Goal: Task Accomplishment & Management: Manage account settings

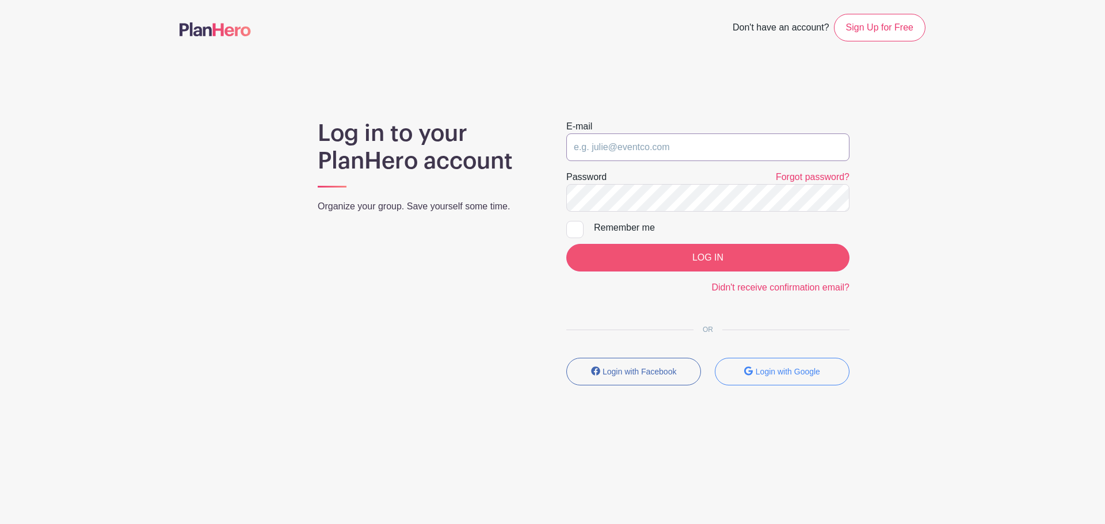
type input "[EMAIL_ADDRESS][PERSON_NAME][DOMAIN_NAME]"
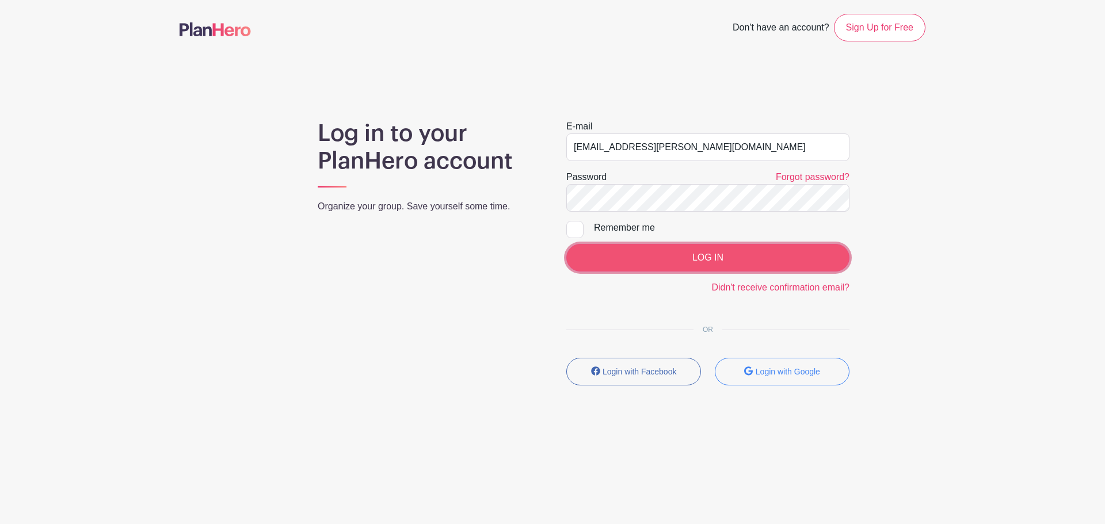
click at [707, 257] on input "LOG IN" at bounding box center [707, 258] width 283 height 28
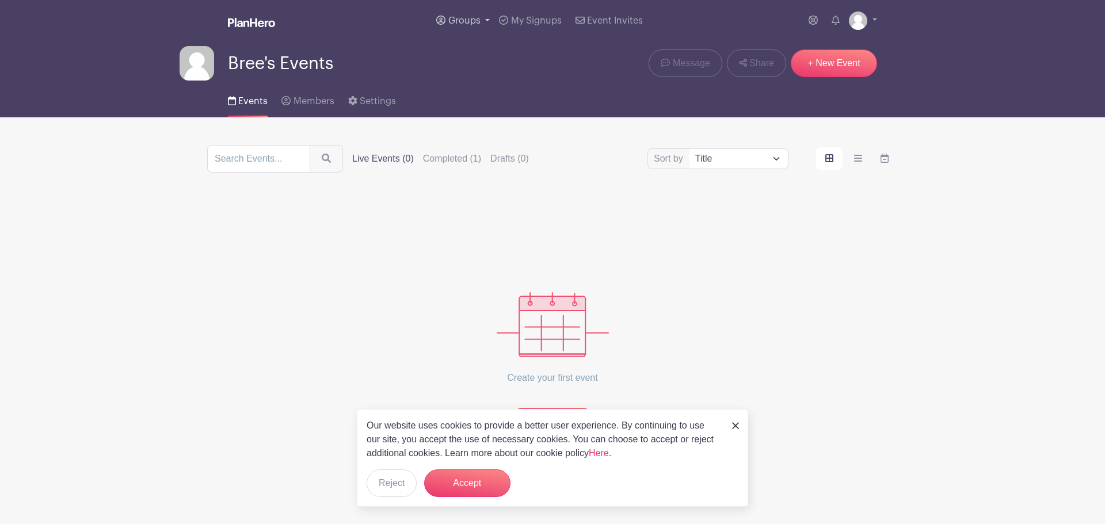
click at [462, 15] on link "Groups" at bounding box center [463, 20] width 63 height 41
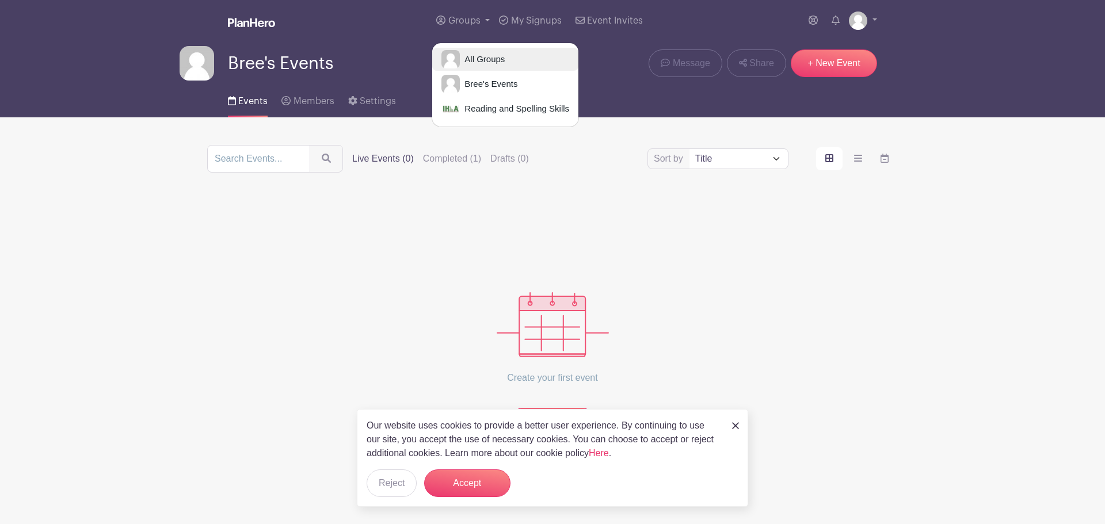
click at [483, 60] on span "All Groups" at bounding box center [482, 59] width 45 height 13
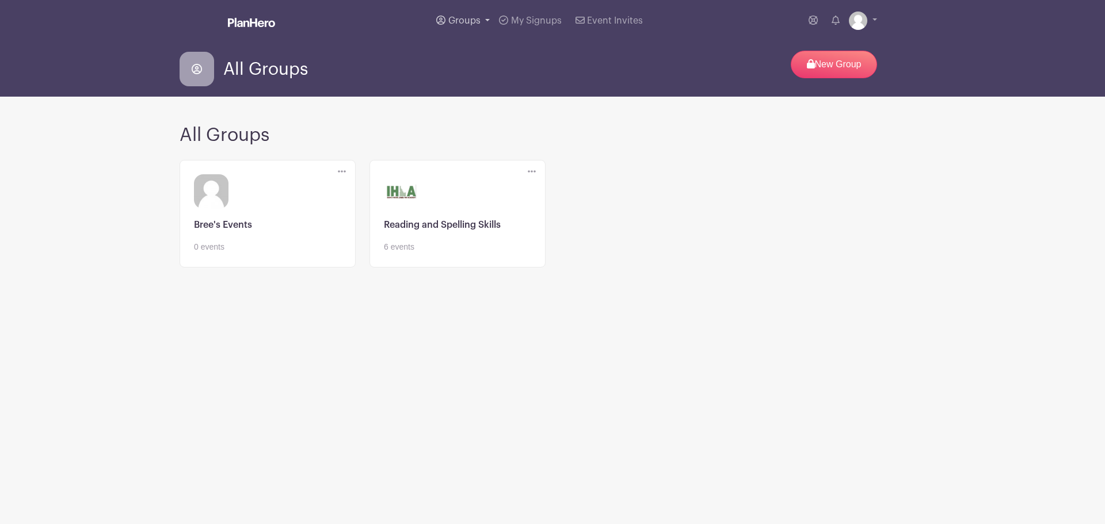
click at [480, 17] on span "Groups" at bounding box center [464, 20] width 32 height 9
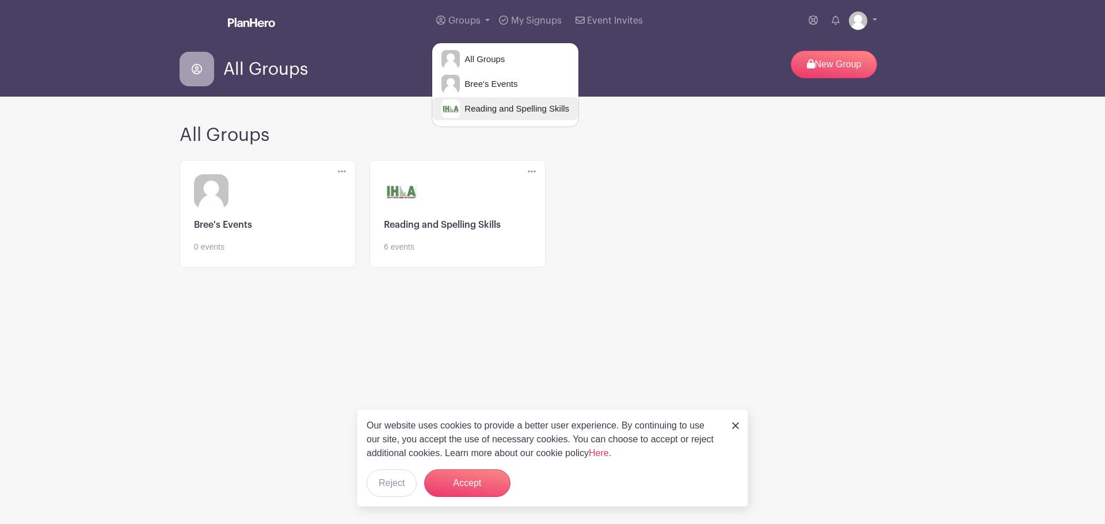
click at [498, 108] on span "Reading and Spelling Skills" at bounding box center [514, 108] width 109 height 13
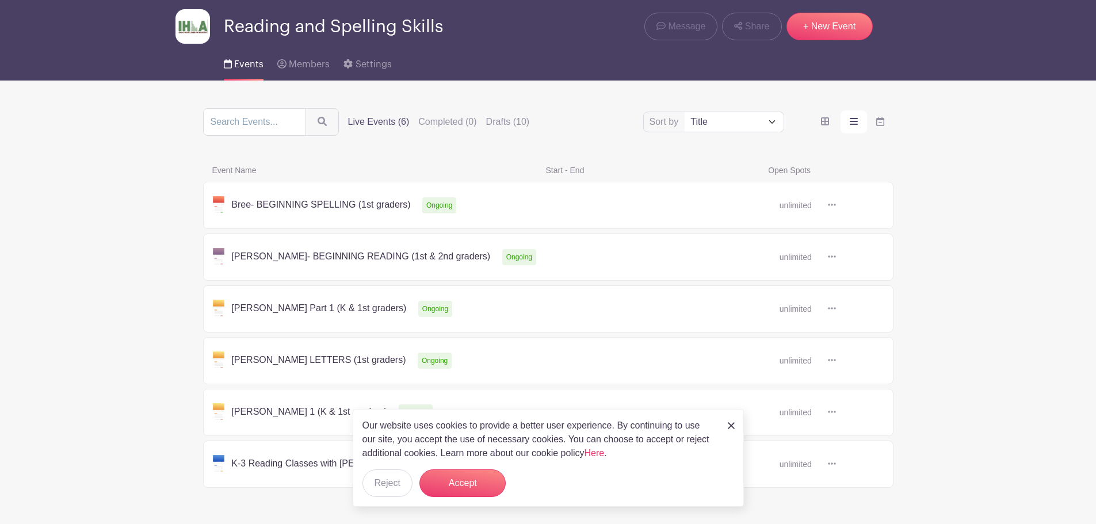
scroll to position [77, 0]
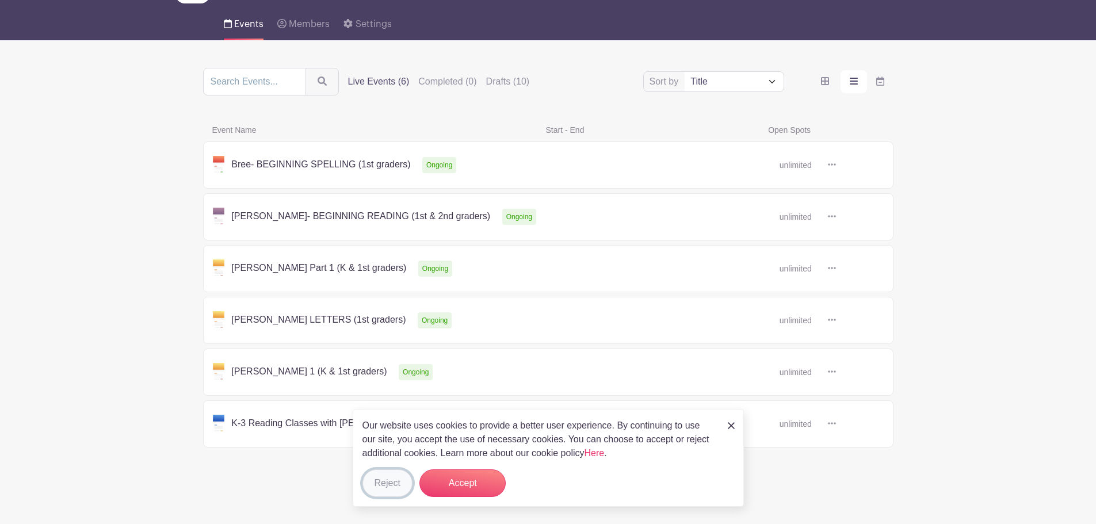
click at [388, 477] on button "Reject" at bounding box center [387, 483] width 50 height 28
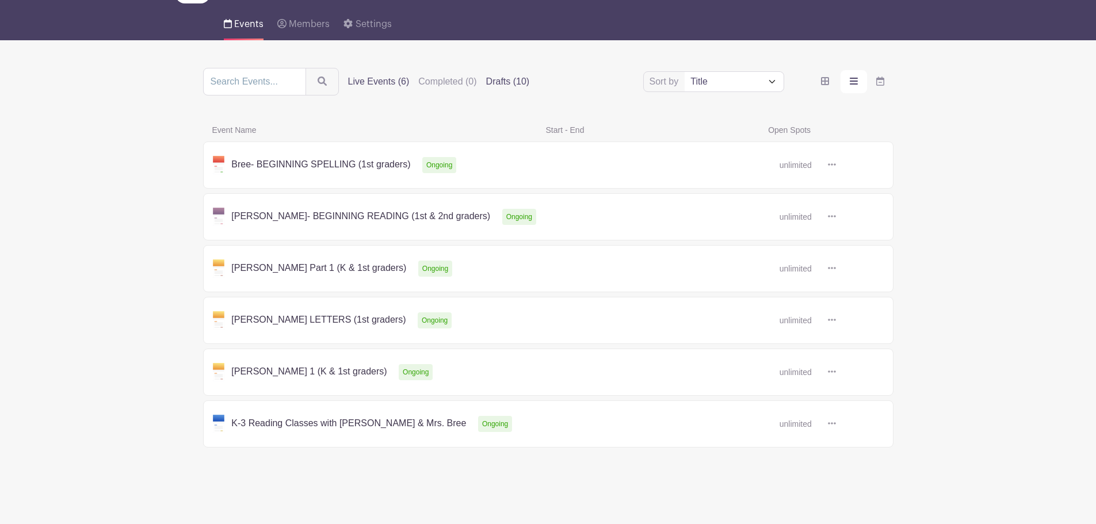
click at [506, 75] on label "Drafts (10)" at bounding box center [508, 82] width 44 height 14
click at [0, 0] on input "Drafts (10)" at bounding box center [0, 0] width 0 height 0
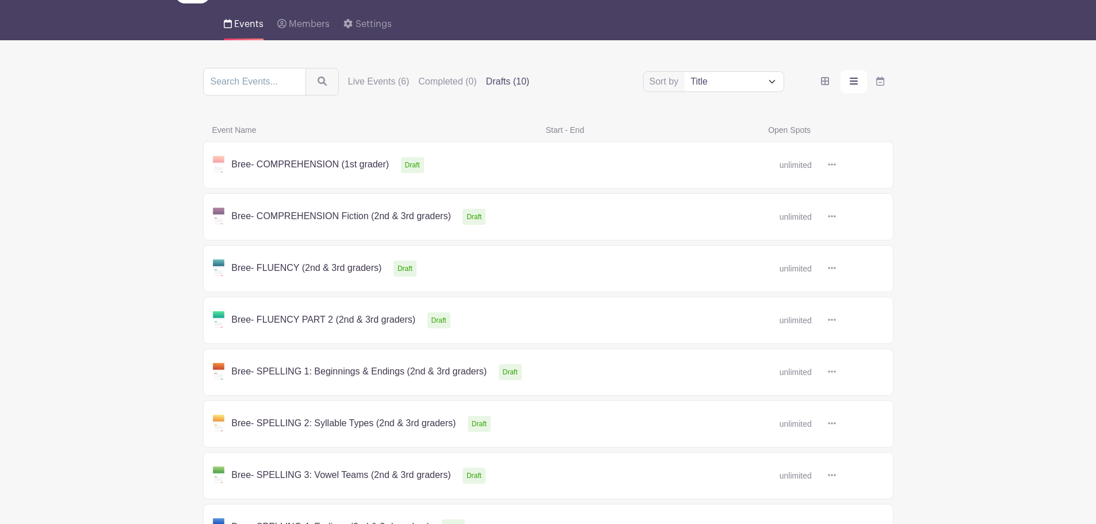
click at [834, 214] on icon at bounding box center [832, 216] width 8 height 9
click at [836, 217] on link at bounding box center [836, 217] width 0 height 0
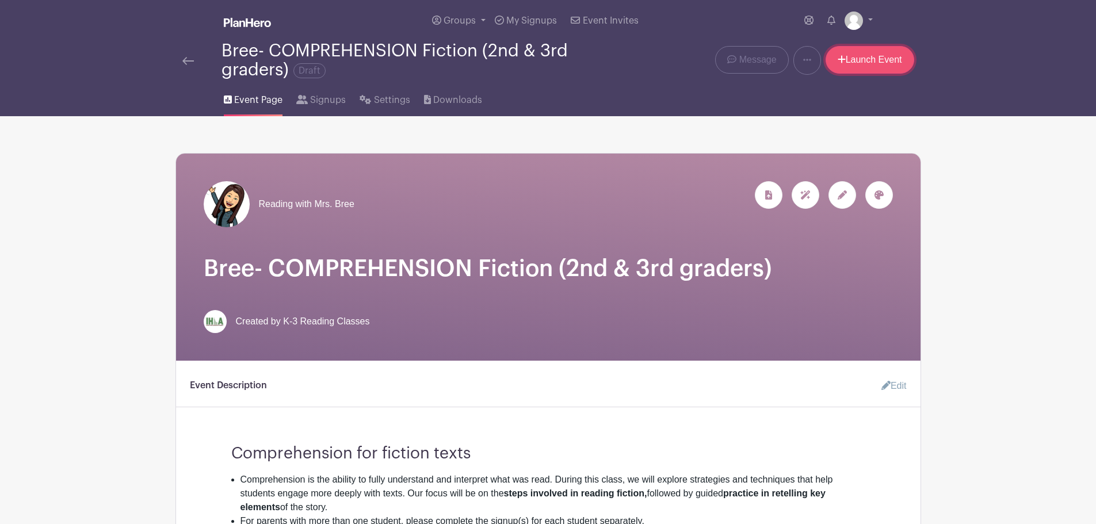
click at [873, 60] on link "Launch Event" at bounding box center [870, 60] width 89 height 28
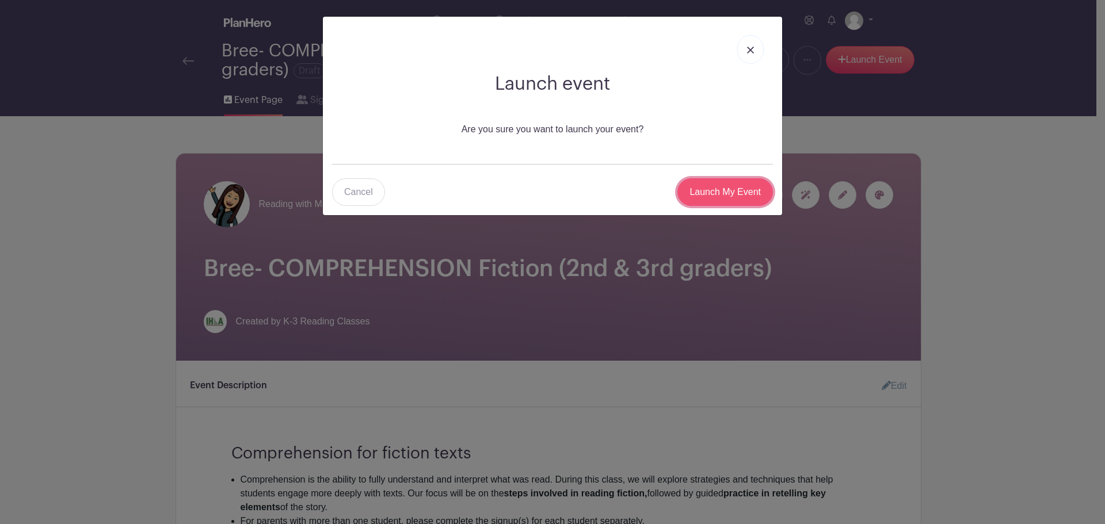
click at [722, 184] on input "Launch My Event" at bounding box center [725, 192] width 96 height 28
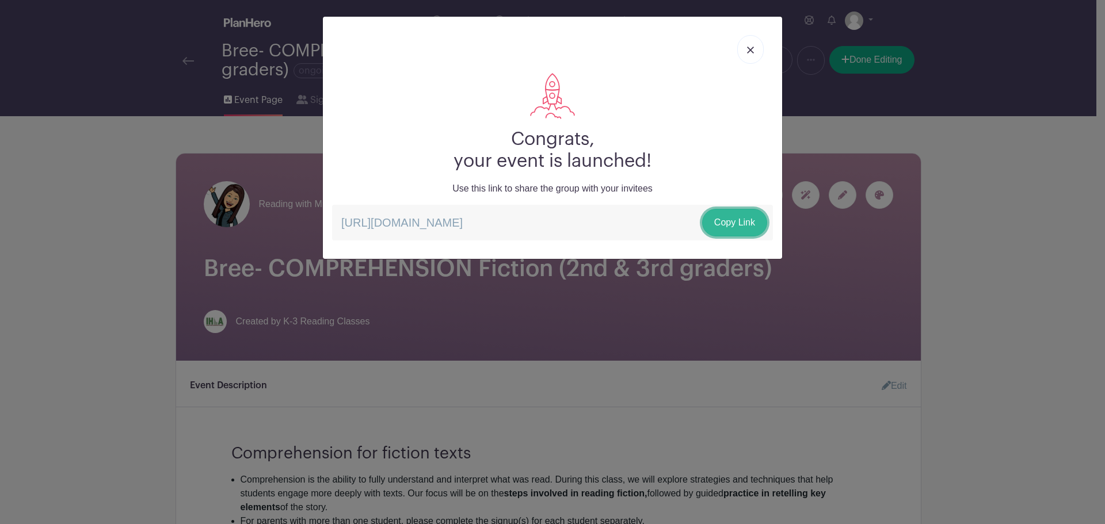
click at [743, 224] on link "Copy Link" at bounding box center [734, 223] width 65 height 28
click at [752, 44] on link at bounding box center [750, 49] width 26 height 29
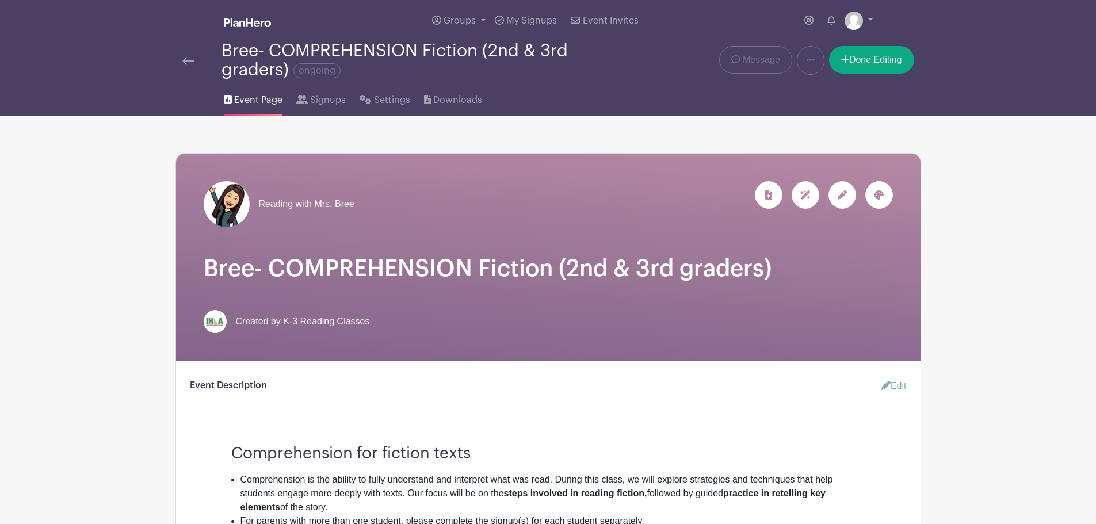
click at [189, 61] on img at bounding box center [188, 61] width 12 height 8
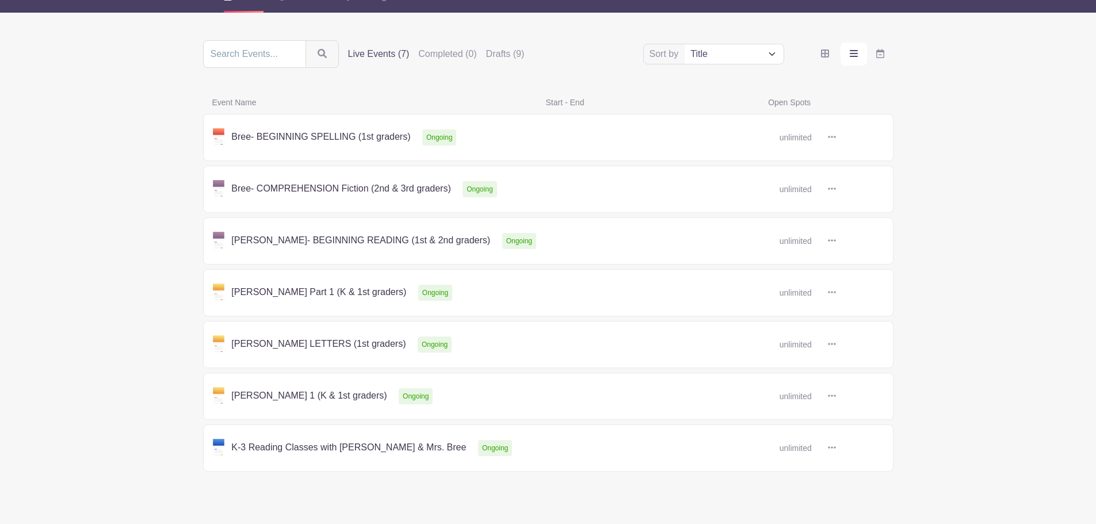
scroll to position [109, 0]
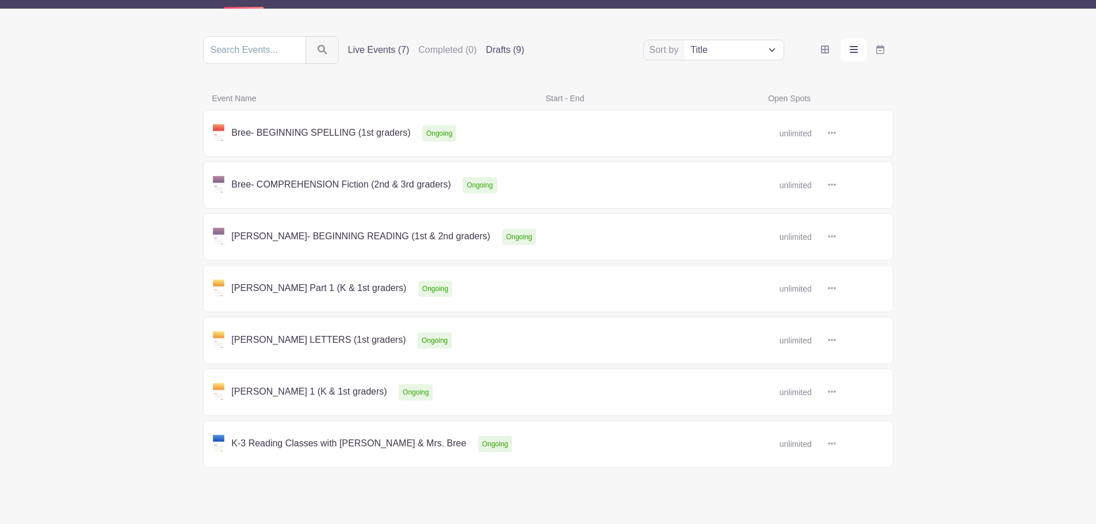
click at [506, 46] on label "Drafts (9)" at bounding box center [505, 50] width 39 height 14
click at [0, 0] on input "Drafts (9)" at bounding box center [0, 0] width 0 height 0
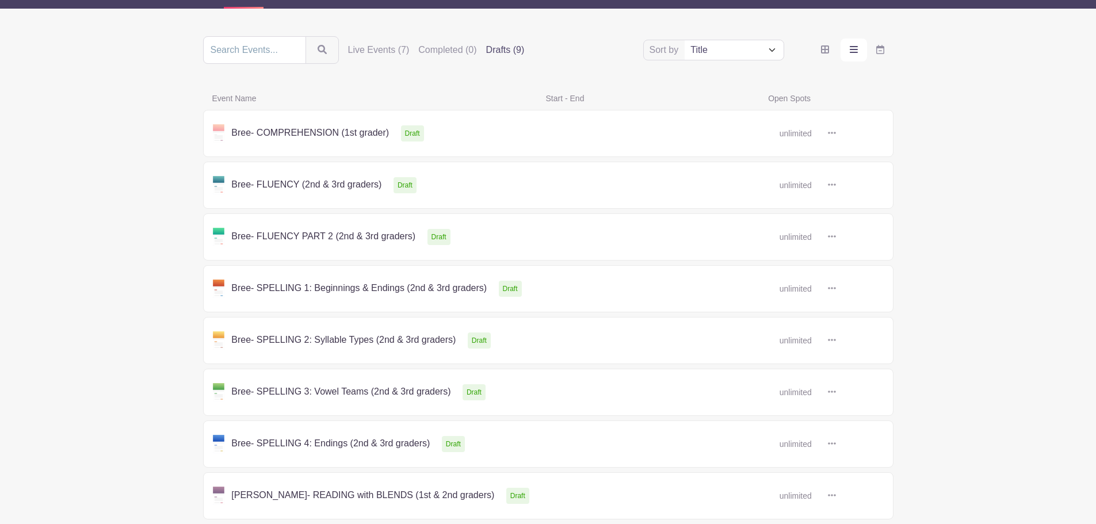
click at [836, 185] on link at bounding box center [836, 185] width 0 height 0
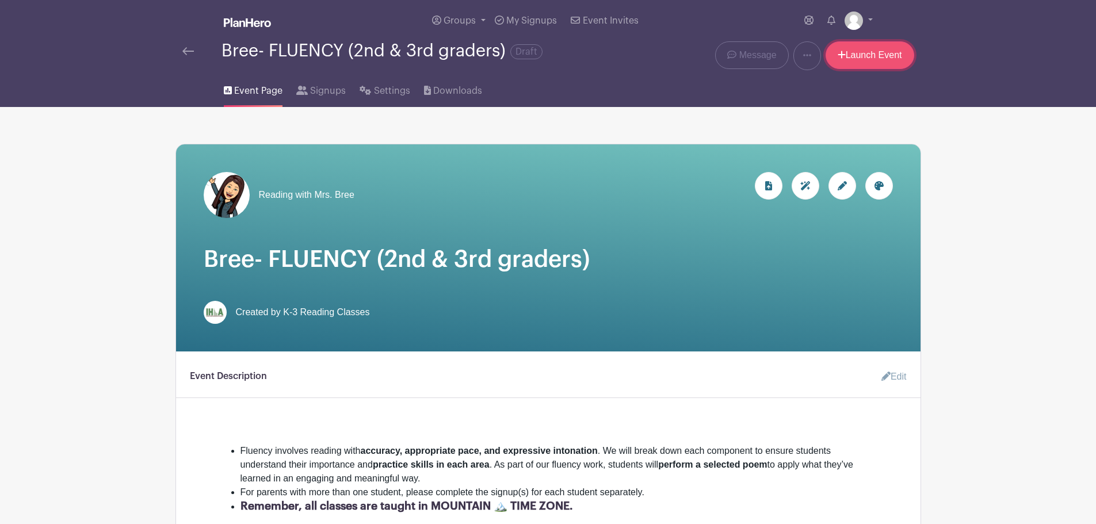
click at [886, 49] on link "Launch Event" at bounding box center [870, 55] width 89 height 28
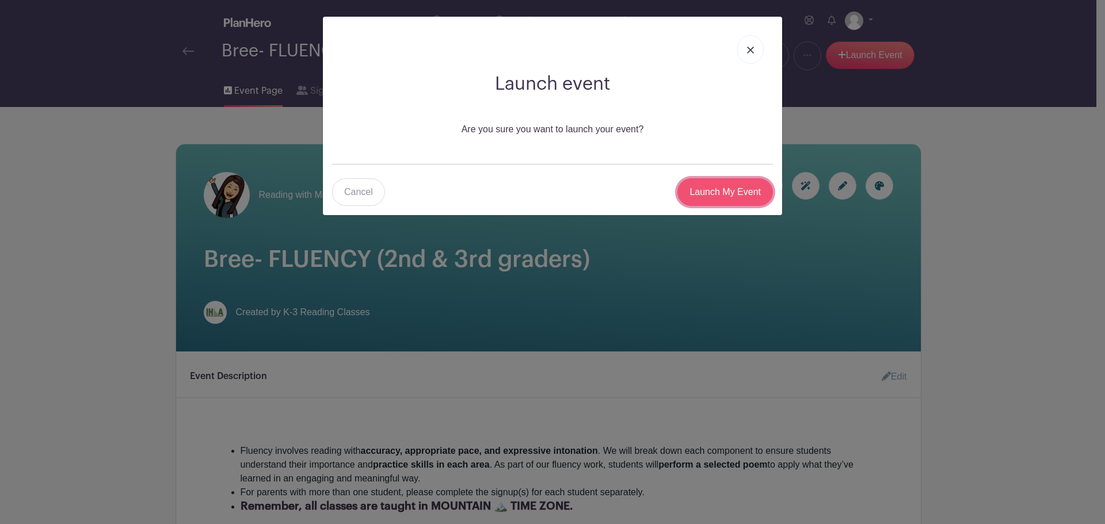
click at [715, 189] on input "Launch My Event" at bounding box center [725, 192] width 96 height 28
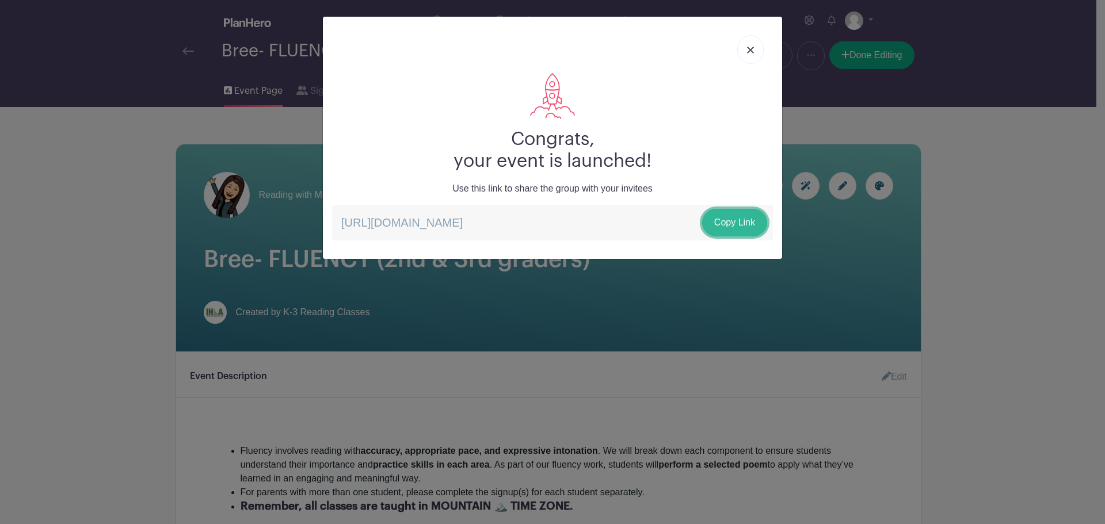
click at [724, 219] on link "Copy Link" at bounding box center [734, 223] width 65 height 28
click at [753, 50] on img at bounding box center [750, 50] width 7 height 7
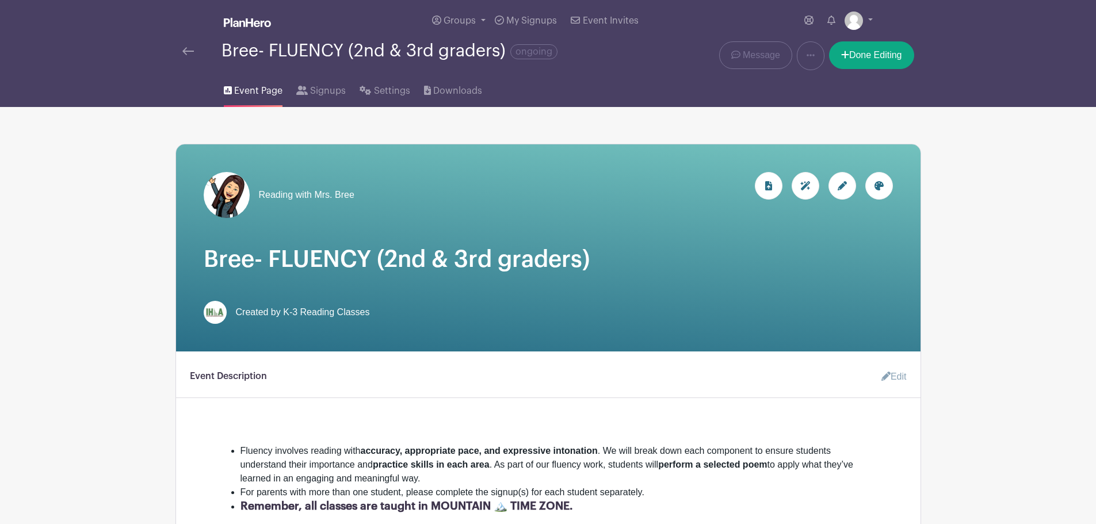
click at [190, 49] on img at bounding box center [188, 51] width 12 height 8
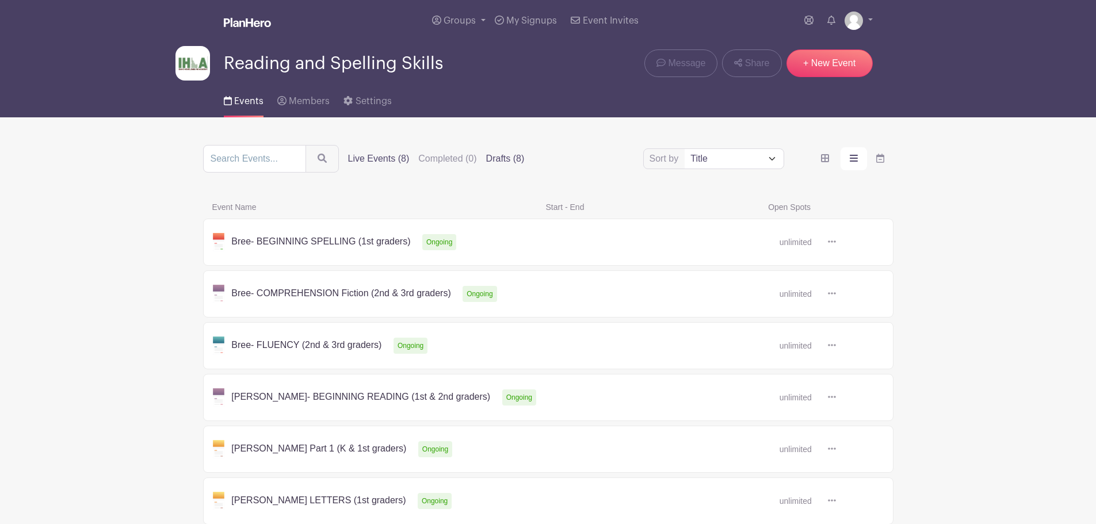
click at [507, 158] on label "Drafts (8)" at bounding box center [505, 159] width 39 height 14
click at [0, 0] on input "Drafts (8)" at bounding box center [0, 0] width 0 height 0
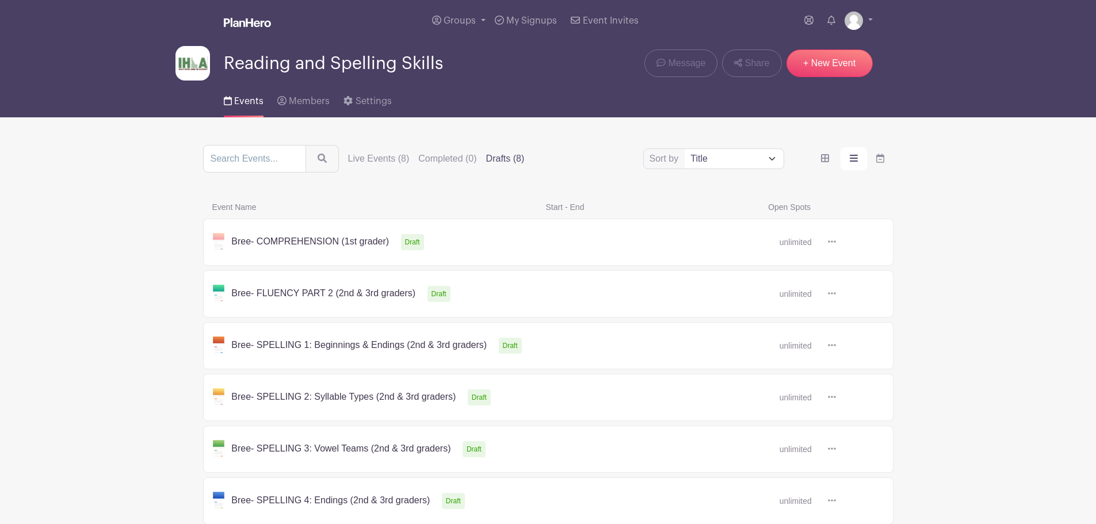
click at [507, 158] on label "Drafts (8)" at bounding box center [505, 159] width 39 height 14
click at [0, 0] on input "Drafts (8)" at bounding box center [0, 0] width 0 height 0
click at [836, 346] on link at bounding box center [836, 346] width 0 height 0
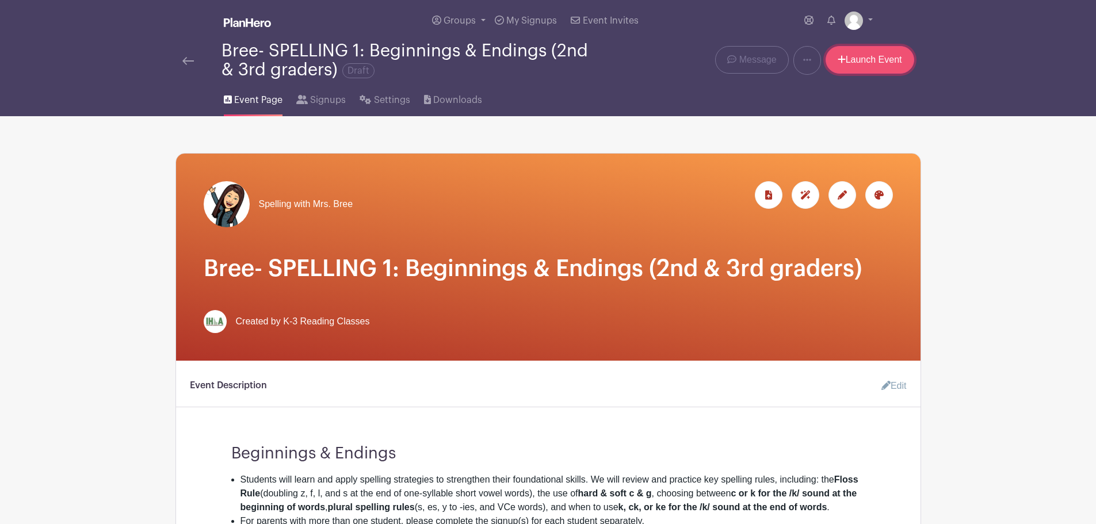
click at [873, 59] on link "Launch Event" at bounding box center [870, 60] width 89 height 28
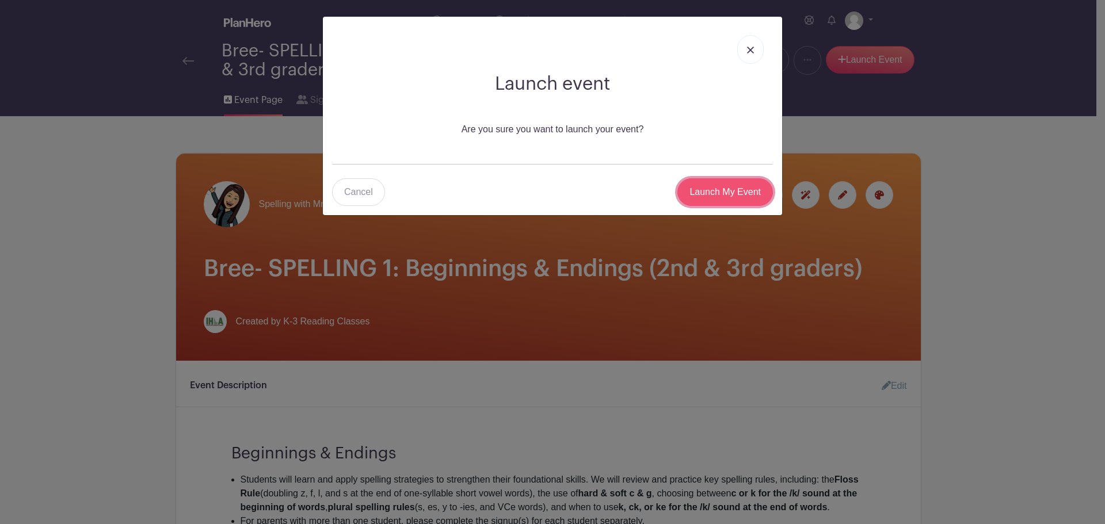
click at [720, 189] on input "Launch My Event" at bounding box center [725, 192] width 96 height 28
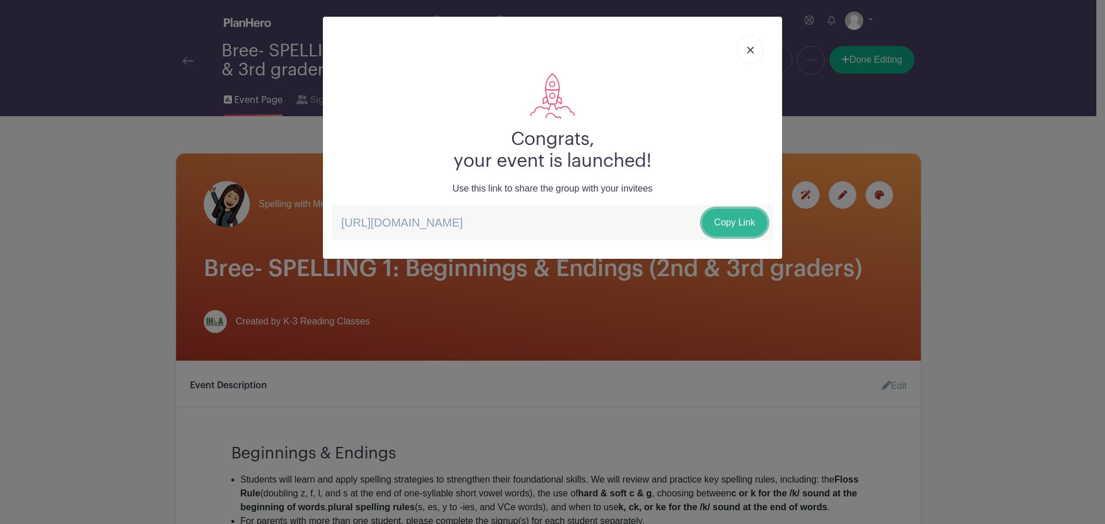
click at [731, 223] on link "Copy Link" at bounding box center [734, 223] width 65 height 28
click at [751, 52] on img at bounding box center [750, 50] width 7 height 7
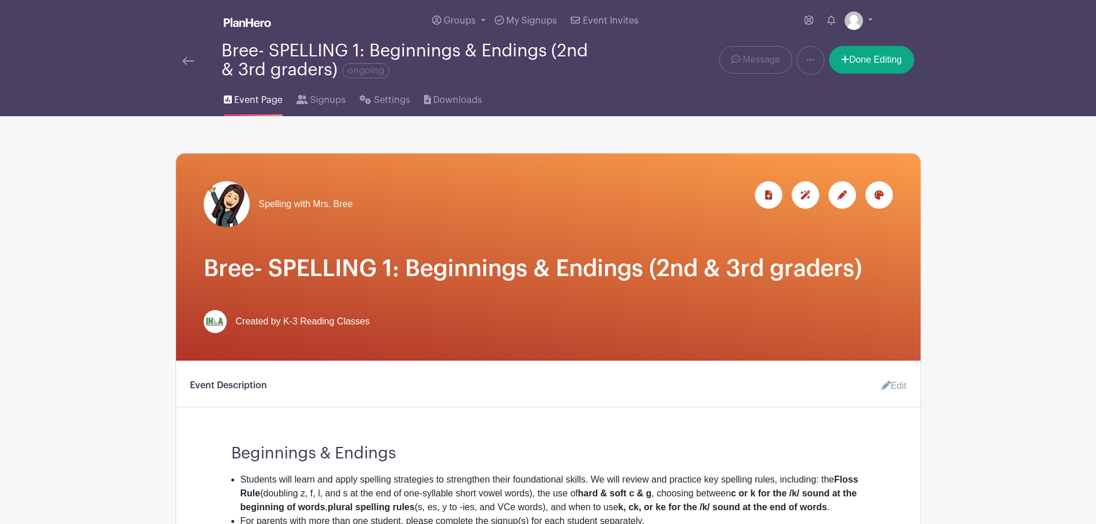
click at [192, 59] on img at bounding box center [188, 61] width 12 height 8
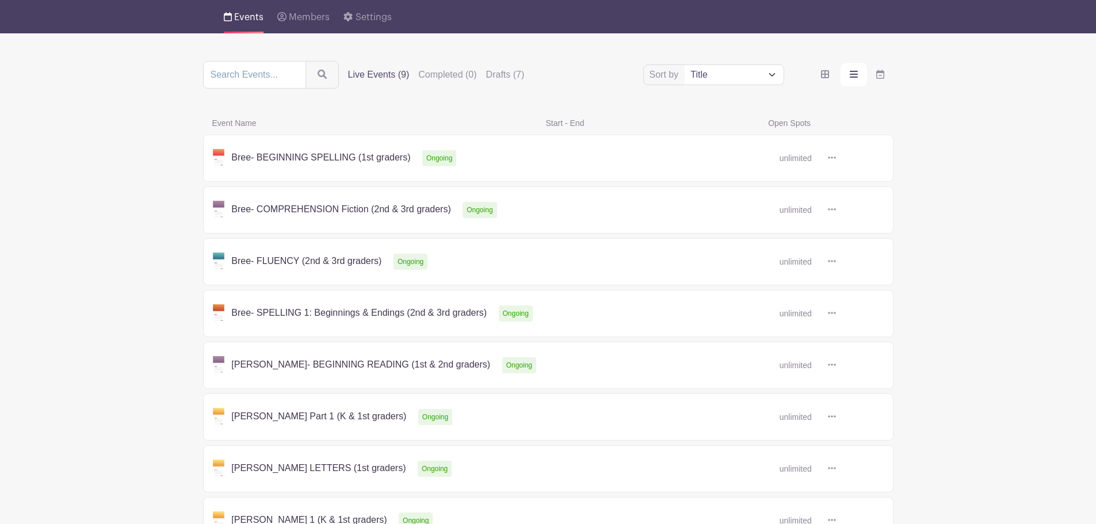
scroll to position [123, 0]
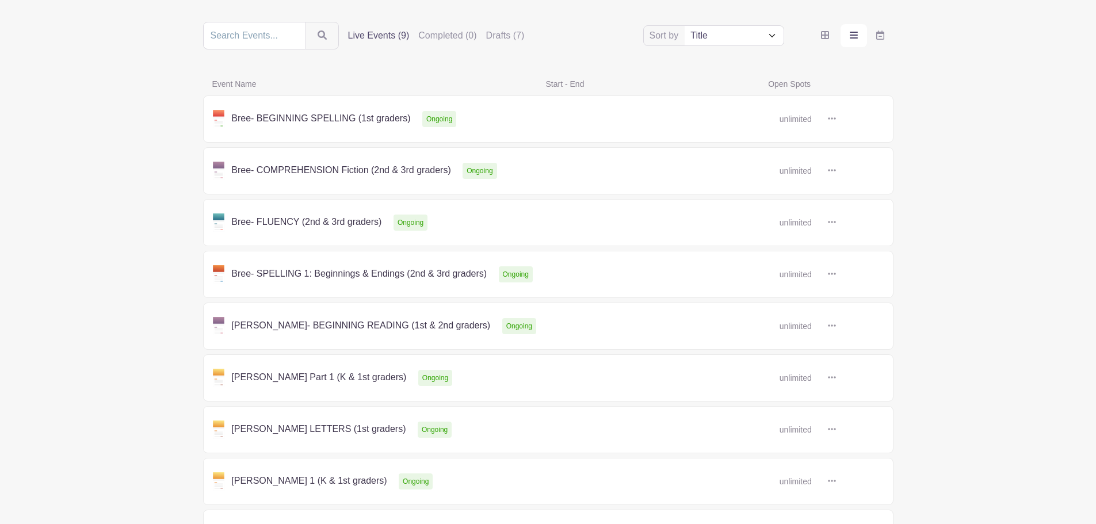
click at [836, 119] on link at bounding box center [836, 119] width 0 height 0
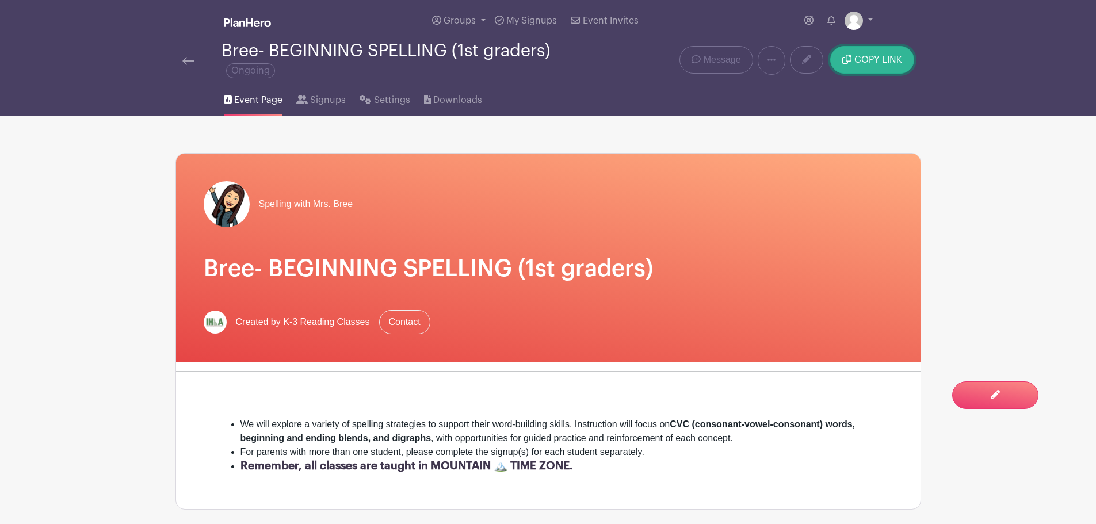
click at [871, 54] on button "COPY LINK" at bounding box center [871, 60] width 83 height 28
click at [186, 59] on img at bounding box center [188, 61] width 12 height 8
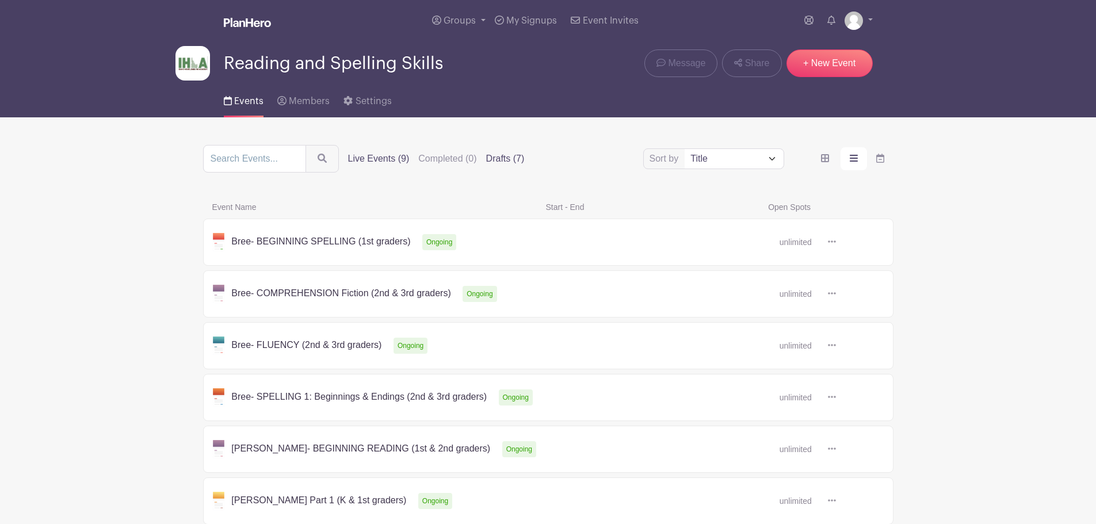
click at [492, 157] on label "Drafts (7)" at bounding box center [505, 159] width 39 height 14
click at [0, 0] on input "Drafts (7)" at bounding box center [0, 0] width 0 height 0
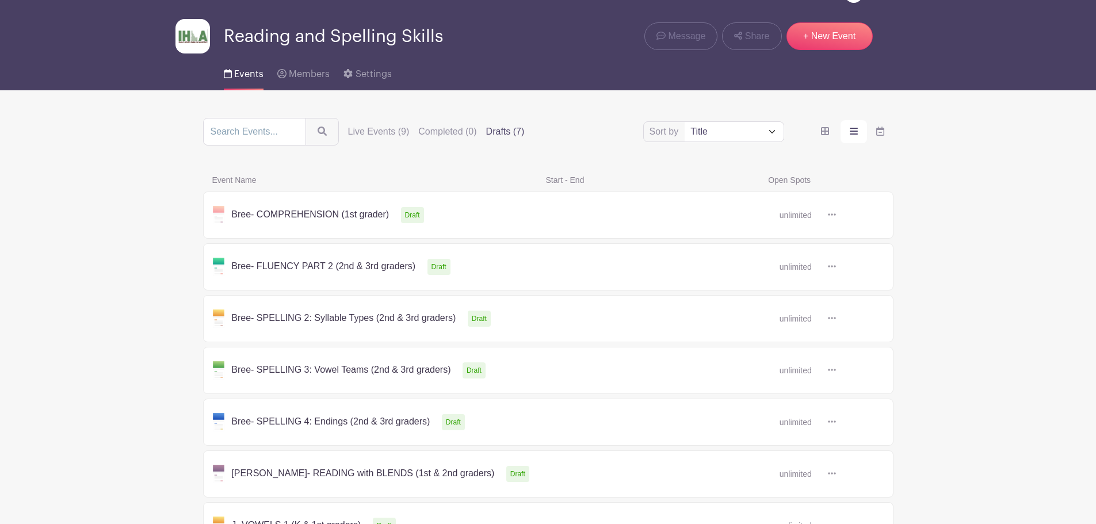
scroll to position [28, 0]
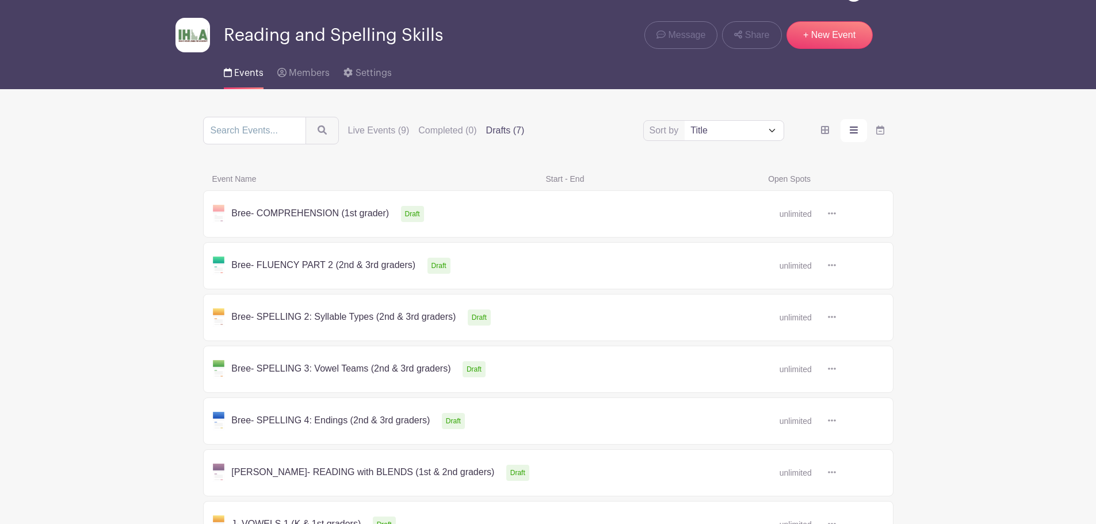
click at [836, 318] on link at bounding box center [836, 318] width 0 height 0
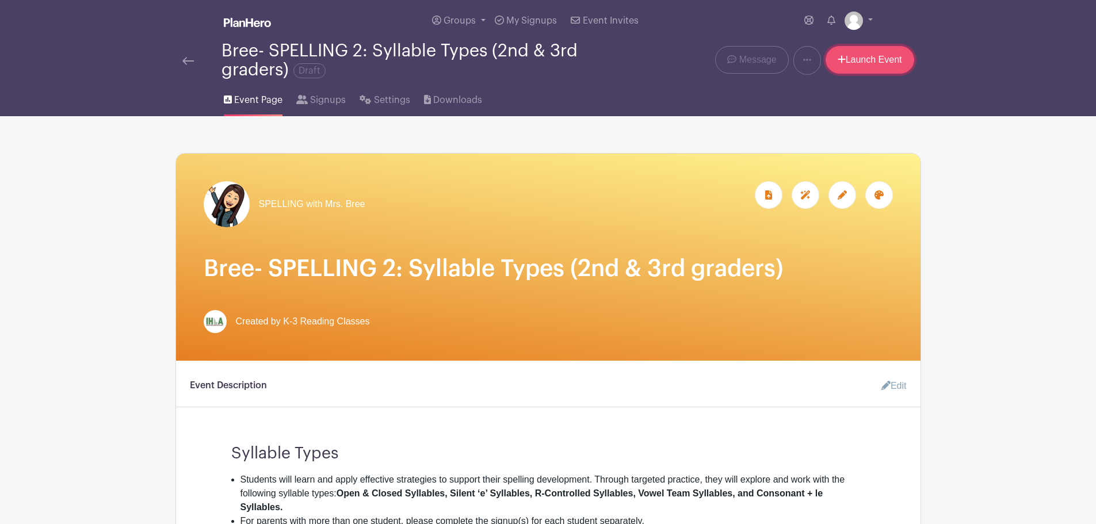
click at [881, 58] on link "Launch Event" at bounding box center [870, 60] width 89 height 28
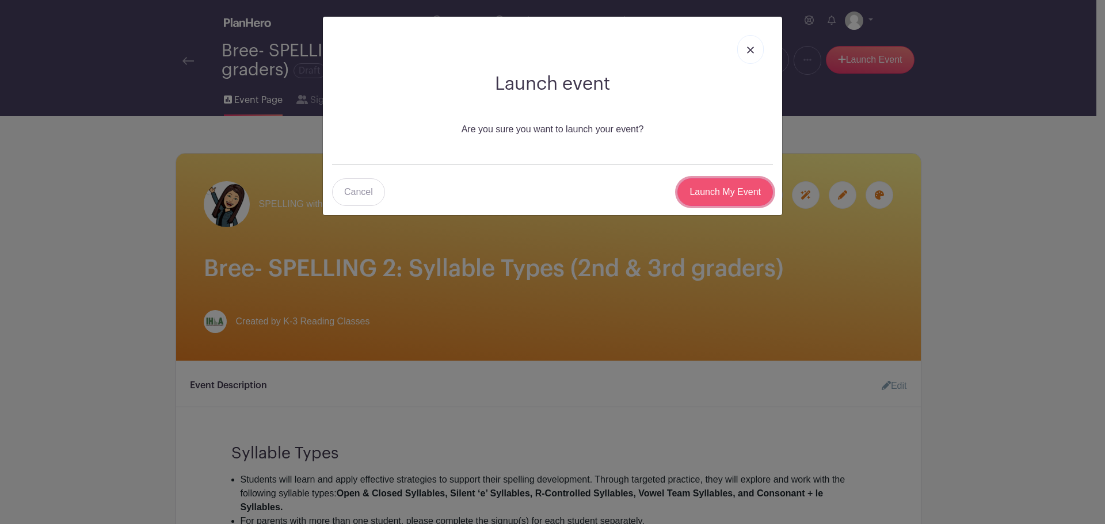
click at [715, 189] on input "Launch My Event" at bounding box center [725, 192] width 96 height 28
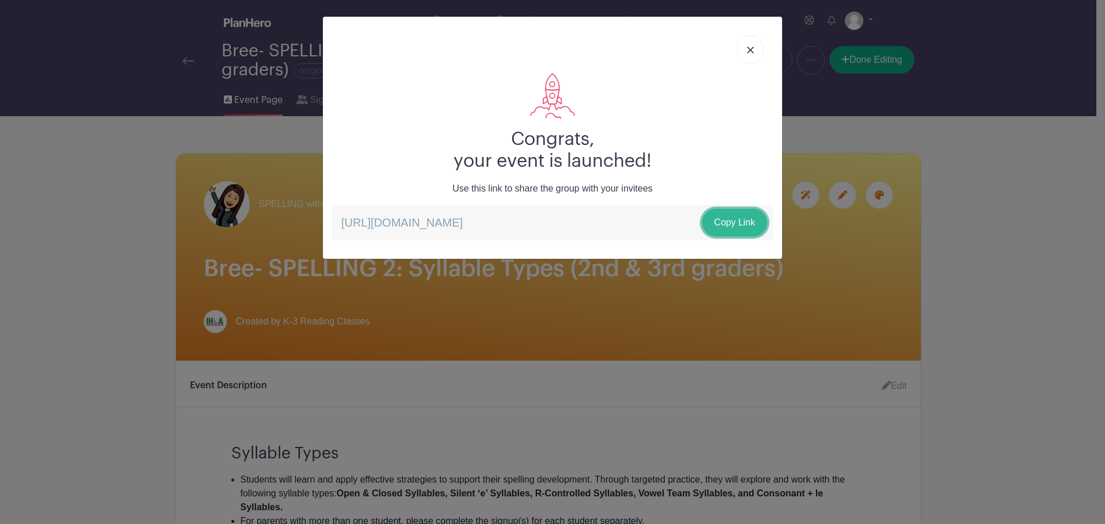
click at [726, 218] on link "Copy Link" at bounding box center [734, 223] width 65 height 28
click at [752, 43] on link at bounding box center [750, 49] width 26 height 29
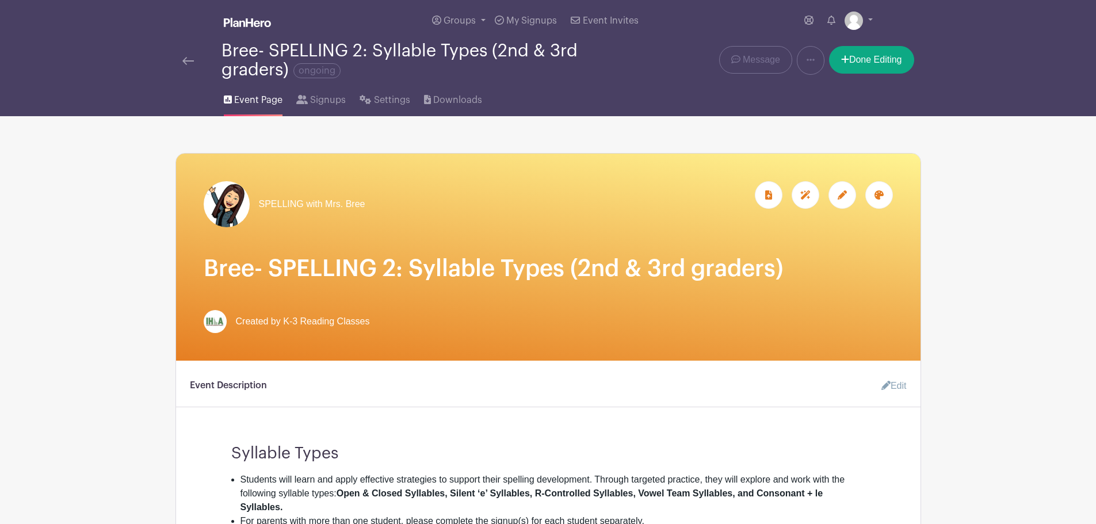
click at [187, 58] on img at bounding box center [188, 61] width 12 height 8
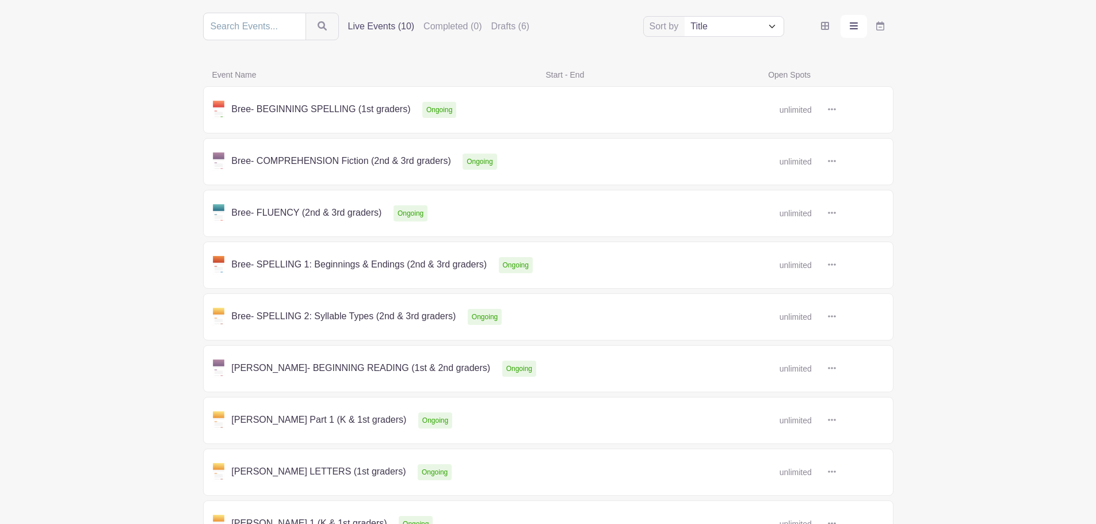
scroll to position [133, 0]
click at [836, 109] on link at bounding box center [836, 109] width 0 height 0
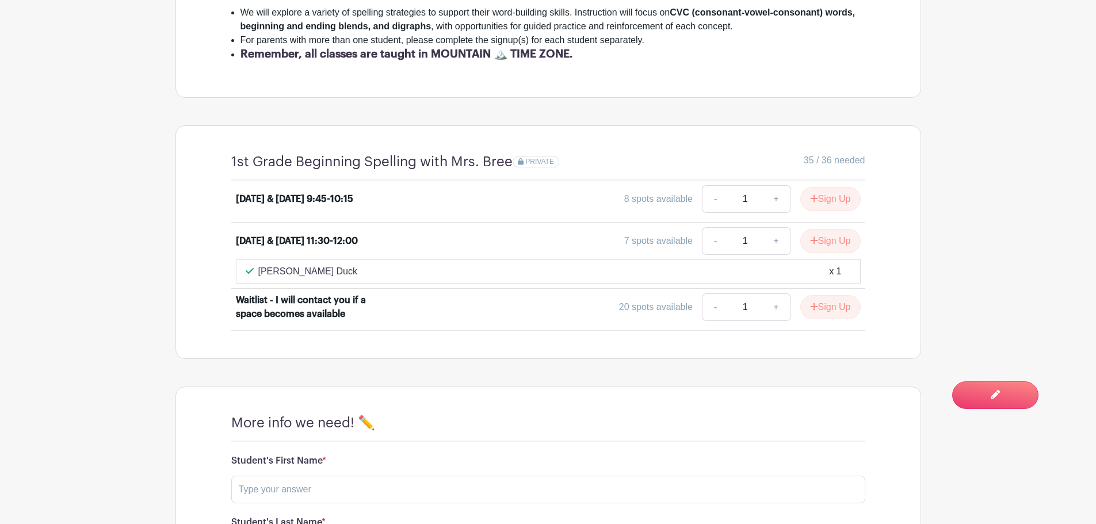
scroll to position [413, 0]
click at [353, 269] on div "[PERSON_NAME] Duck x 1" at bounding box center [548, 271] width 605 height 14
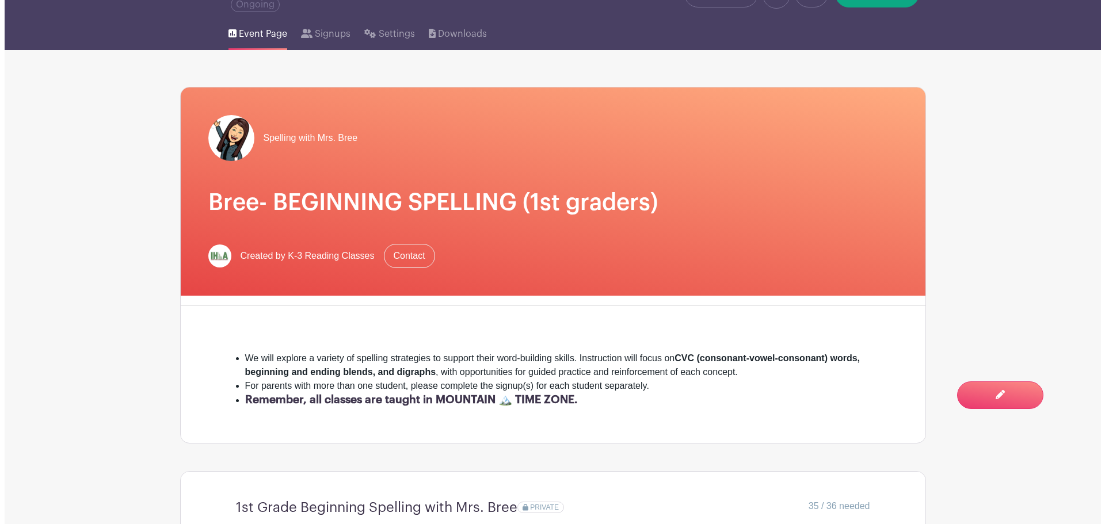
scroll to position [0, 0]
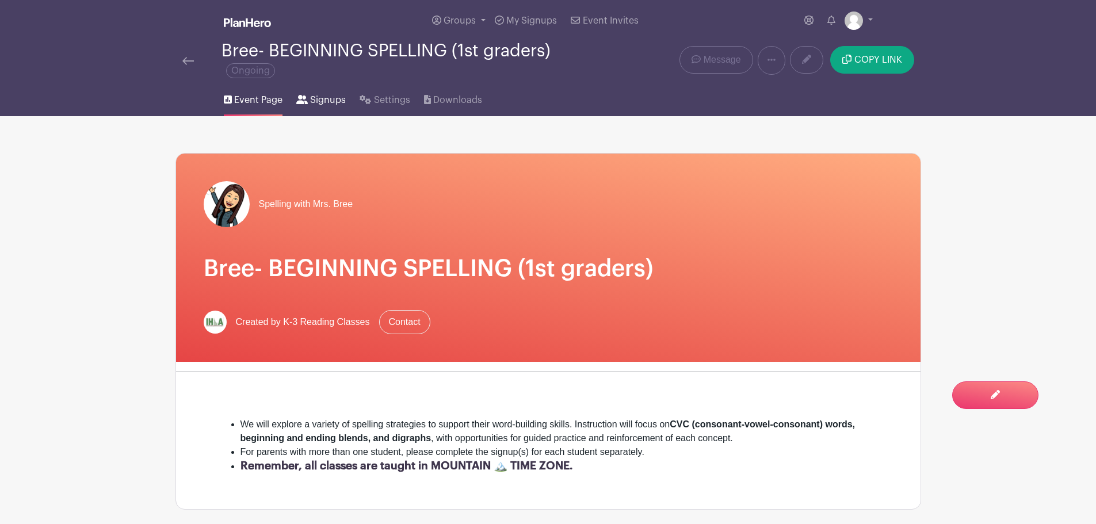
click at [318, 94] on span "Signups" at bounding box center [328, 100] width 36 height 14
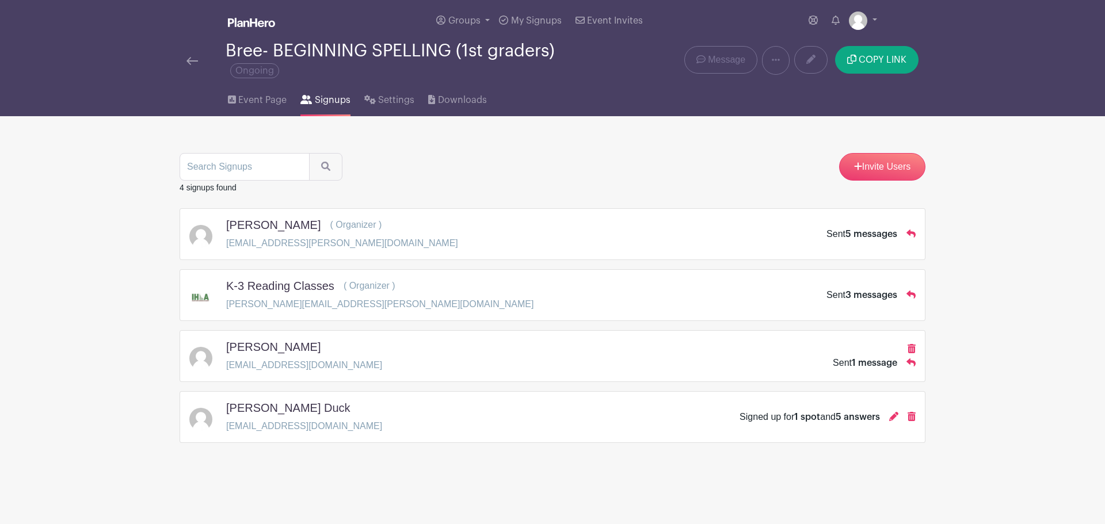
click at [335, 350] on div "[PERSON_NAME] [EMAIL_ADDRESS][DOMAIN_NAME] Sent 1 message" at bounding box center [552, 356] width 726 height 32
click at [281, 349] on h5 "[PERSON_NAME]" at bounding box center [273, 347] width 94 height 14
click at [200, 362] on img at bounding box center [200, 358] width 23 height 23
click at [872, 364] on span "1 message" at bounding box center [874, 362] width 45 height 9
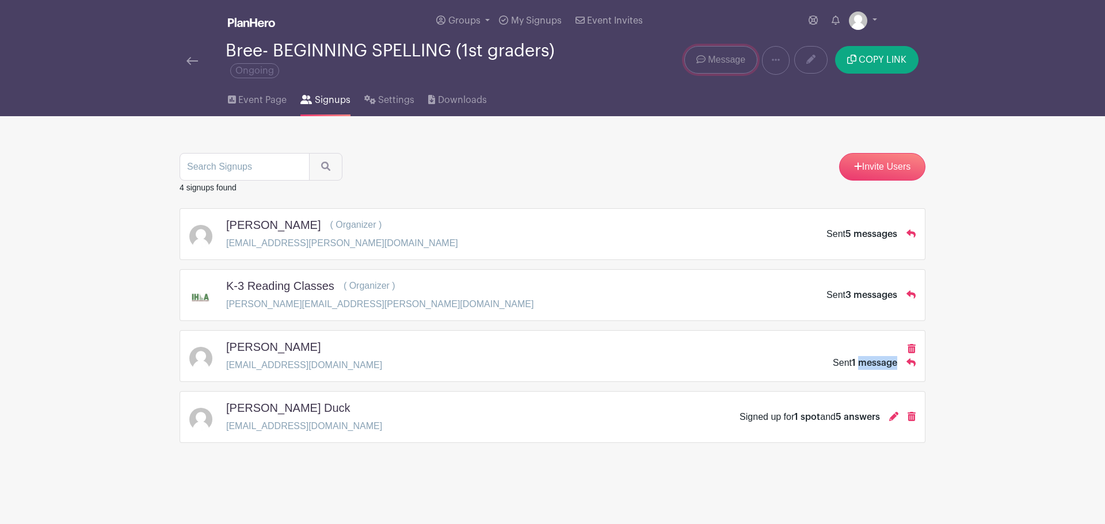
click at [712, 62] on span "Message" at bounding box center [726, 60] width 37 height 14
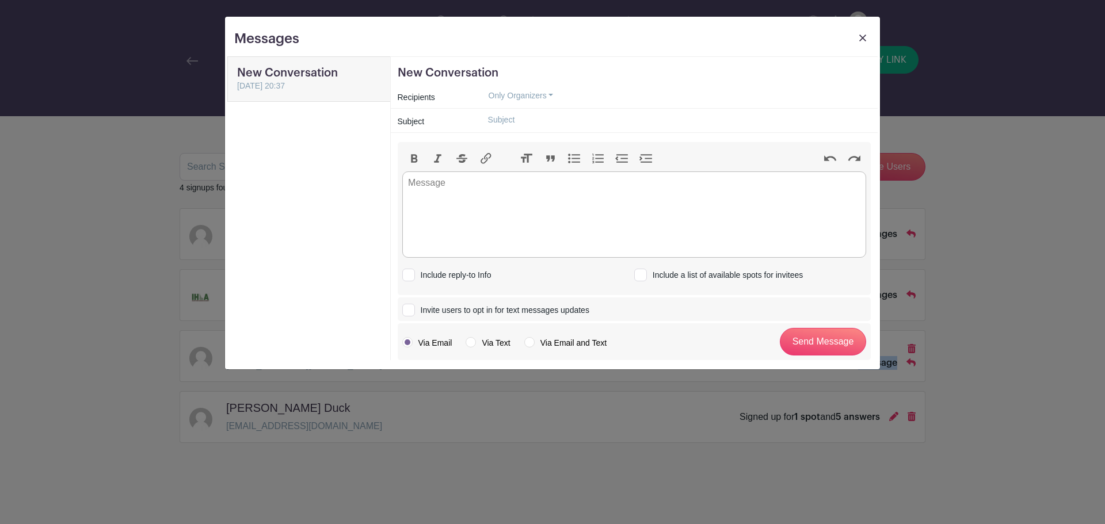
click at [860, 38] on img at bounding box center [862, 38] width 7 height 7
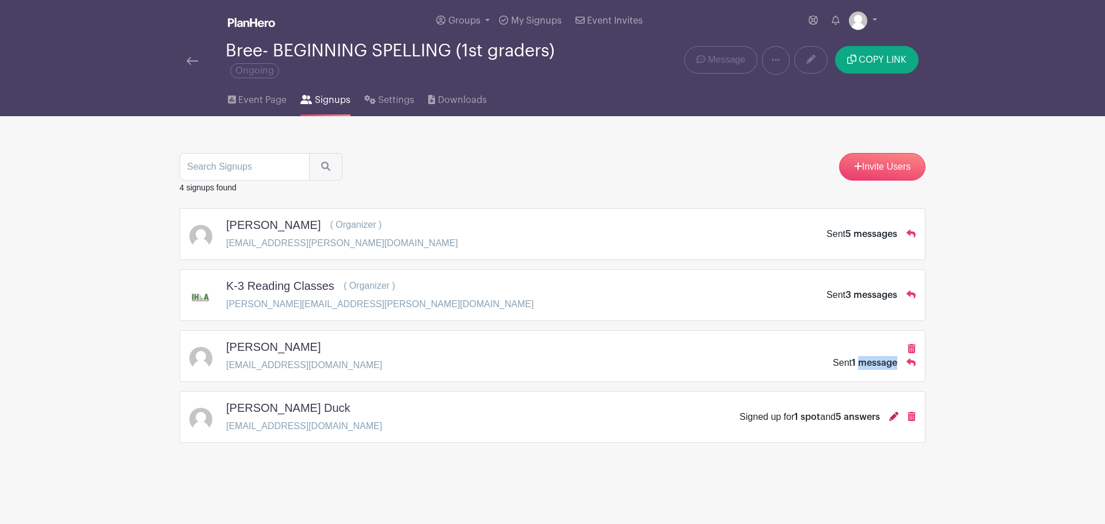
click at [894, 414] on icon at bounding box center [893, 416] width 9 height 9
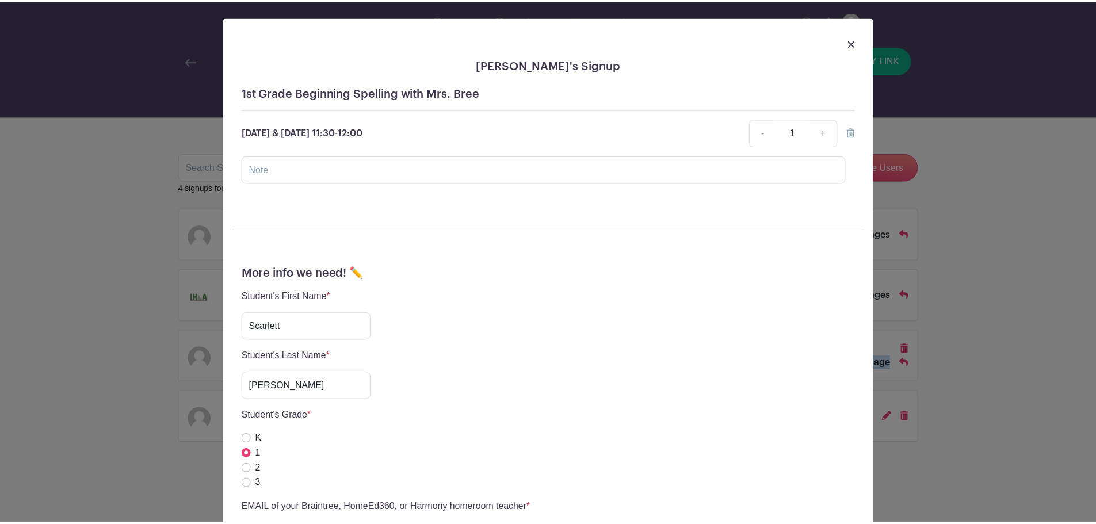
scroll to position [417, 0]
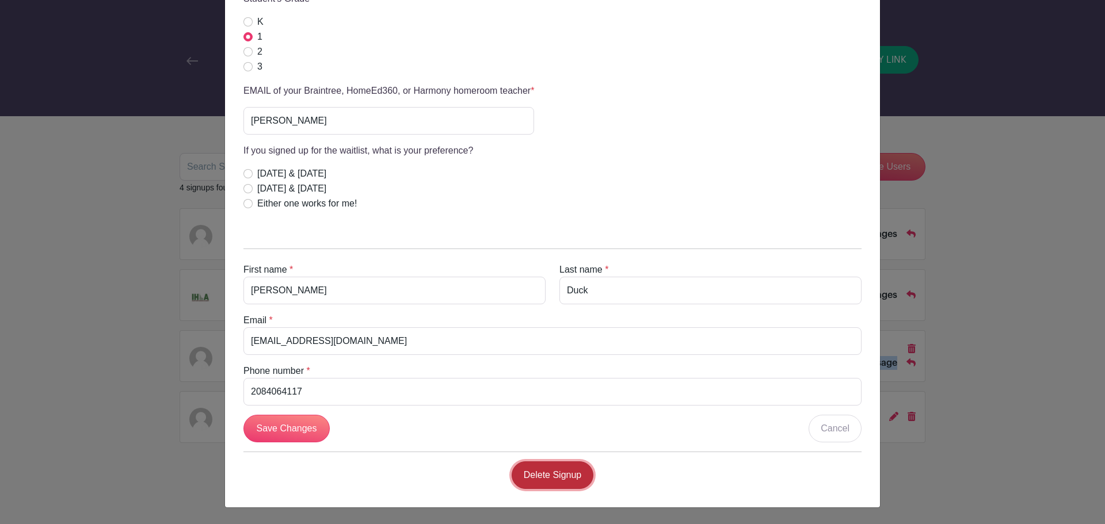
click at [560, 477] on link "Delete Signup" at bounding box center [552, 475] width 82 height 28
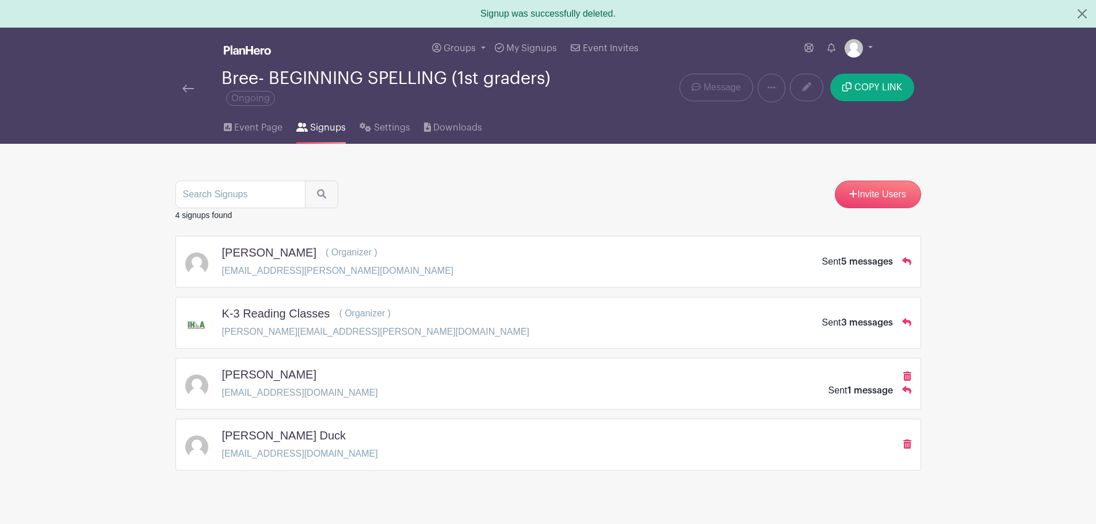
click at [281, 454] on p "[EMAIL_ADDRESS][DOMAIN_NAME]" at bounding box center [300, 454] width 156 height 14
click at [266, 434] on h5 "[PERSON_NAME] Duck" at bounding box center [284, 436] width 124 height 14
click at [191, 86] on img at bounding box center [188, 89] width 12 height 8
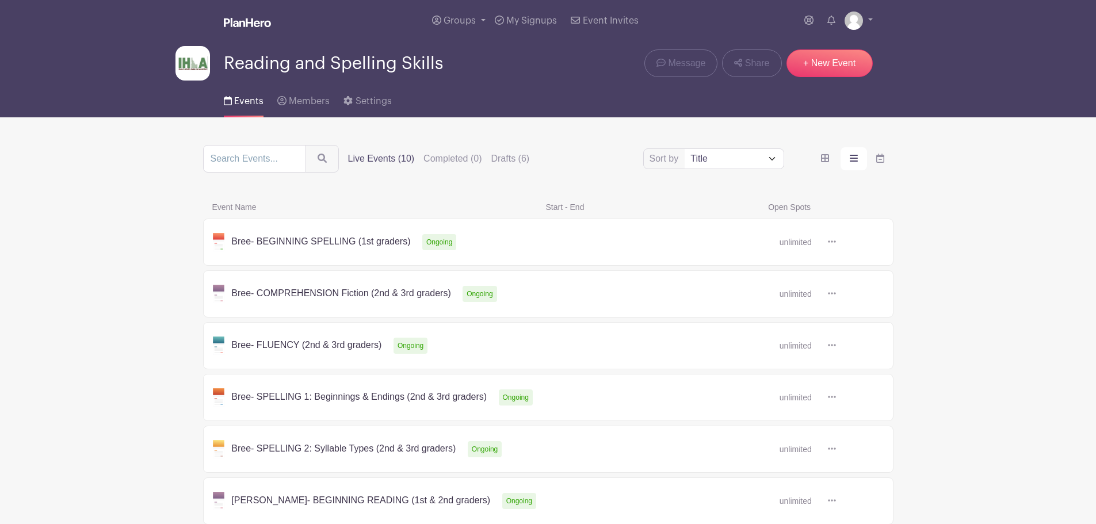
click at [836, 242] on link at bounding box center [836, 242] width 0 height 0
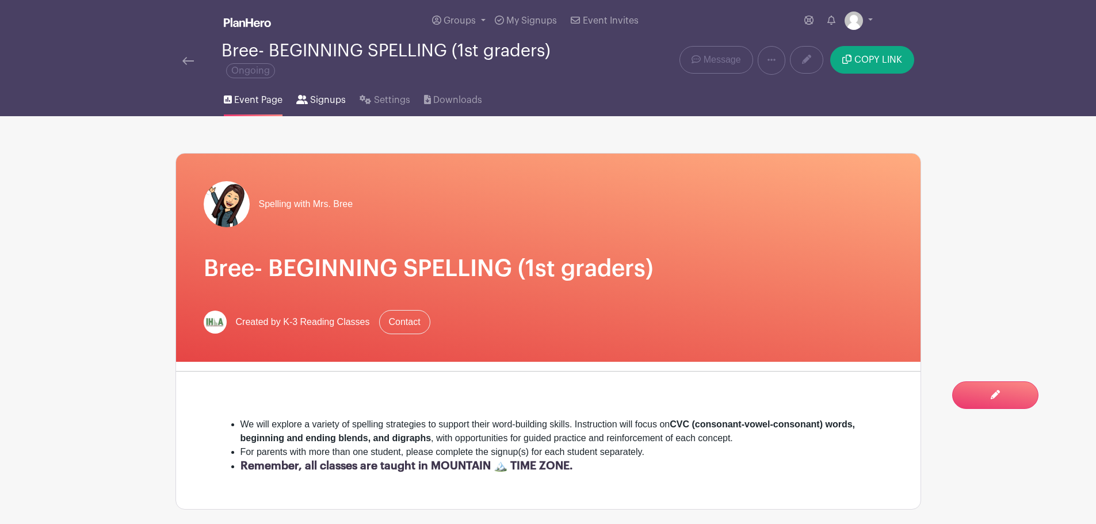
click at [320, 100] on span "Signups" at bounding box center [328, 100] width 36 height 14
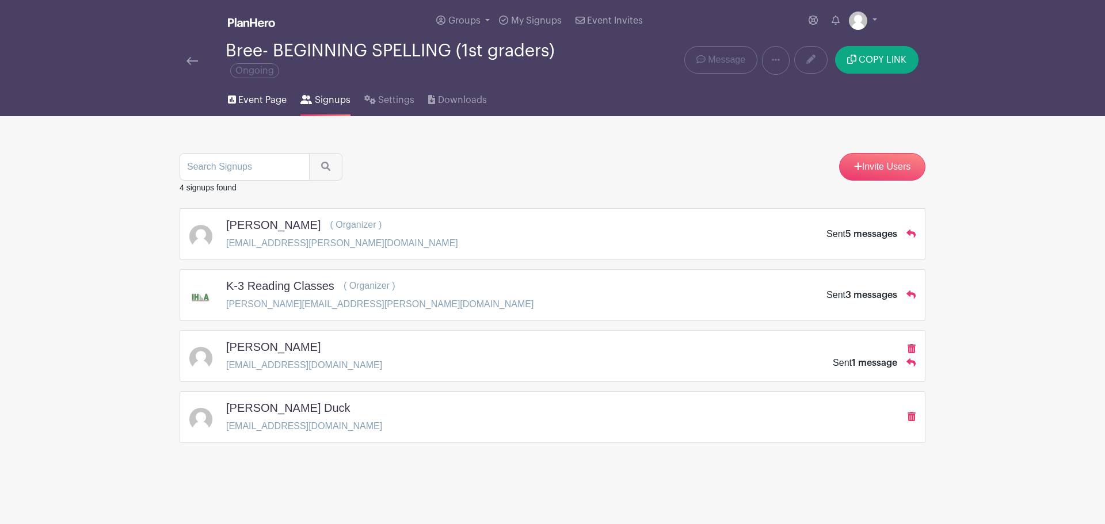
click at [268, 99] on span "Event Page" at bounding box center [262, 100] width 48 height 14
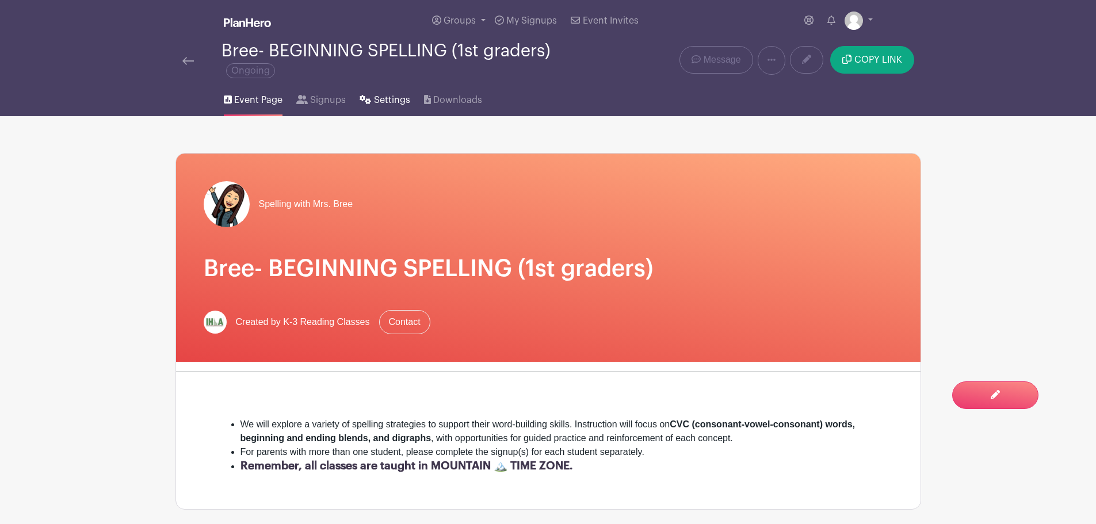
click at [383, 104] on span "Settings" at bounding box center [392, 100] width 36 height 14
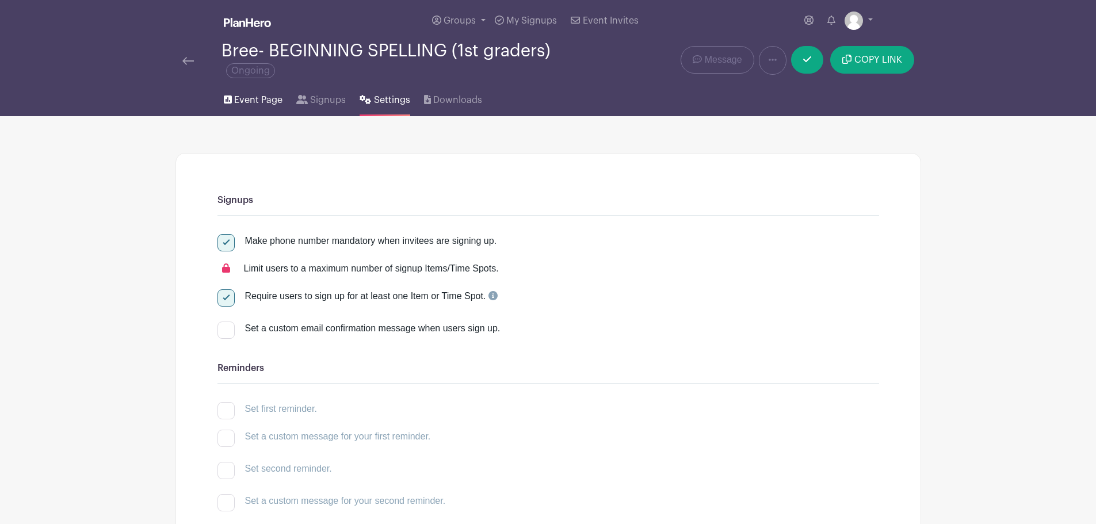
click at [247, 101] on span "Event Page" at bounding box center [258, 100] width 48 height 14
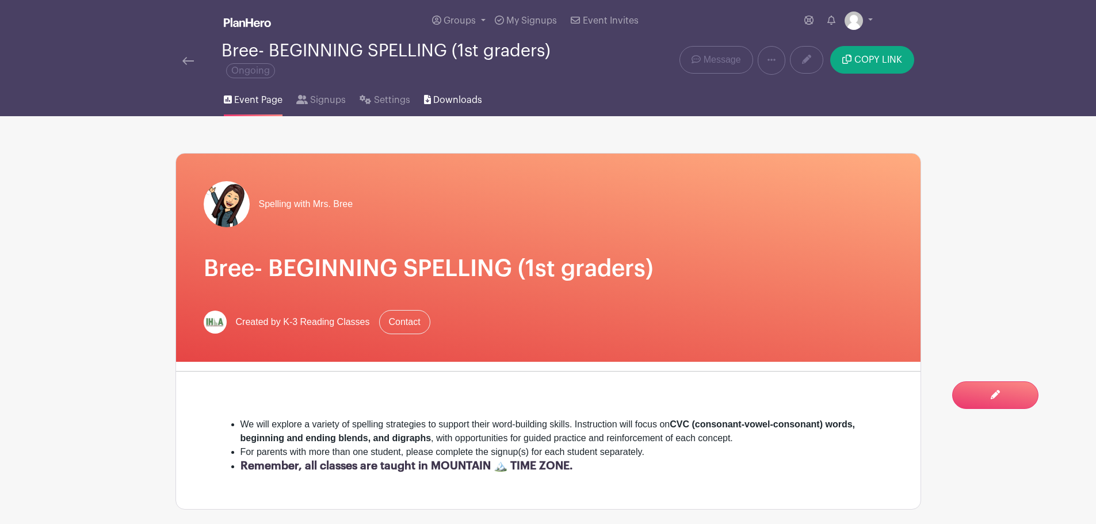
click at [456, 98] on span "Downloads" at bounding box center [457, 100] width 49 height 14
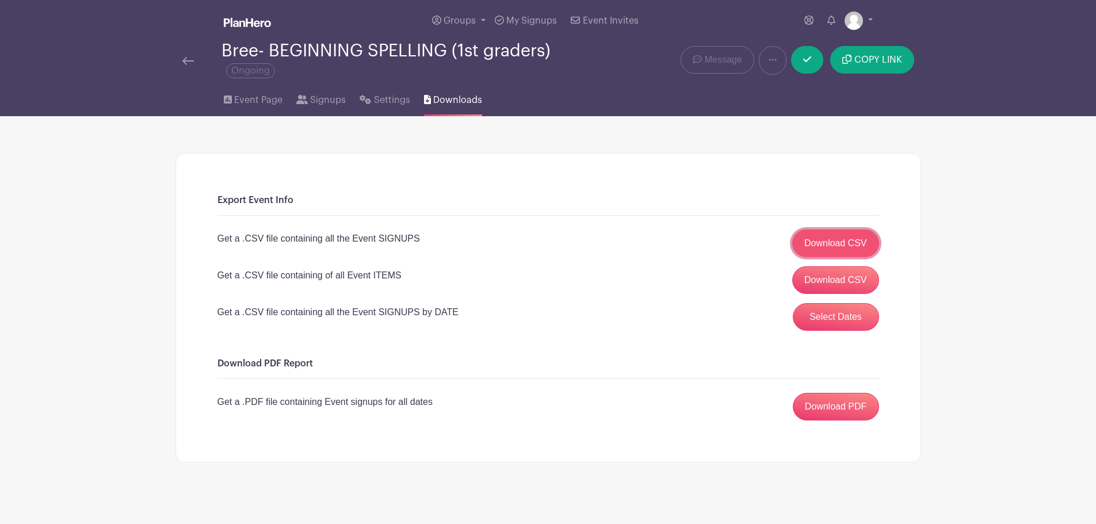
click at [849, 241] on link "Download CSV" at bounding box center [835, 244] width 87 height 28
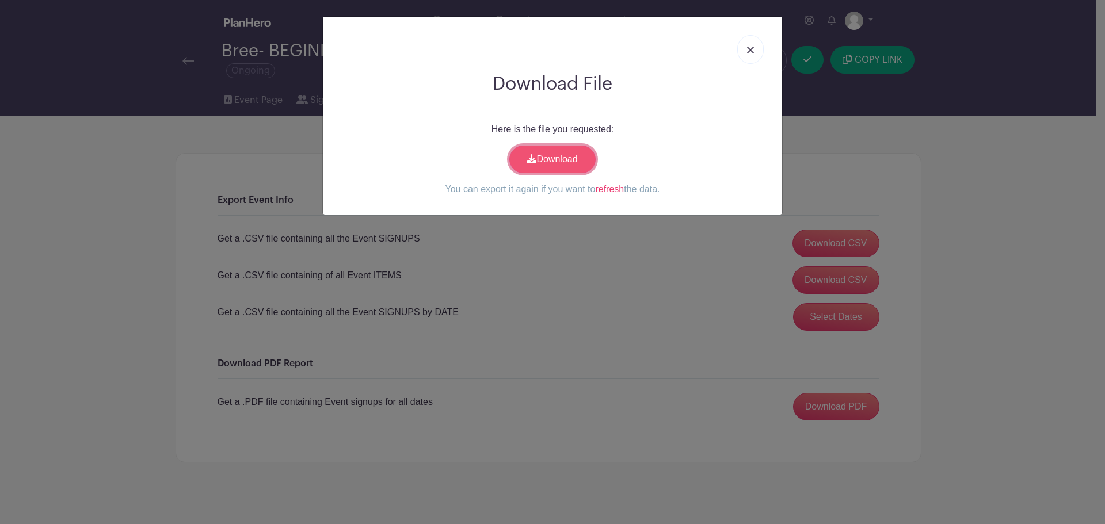
click at [579, 158] on link "Download" at bounding box center [552, 160] width 86 height 28
click at [751, 49] on img at bounding box center [750, 50] width 7 height 7
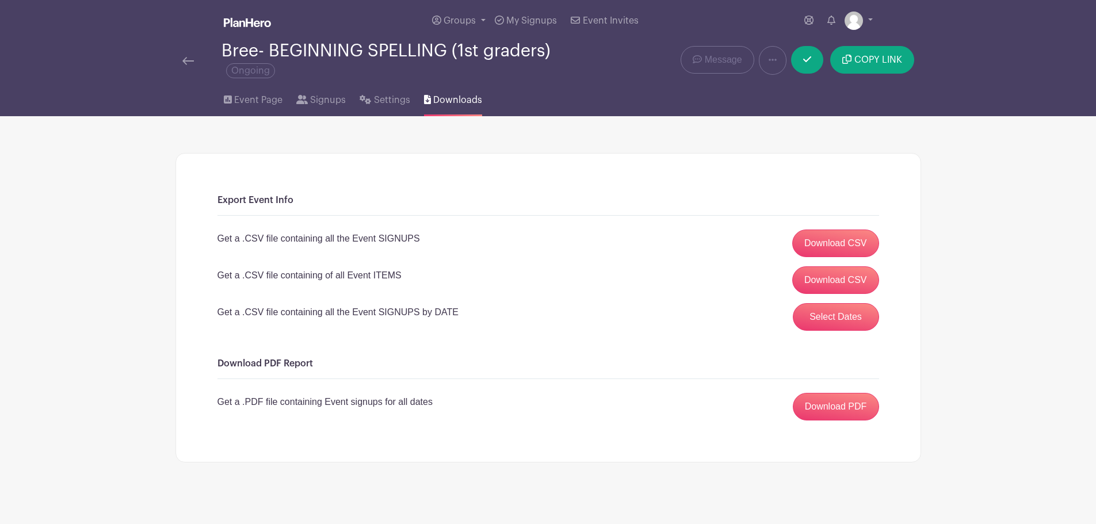
click at [186, 62] on img at bounding box center [188, 61] width 12 height 8
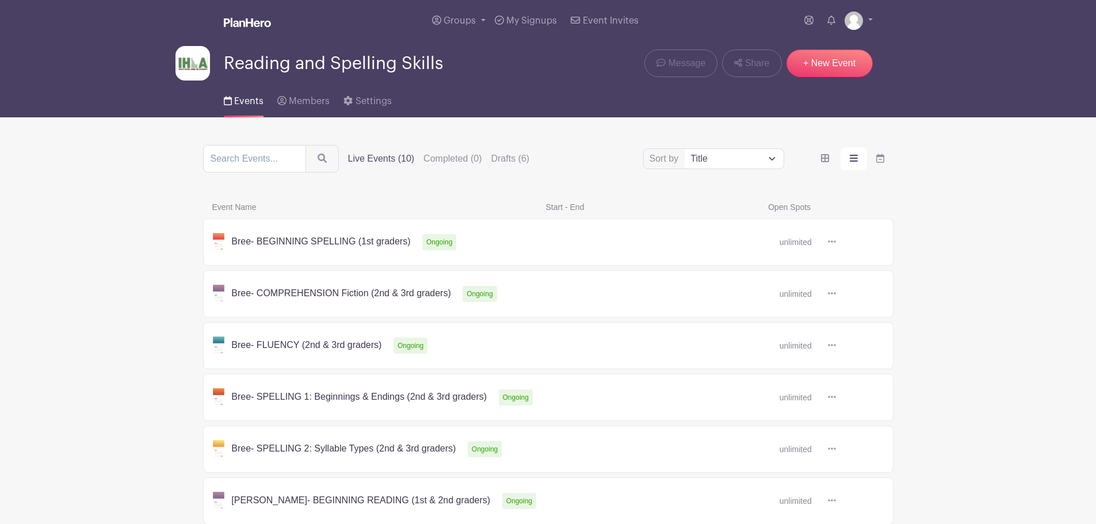
click at [836, 294] on link at bounding box center [836, 294] width 0 height 0
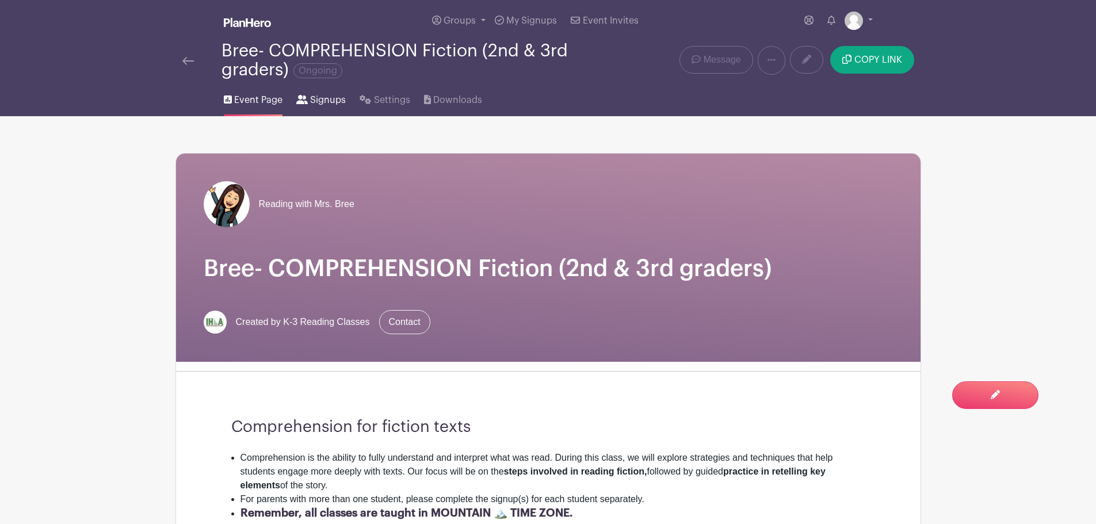
click at [341, 96] on span "Signups" at bounding box center [328, 100] width 36 height 14
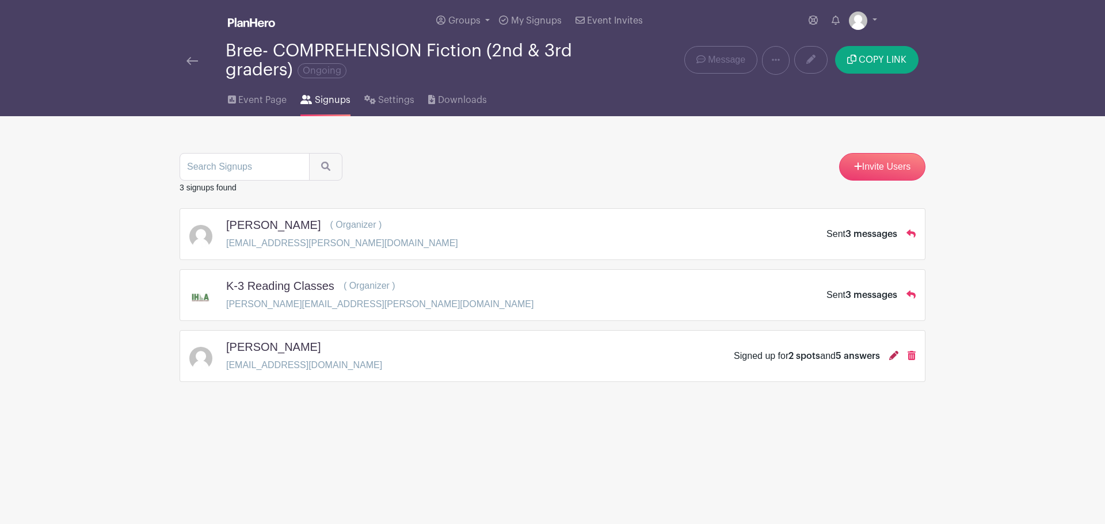
click at [892, 357] on icon at bounding box center [893, 355] width 9 height 9
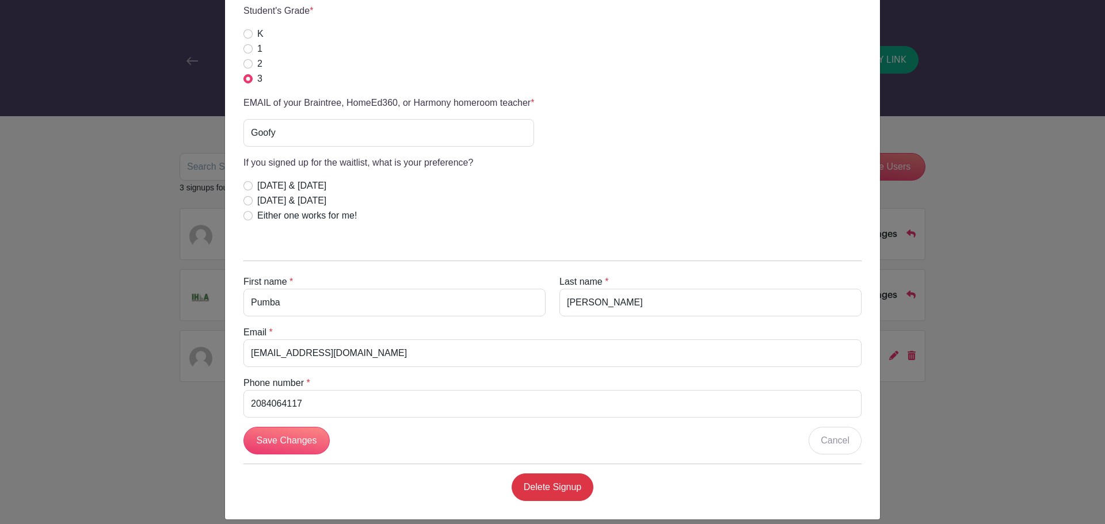
scroll to position [417, 0]
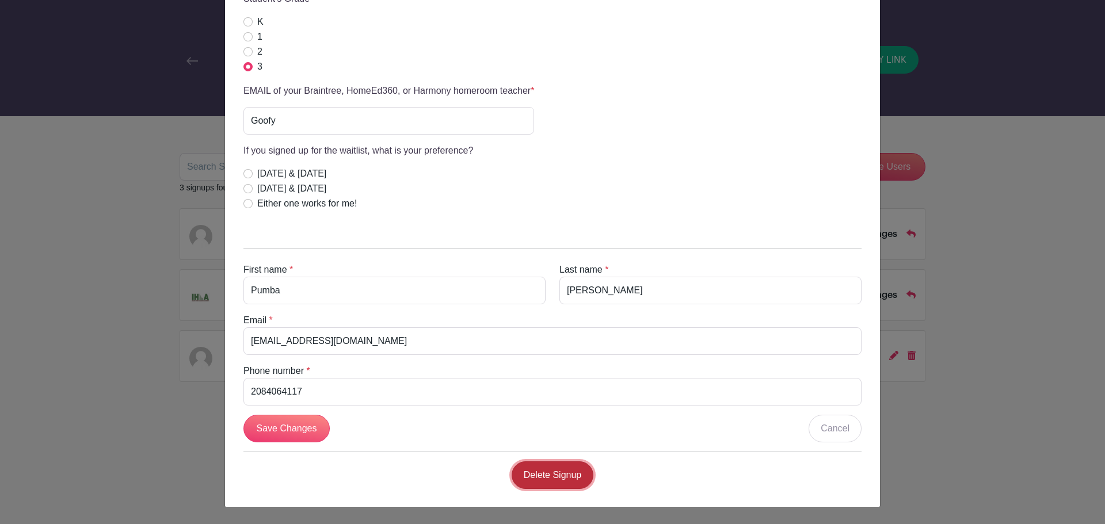
click at [568, 476] on link "Delete Signup" at bounding box center [552, 475] width 82 height 28
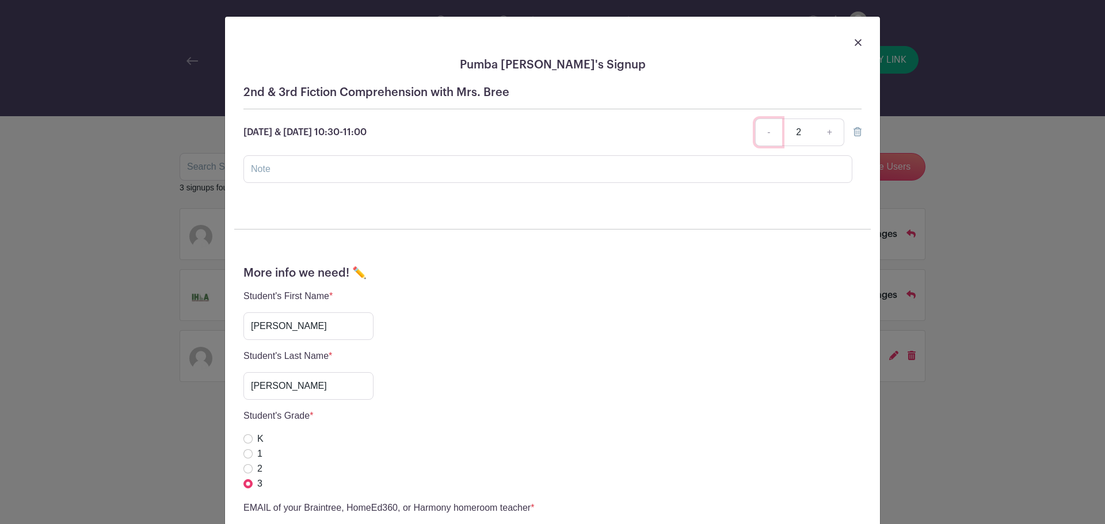
click at [759, 136] on link "-" at bounding box center [768, 133] width 26 height 28
type input "1"
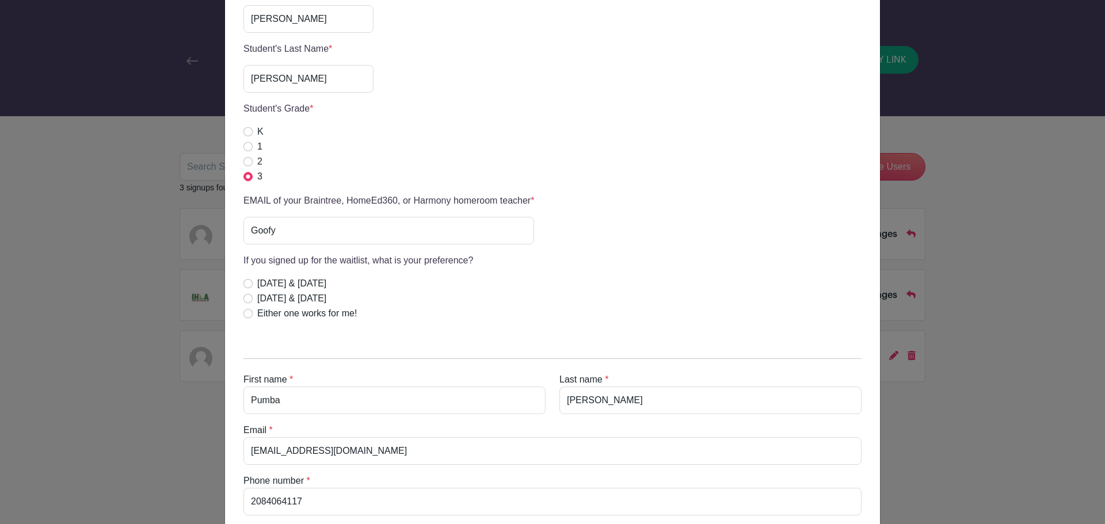
scroll to position [417, 0]
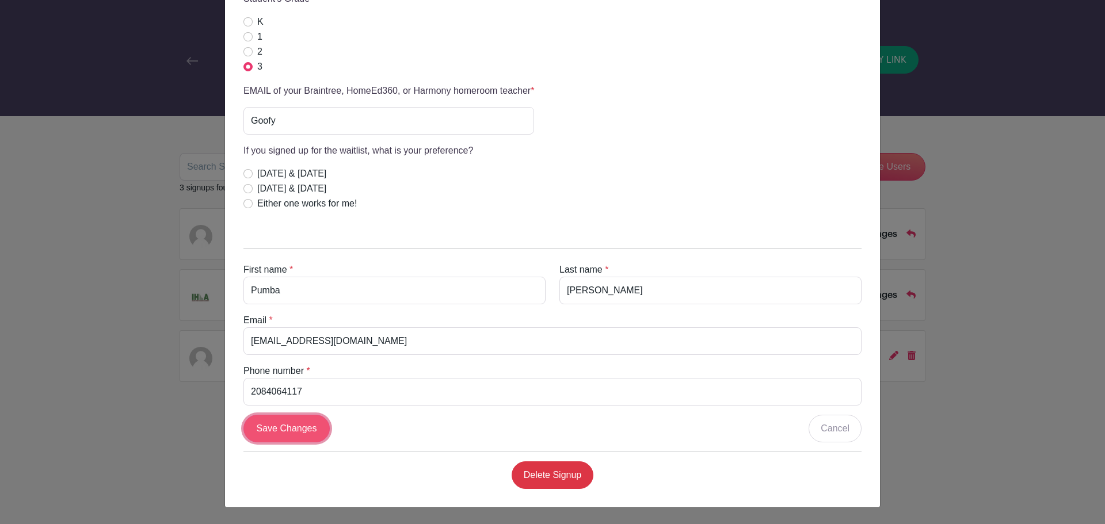
click at [306, 431] on input "Save Changes" at bounding box center [286, 429] width 86 height 28
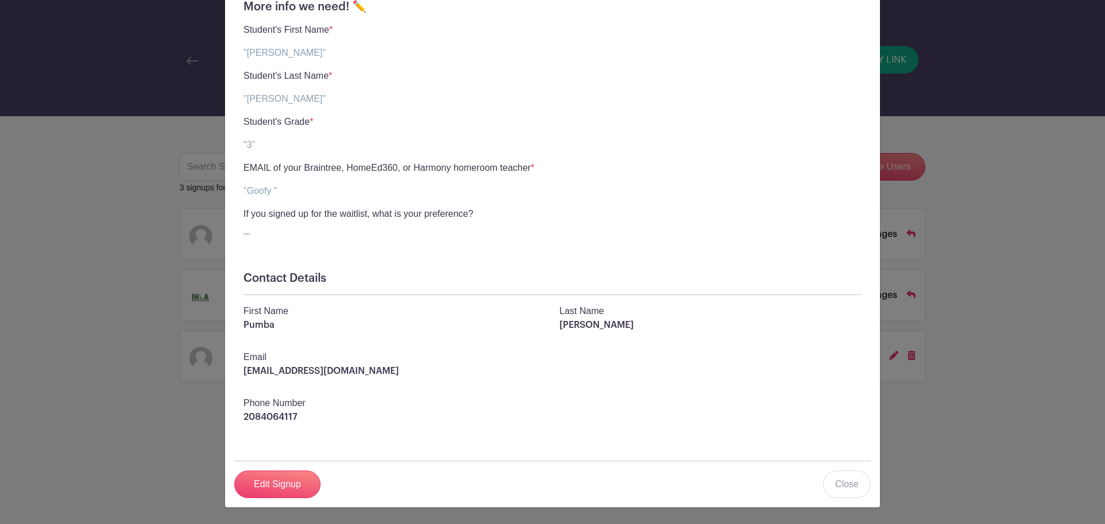
scroll to position [0, 0]
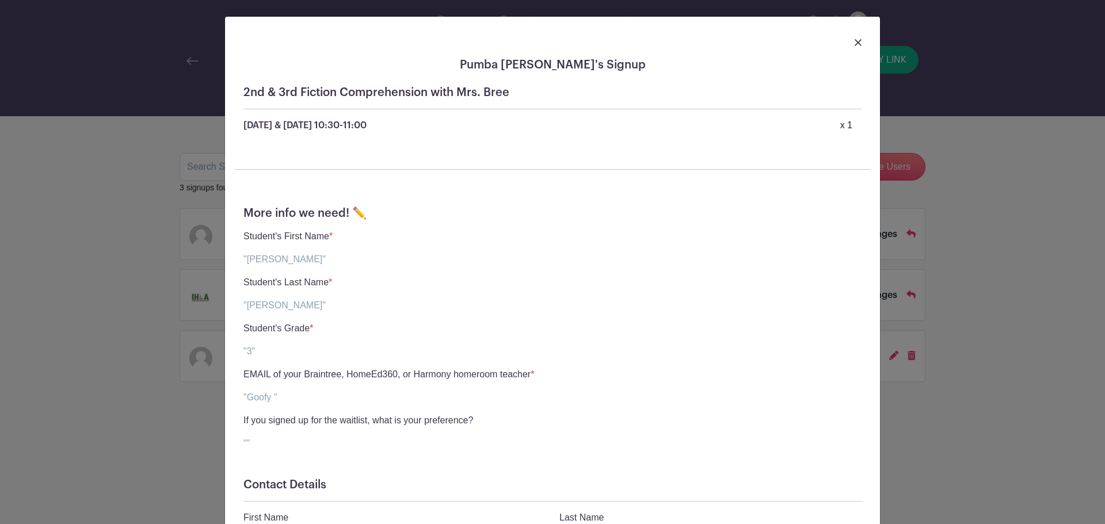
click at [854, 40] on img at bounding box center [857, 42] width 7 height 7
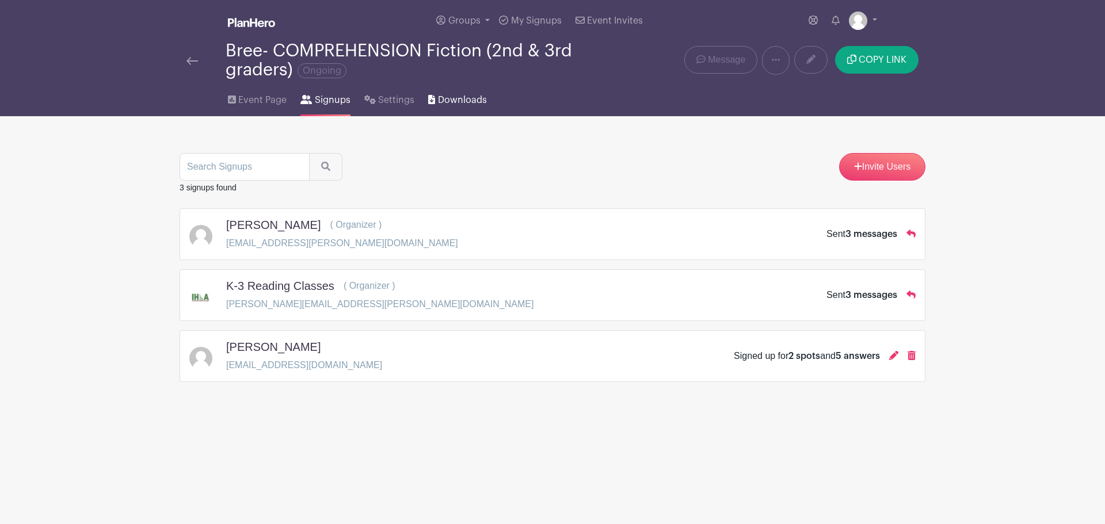
click at [444, 98] on span "Downloads" at bounding box center [462, 100] width 49 height 14
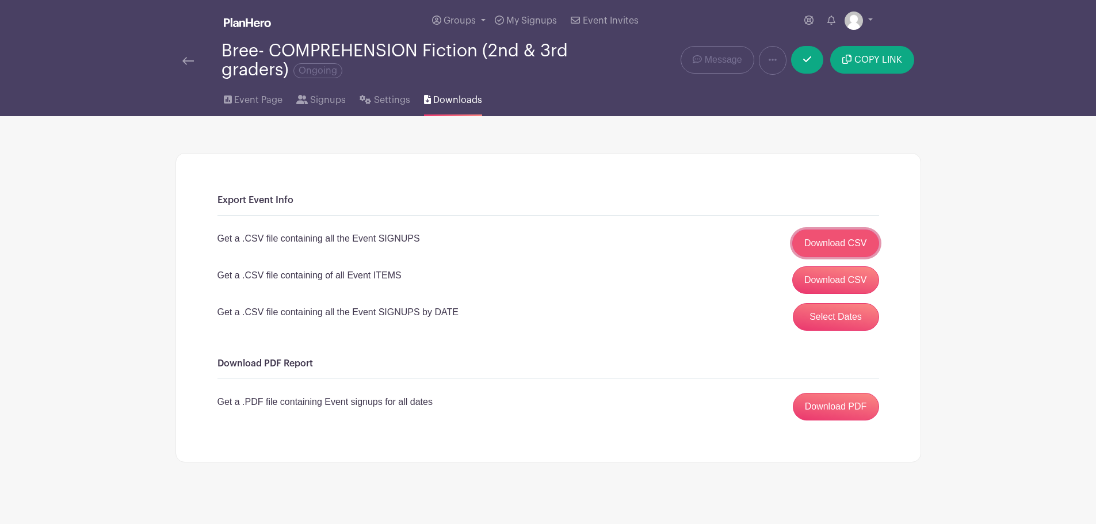
click at [831, 241] on link "Download CSV" at bounding box center [835, 244] width 87 height 28
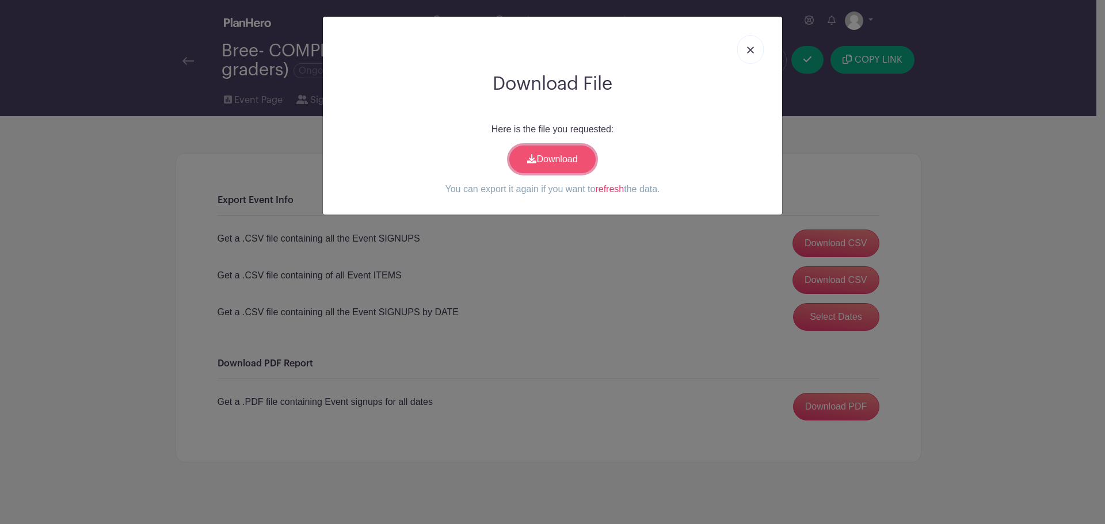
click at [545, 158] on link "Download" at bounding box center [552, 160] width 86 height 28
click at [746, 52] on link at bounding box center [750, 49] width 26 height 29
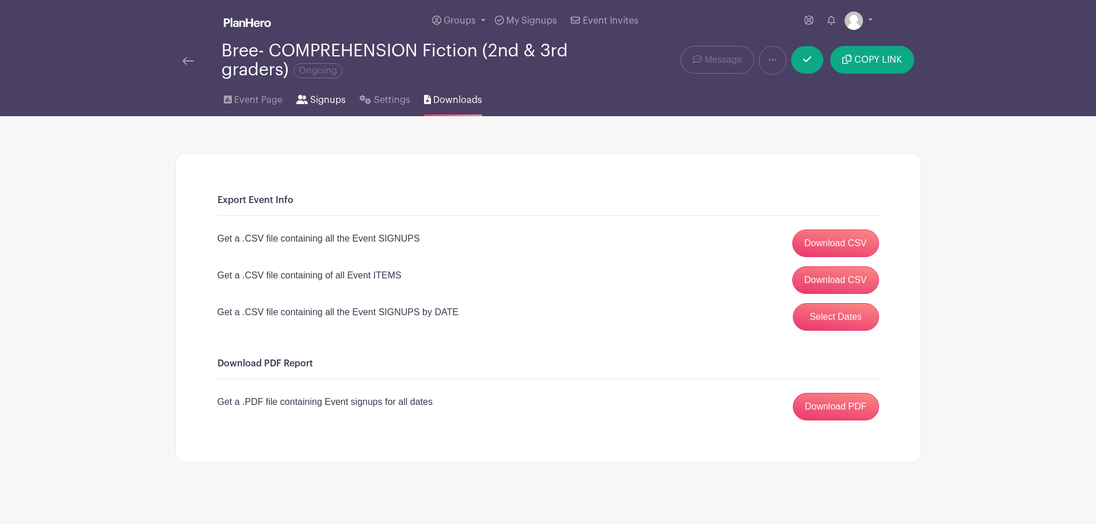
click at [325, 97] on span "Signups" at bounding box center [328, 100] width 36 height 14
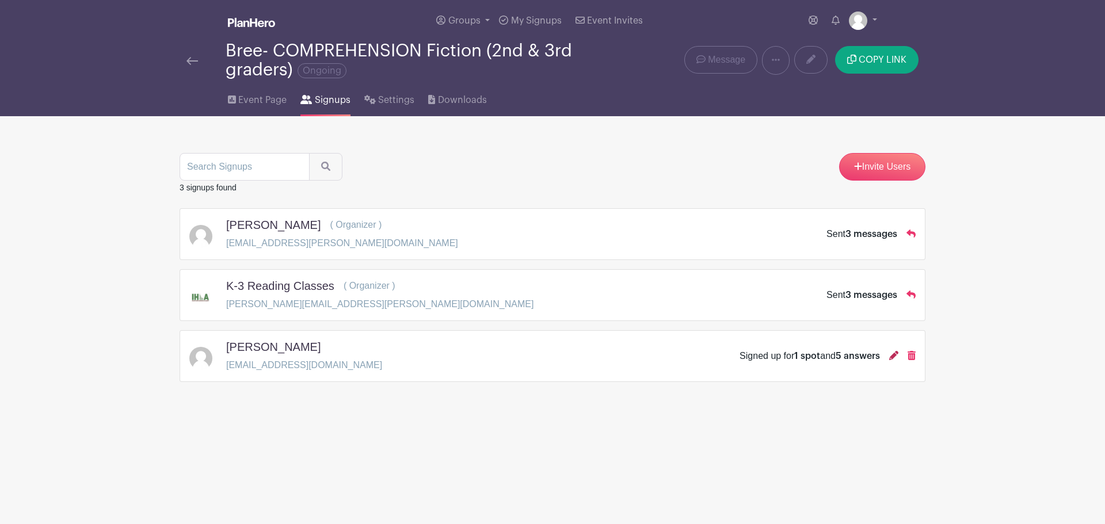
click at [889, 357] on icon at bounding box center [893, 355] width 9 height 9
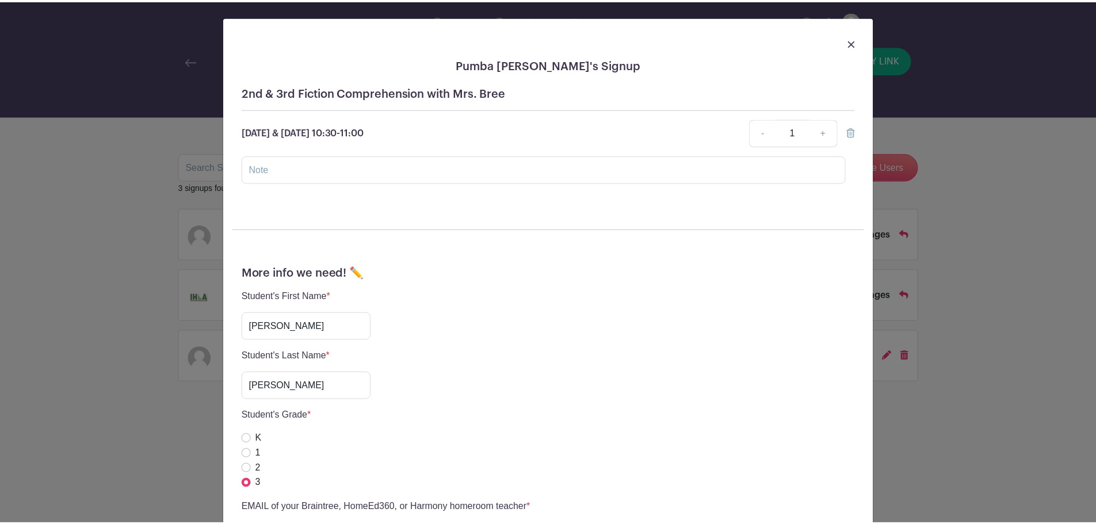
scroll to position [417, 0]
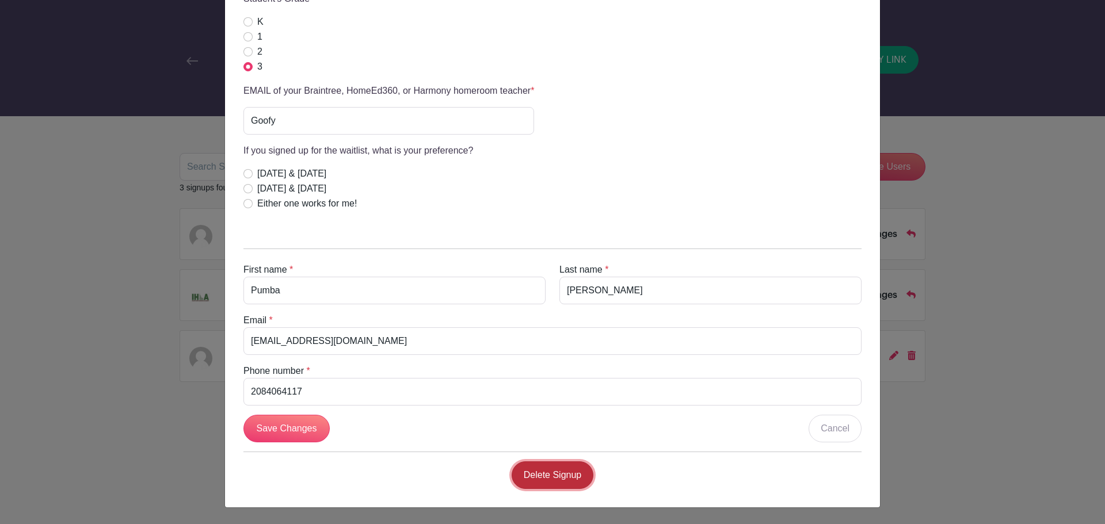
click at [552, 474] on link "Delete Signup" at bounding box center [552, 475] width 82 height 28
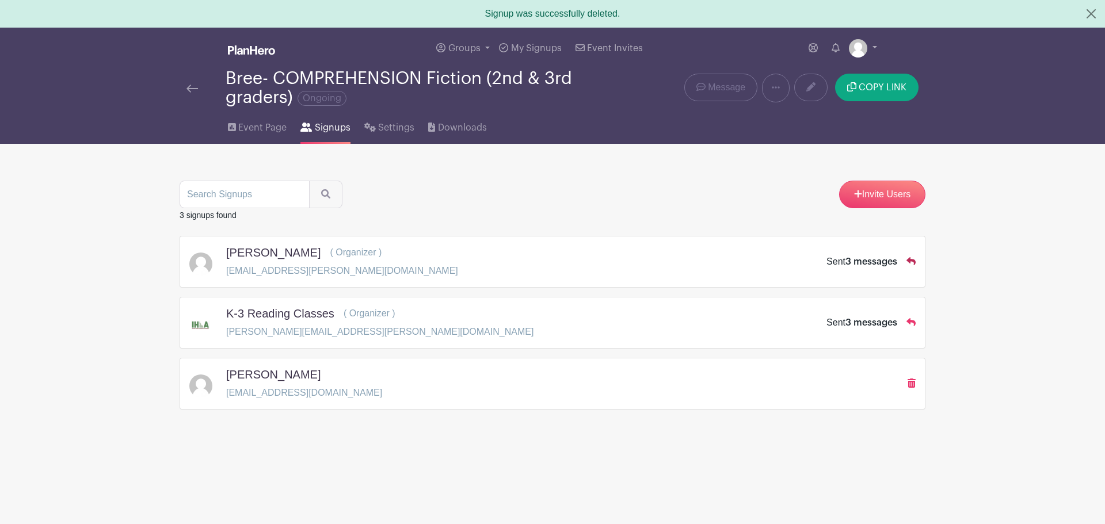
click at [913, 259] on icon at bounding box center [910, 261] width 9 height 8
click at [914, 381] on icon at bounding box center [911, 383] width 8 height 9
click at [194, 85] on img at bounding box center [192, 89] width 12 height 8
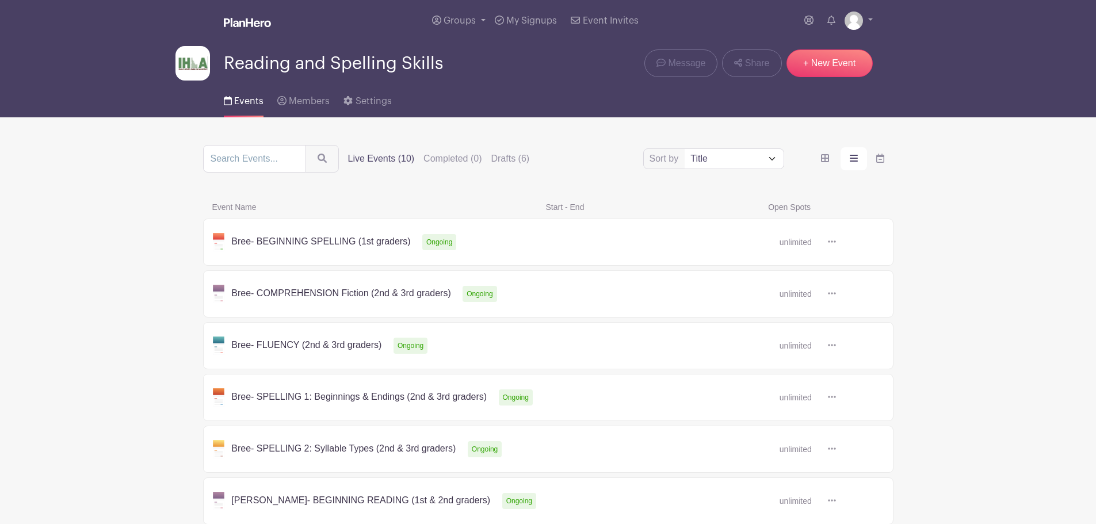
click at [836, 242] on link at bounding box center [836, 242] width 0 height 0
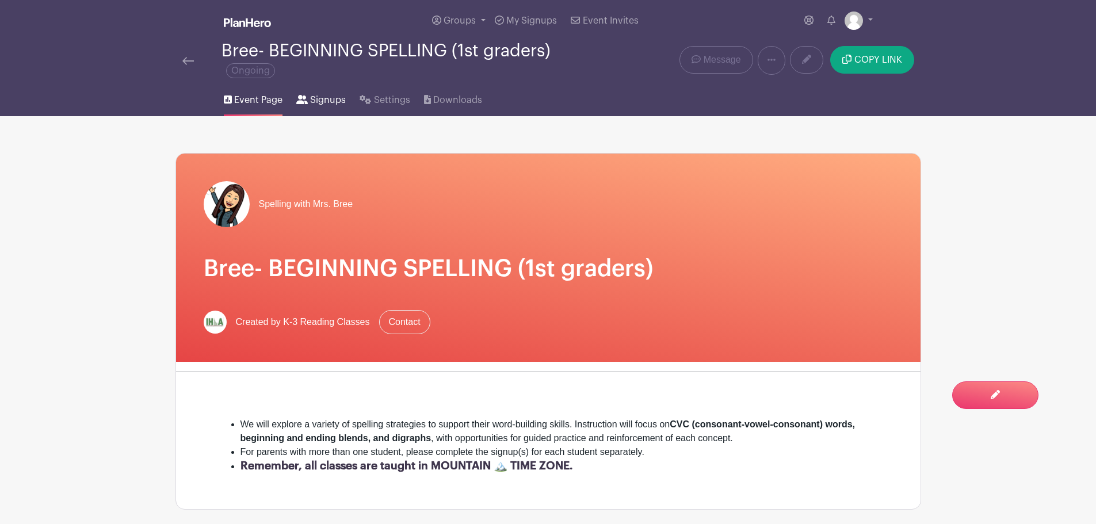
click at [329, 99] on span "Signups" at bounding box center [328, 100] width 36 height 14
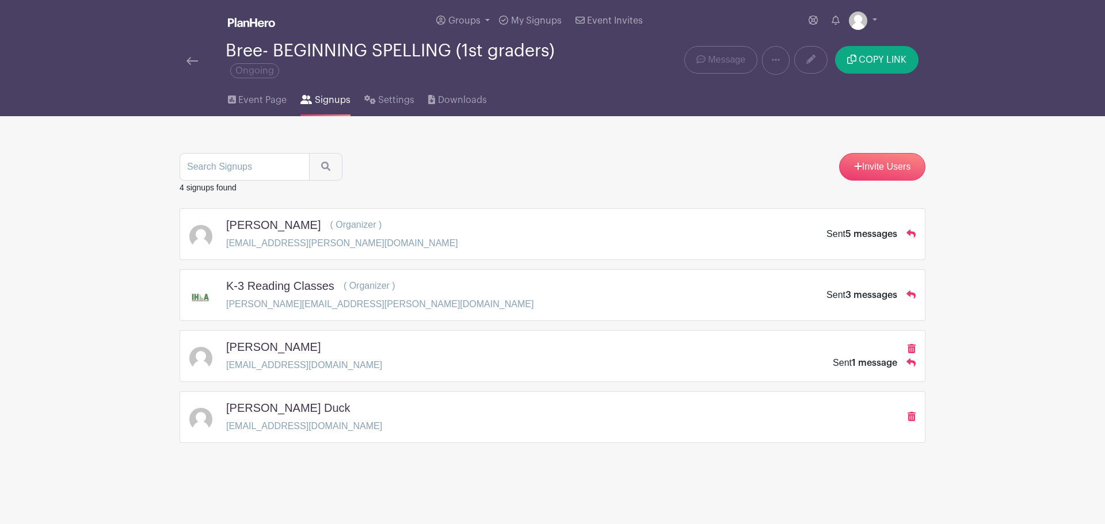
click at [893, 348] on div at bounding box center [879, 349] width 74 height 14
click at [913, 411] on div at bounding box center [911, 417] width 8 height 14
click at [913, 417] on icon at bounding box center [911, 416] width 8 height 9
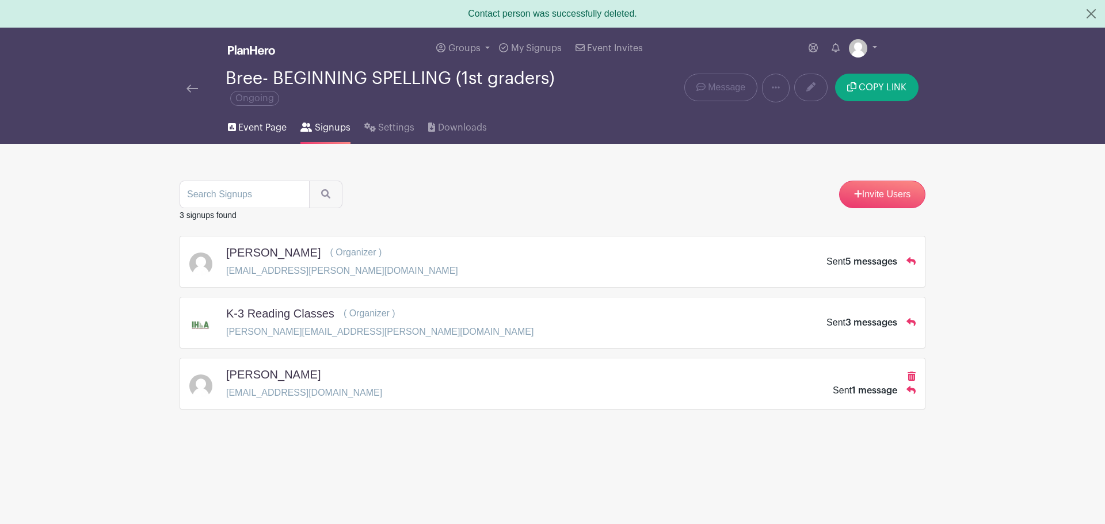
click at [268, 132] on span "Event Page" at bounding box center [262, 128] width 48 height 14
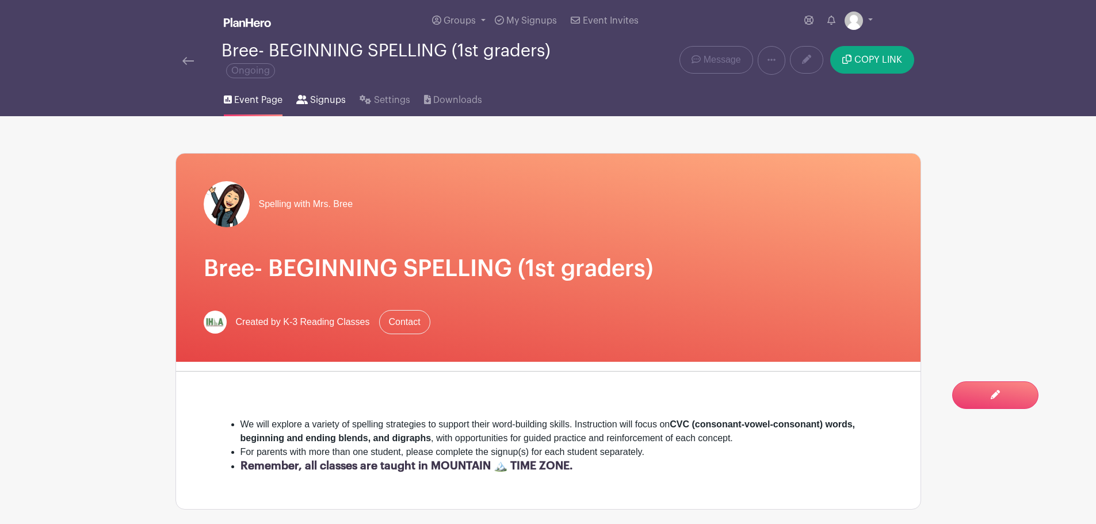
click at [327, 100] on span "Signups" at bounding box center [328, 100] width 36 height 14
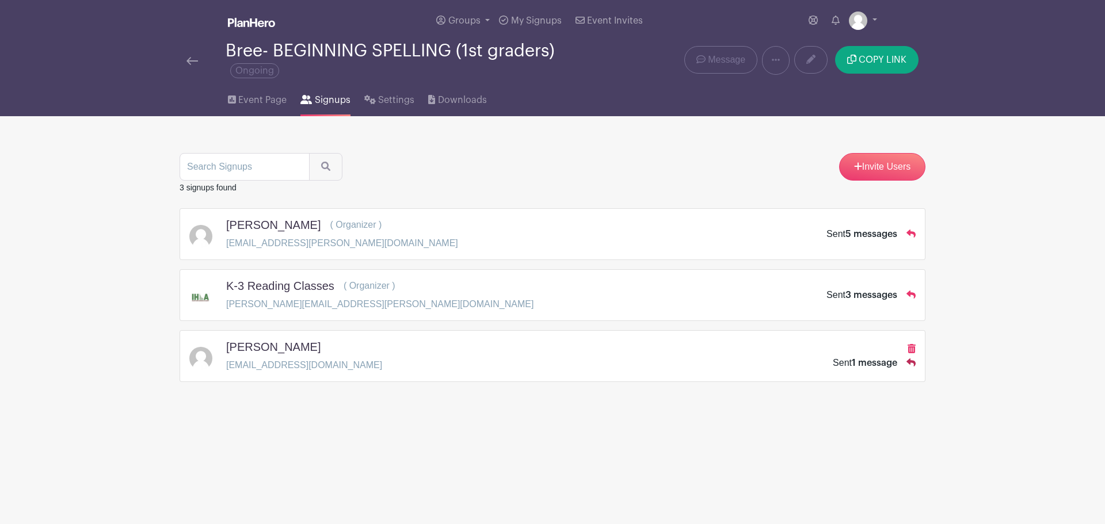
click at [911, 360] on icon at bounding box center [910, 362] width 9 height 9
click at [911, 363] on icon at bounding box center [910, 362] width 9 height 9
click at [913, 349] on icon at bounding box center [911, 348] width 8 height 9
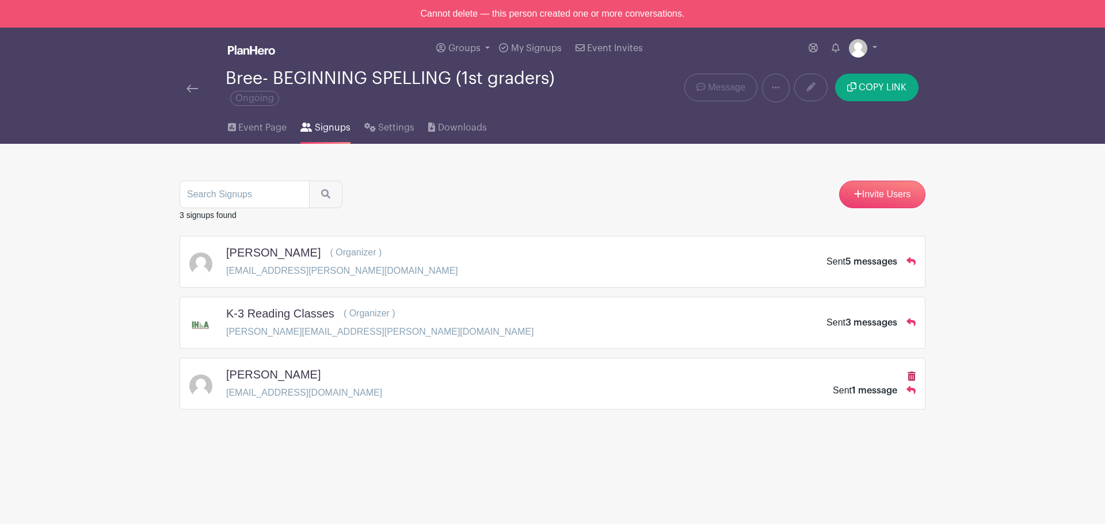
click at [910, 379] on icon at bounding box center [911, 376] width 8 height 9
click at [185, 90] on div "Bree- BEGINNING SPELLING (1st graders) Ongoing" at bounding box center [397, 88] width 435 height 38
click at [189, 90] on img at bounding box center [192, 89] width 12 height 8
click at [191, 85] on img at bounding box center [192, 89] width 12 height 8
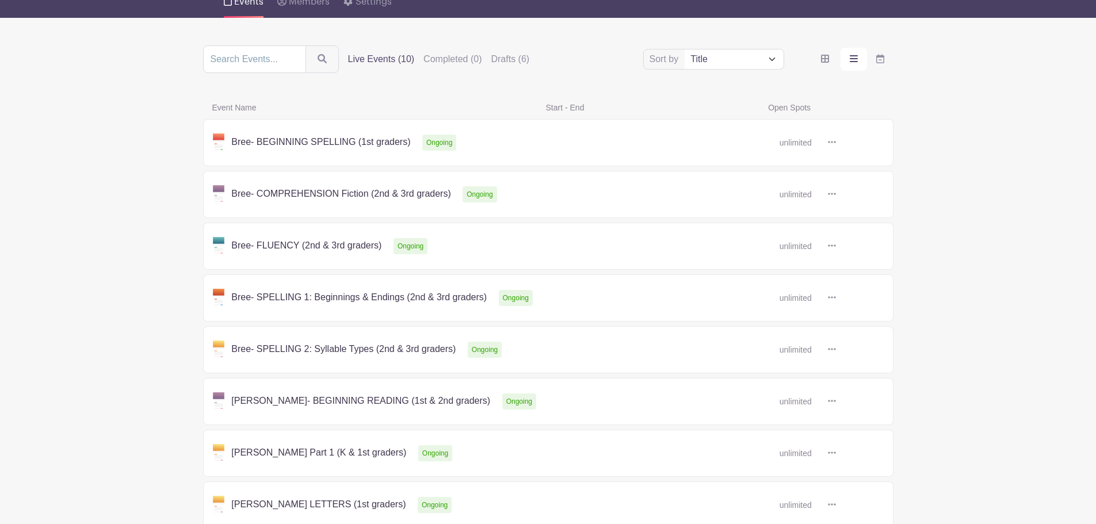
scroll to position [100, 0]
click at [836, 297] on link at bounding box center [836, 297] width 0 height 0
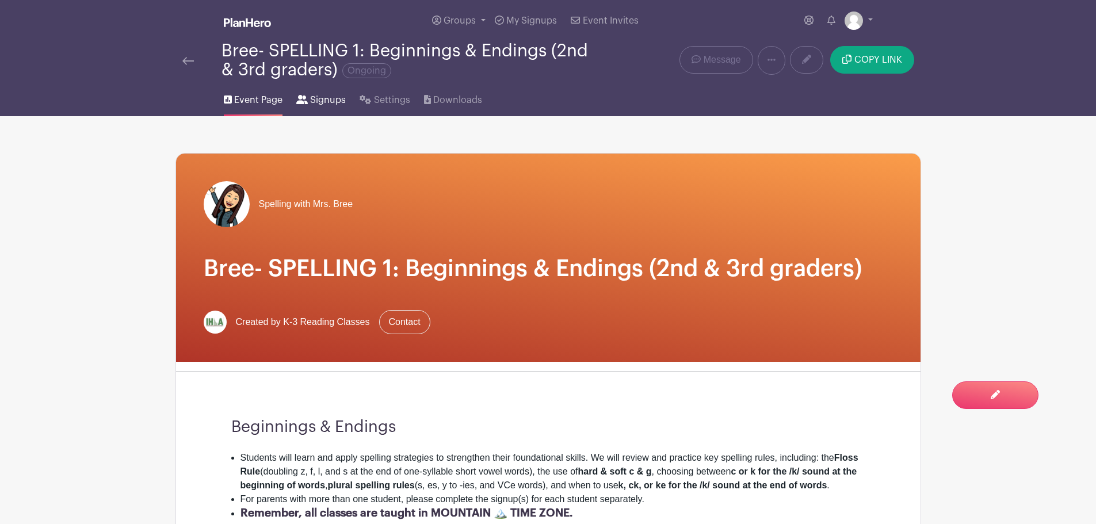
click at [327, 104] on span "Signups" at bounding box center [328, 100] width 36 height 14
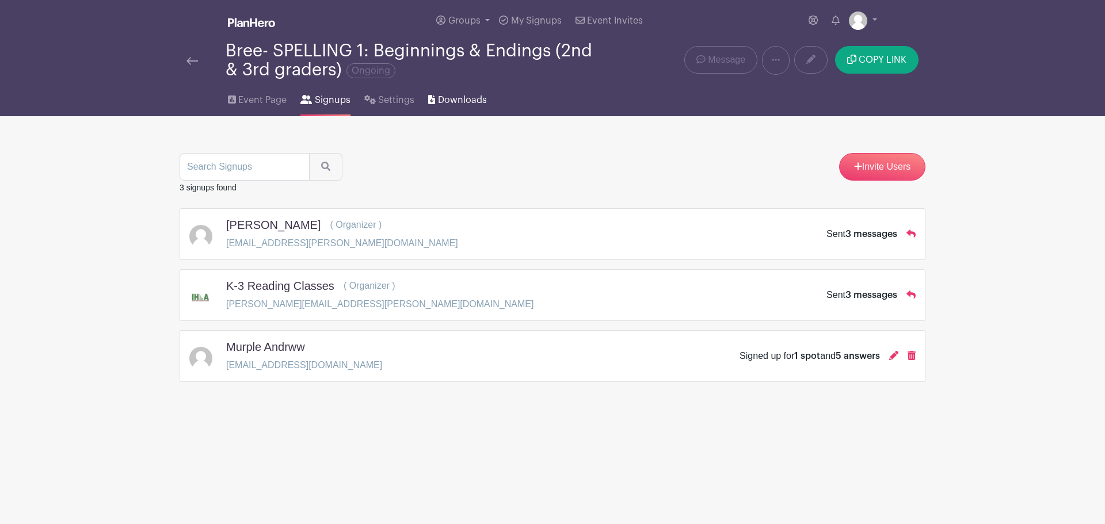
click at [461, 93] on span "Downloads" at bounding box center [462, 100] width 49 height 14
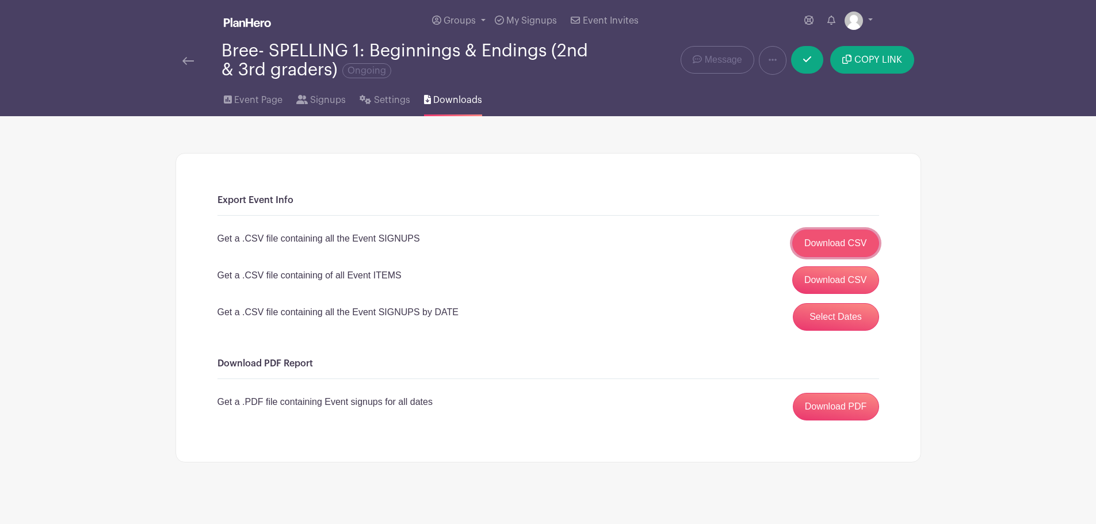
click at [827, 241] on link "Download CSV" at bounding box center [835, 244] width 87 height 28
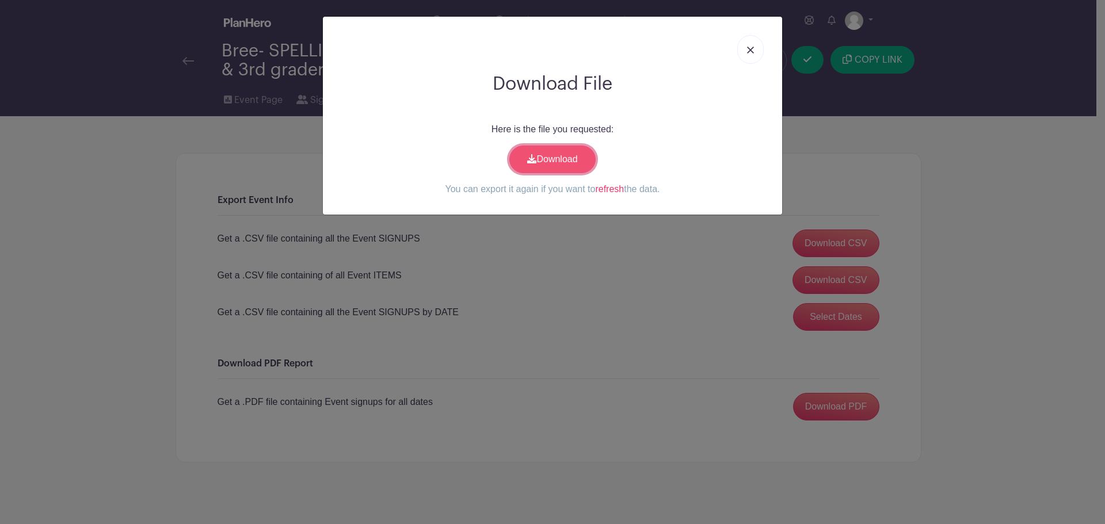
click at [556, 166] on link "Download" at bounding box center [552, 160] width 86 height 28
click at [761, 47] on link at bounding box center [750, 49] width 26 height 29
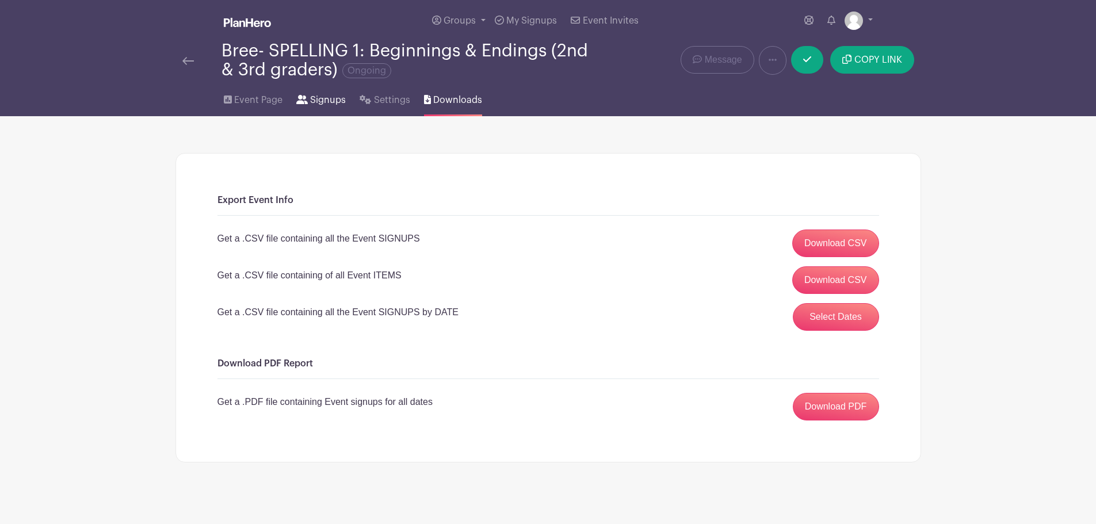
click at [326, 91] on link "Signups" at bounding box center [320, 97] width 49 height 37
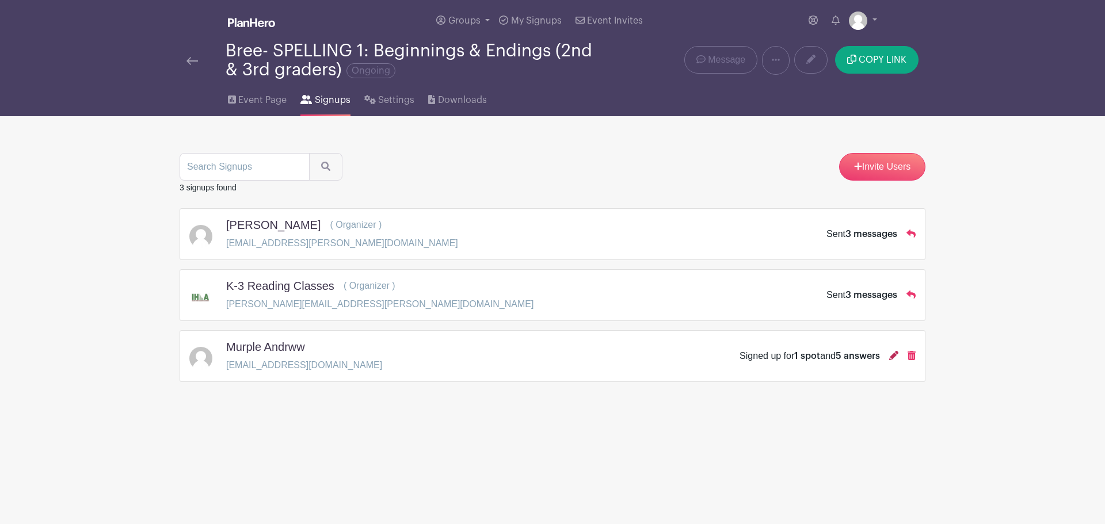
click at [892, 356] on icon at bounding box center [893, 355] width 9 height 9
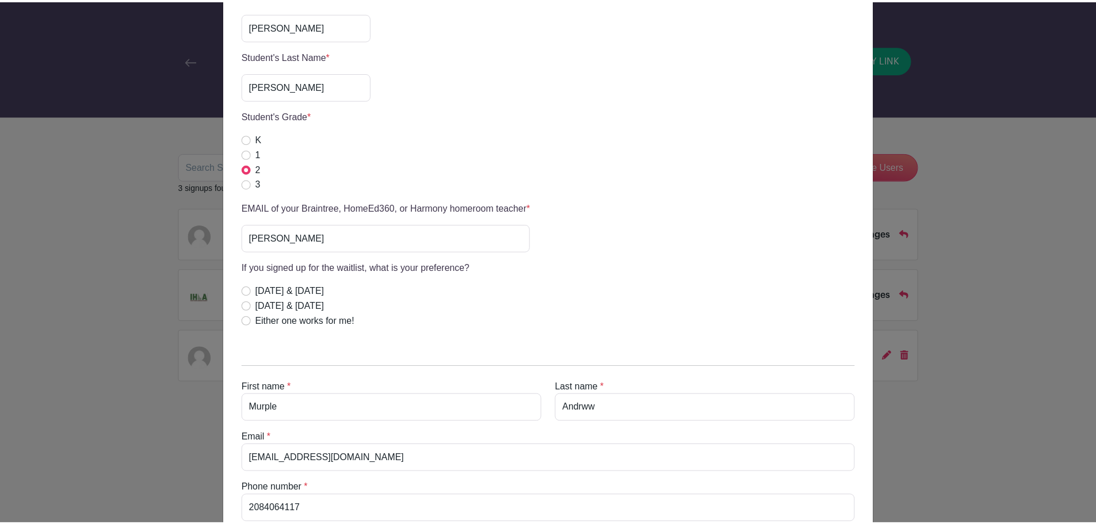
scroll to position [417, 0]
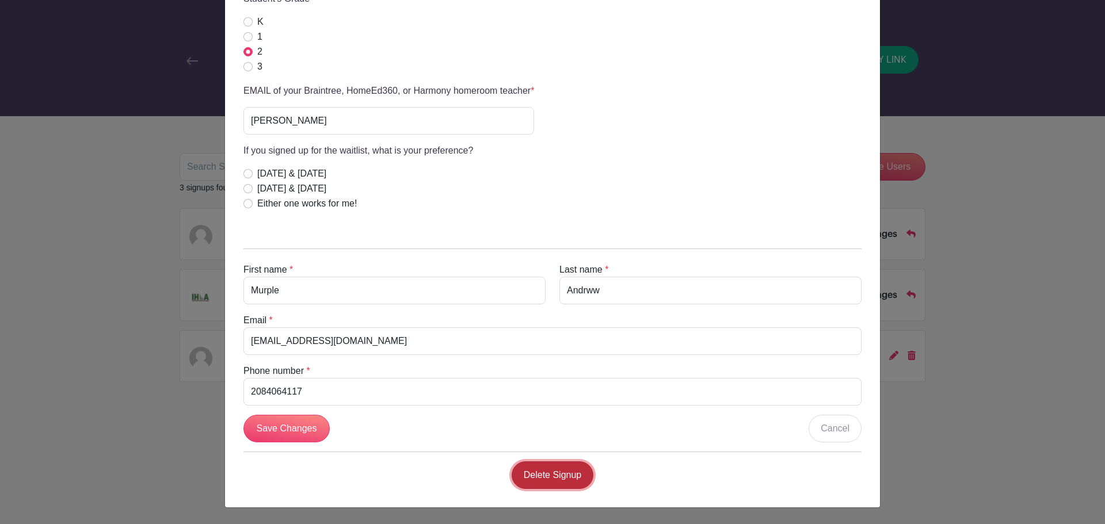
click at [525, 473] on link "Delete Signup" at bounding box center [552, 475] width 82 height 28
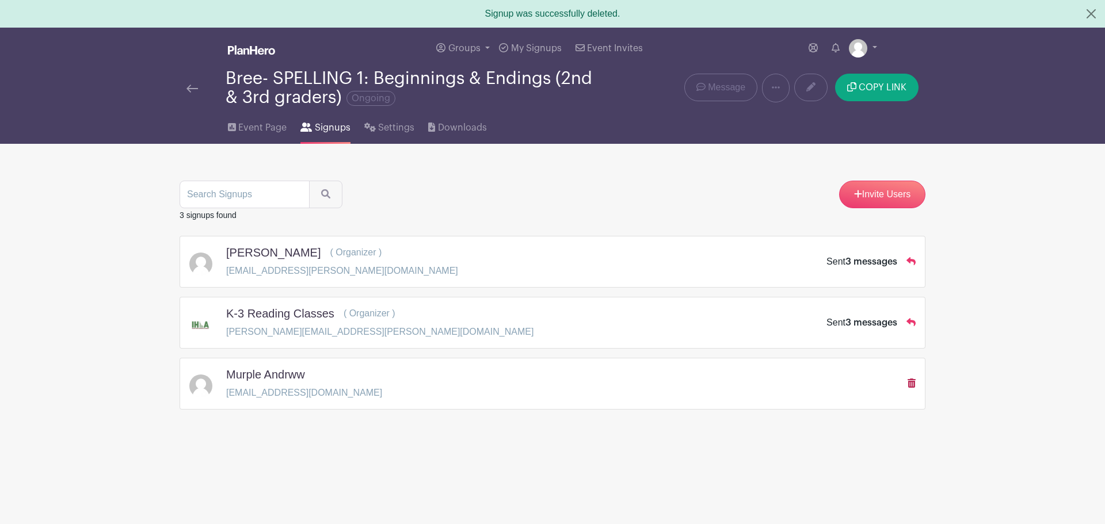
click at [911, 380] on icon at bounding box center [911, 383] width 8 height 9
click at [265, 124] on span "Event Page" at bounding box center [262, 128] width 48 height 14
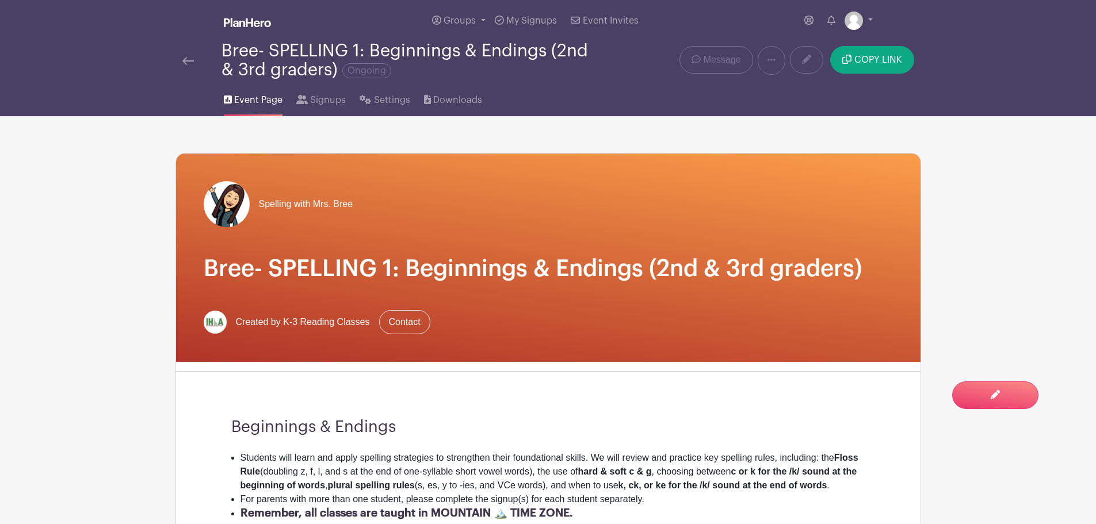
click at [190, 52] on div "Bree- SPELLING 1: Beginnings & Endings (2nd & 3rd graders) Ongoing" at bounding box center [392, 60] width 421 height 38
click at [185, 63] on img at bounding box center [188, 61] width 12 height 8
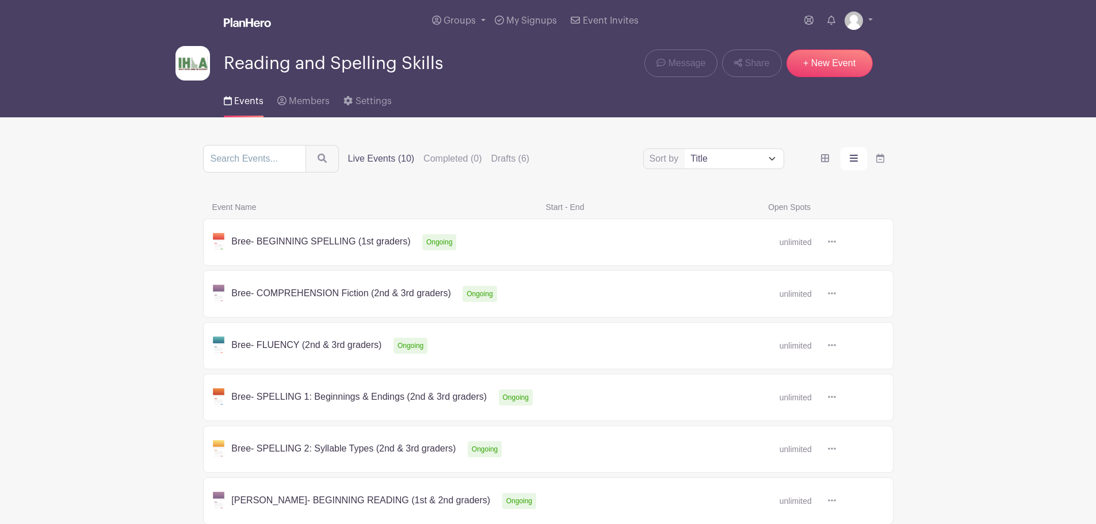
click at [836, 294] on link at bounding box center [836, 294] width 0 height 0
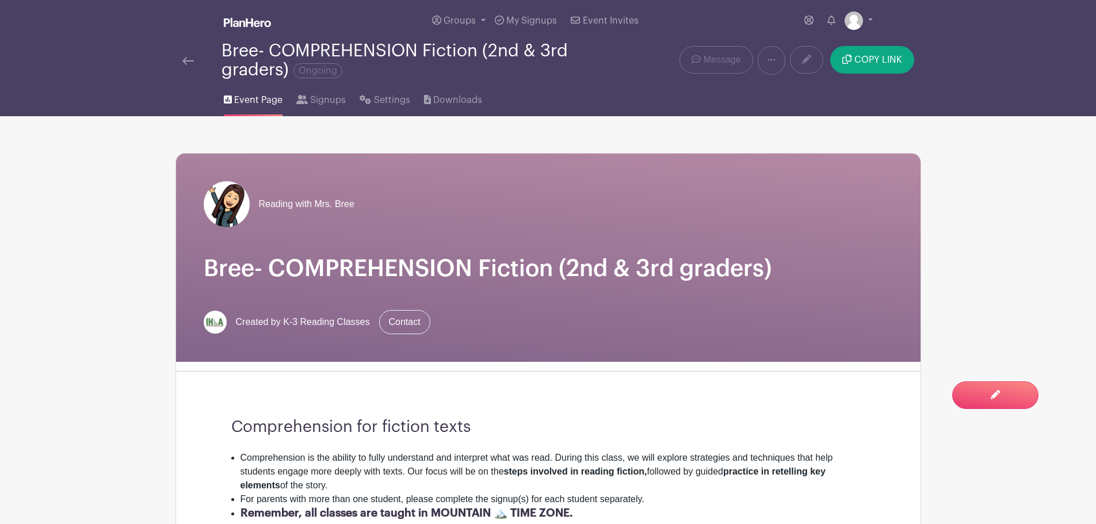
click at [192, 60] on img at bounding box center [188, 61] width 12 height 8
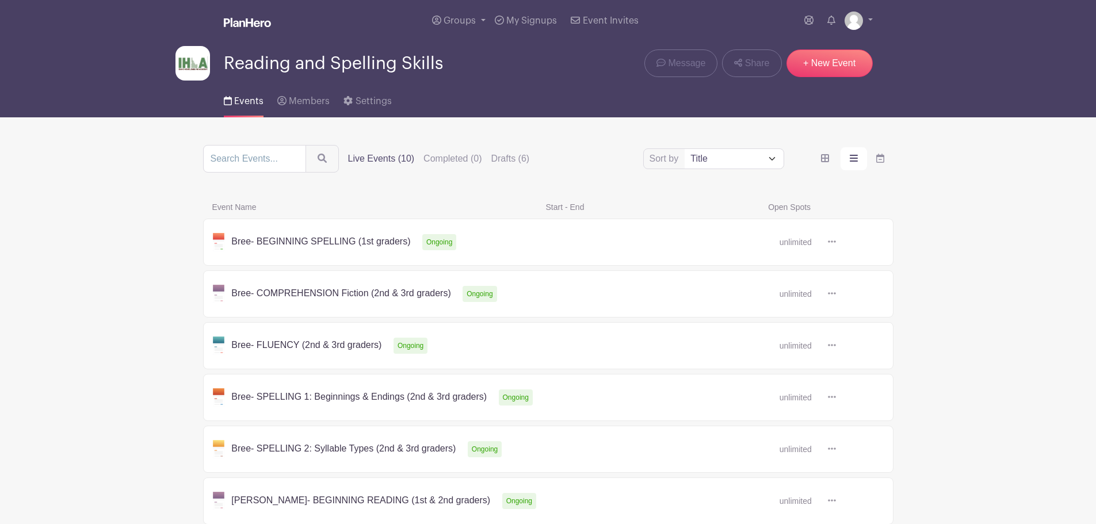
click at [836, 398] on link at bounding box center [836, 398] width 0 height 0
click at [836, 242] on link at bounding box center [836, 242] width 0 height 0
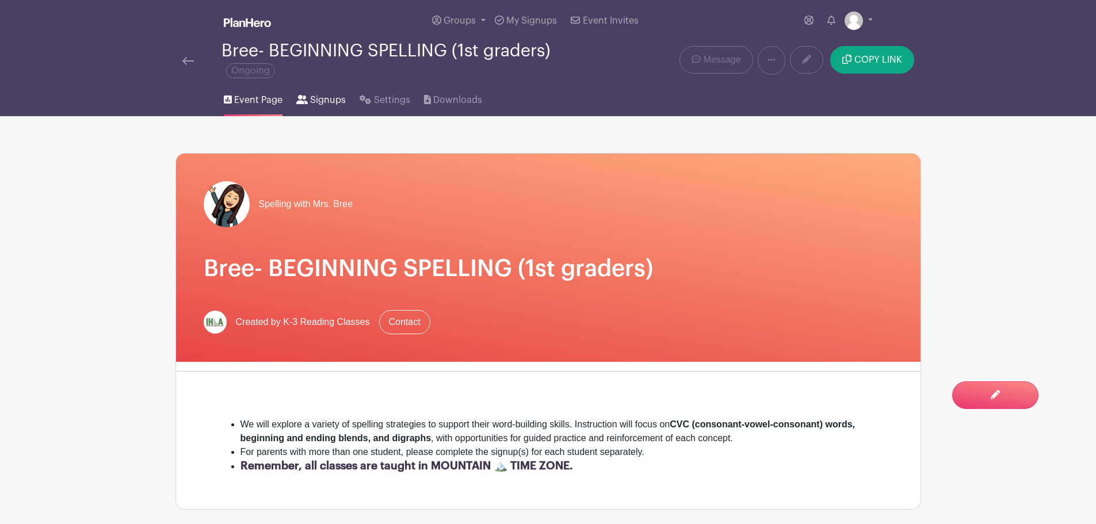
click at [324, 95] on span "Signups" at bounding box center [328, 100] width 36 height 14
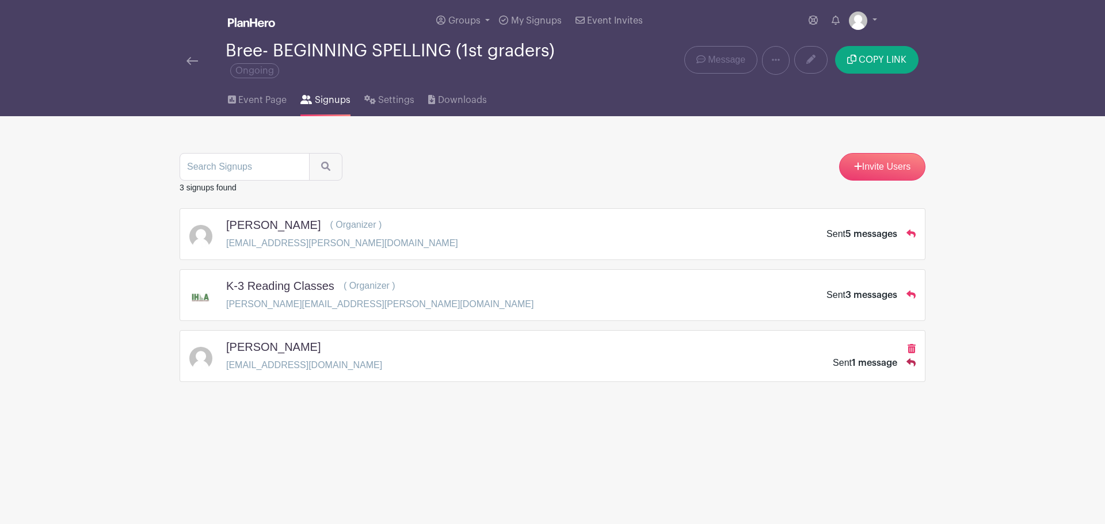
click at [911, 361] on icon at bounding box center [910, 362] width 9 height 8
click at [461, 100] on span "Downloads" at bounding box center [462, 100] width 49 height 14
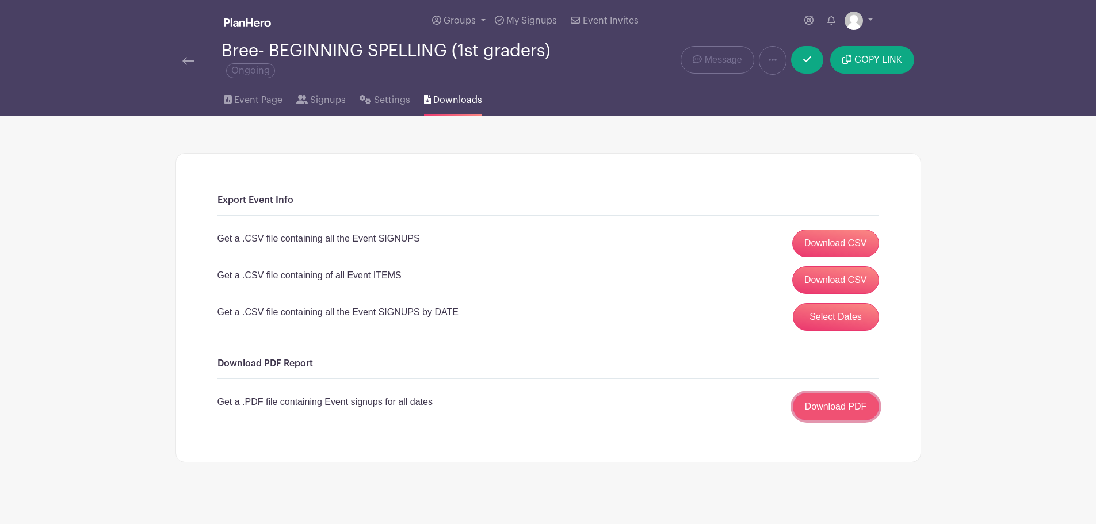
click at [850, 400] on link "Download PDF" at bounding box center [836, 407] width 86 height 28
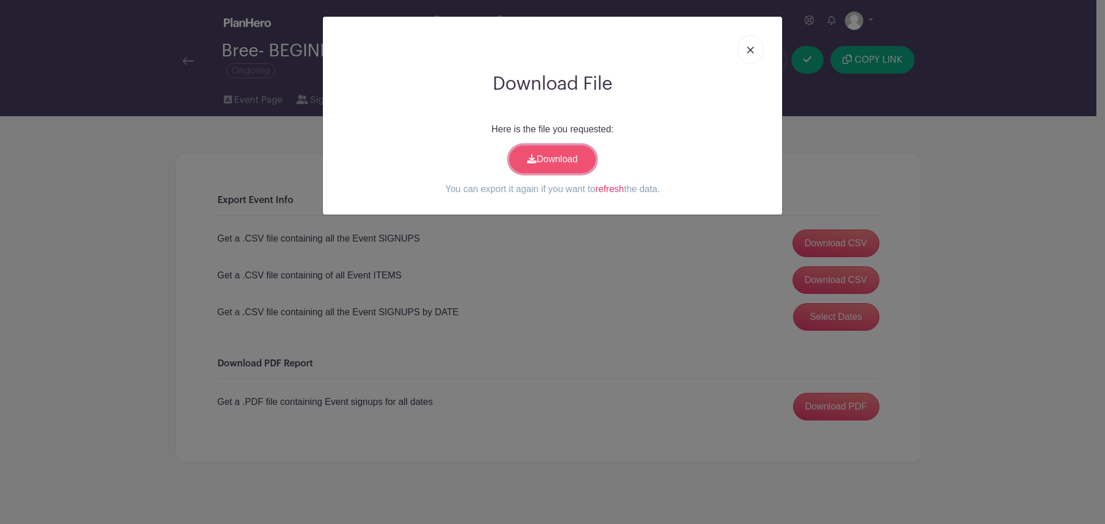
click at [562, 156] on link "Download" at bounding box center [552, 160] width 86 height 28
click at [754, 41] on link at bounding box center [750, 49] width 26 height 29
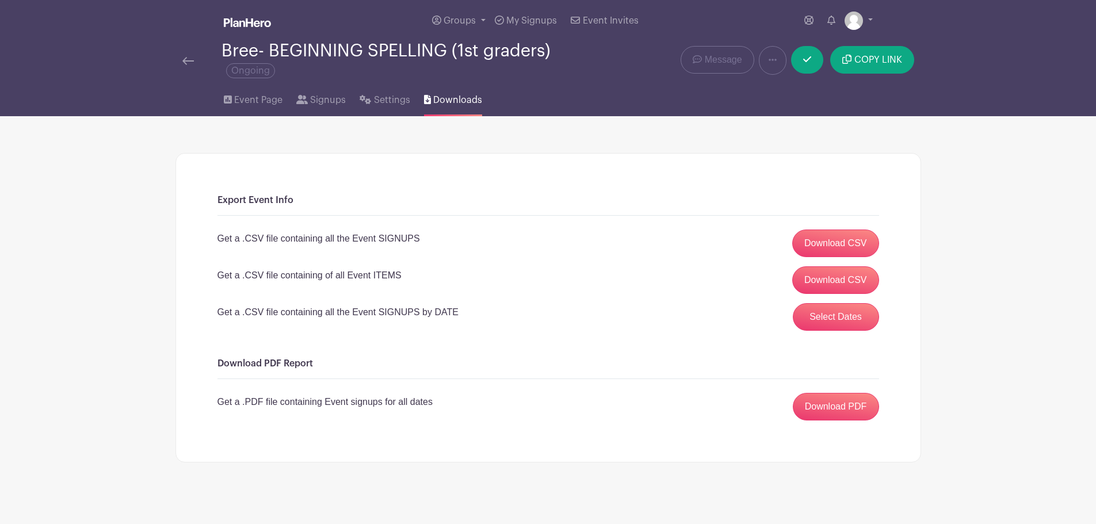
click at [189, 59] on img at bounding box center [188, 61] width 12 height 8
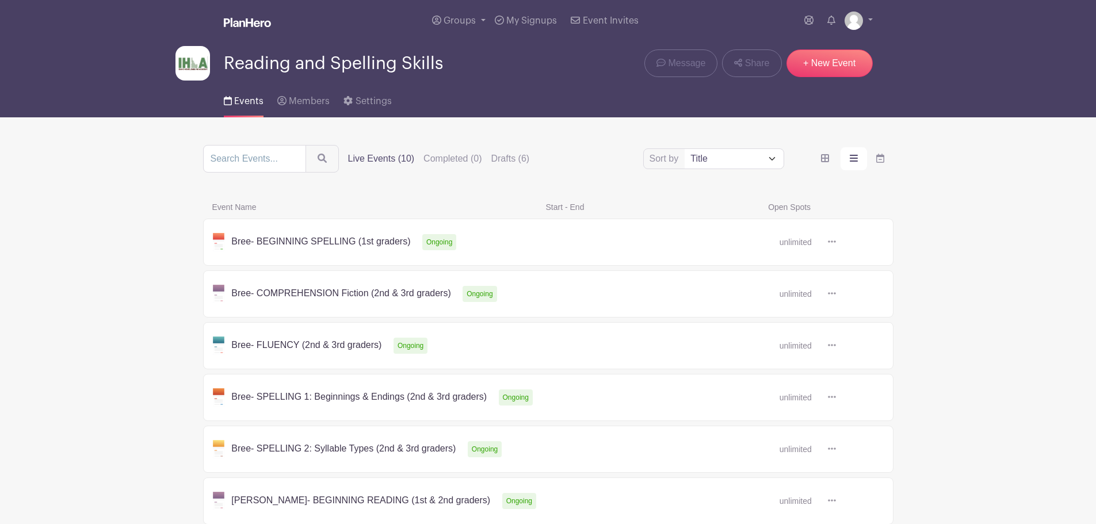
click at [836, 346] on link at bounding box center [836, 346] width 0 height 0
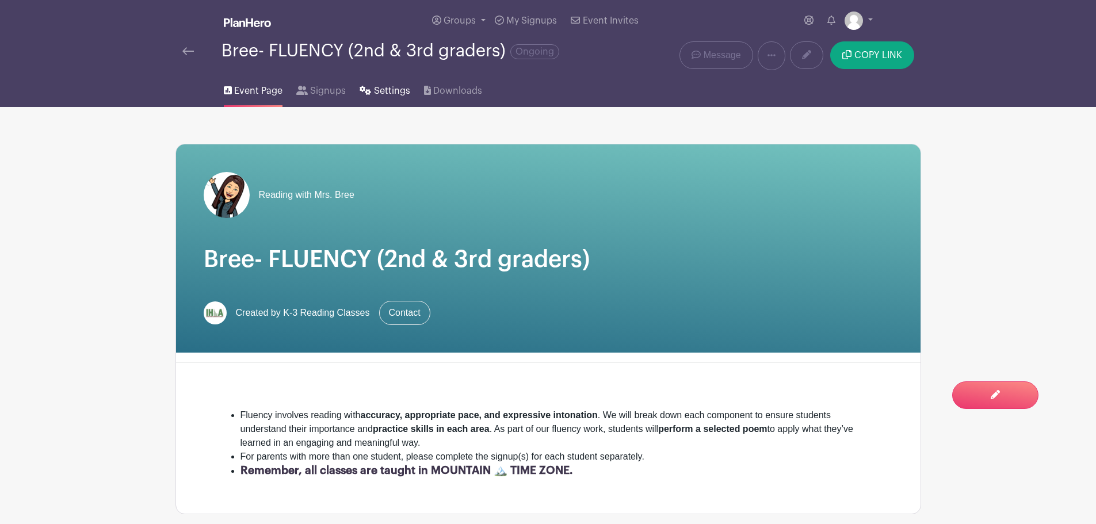
click at [396, 90] on span "Settings" at bounding box center [392, 91] width 36 height 14
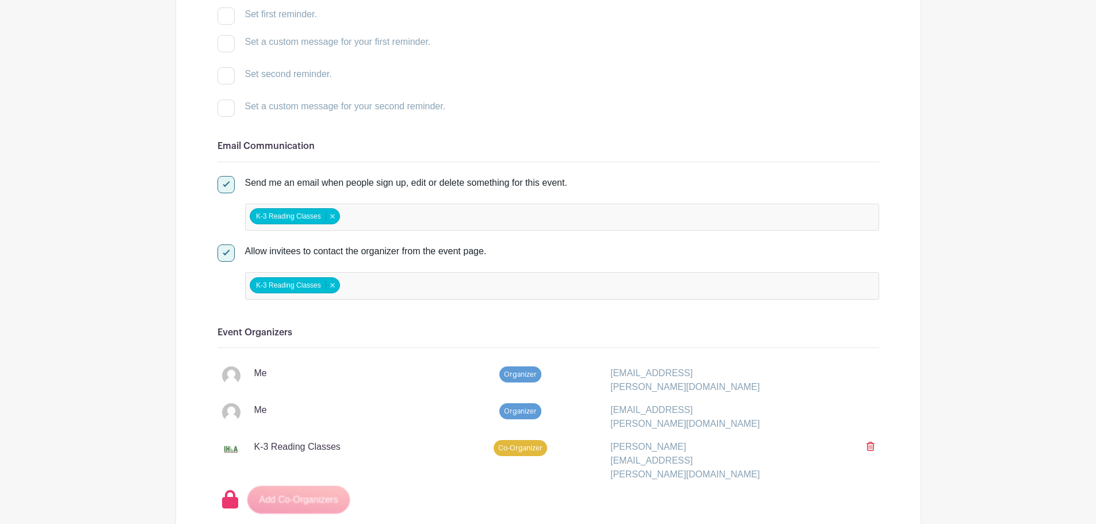
scroll to position [386, 0]
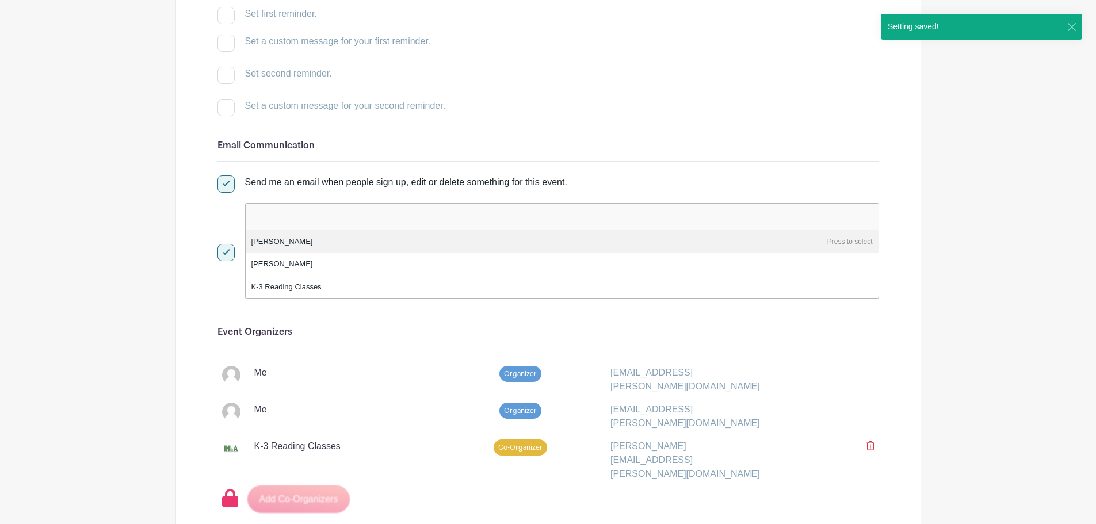
drag, startPoint x: 330, startPoint y: 215, endPoint x: 288, endPoint y: 218, distance: 42.1
click at [288, 218] on input "false" at bounding box center [301, 216] width 102 height 17
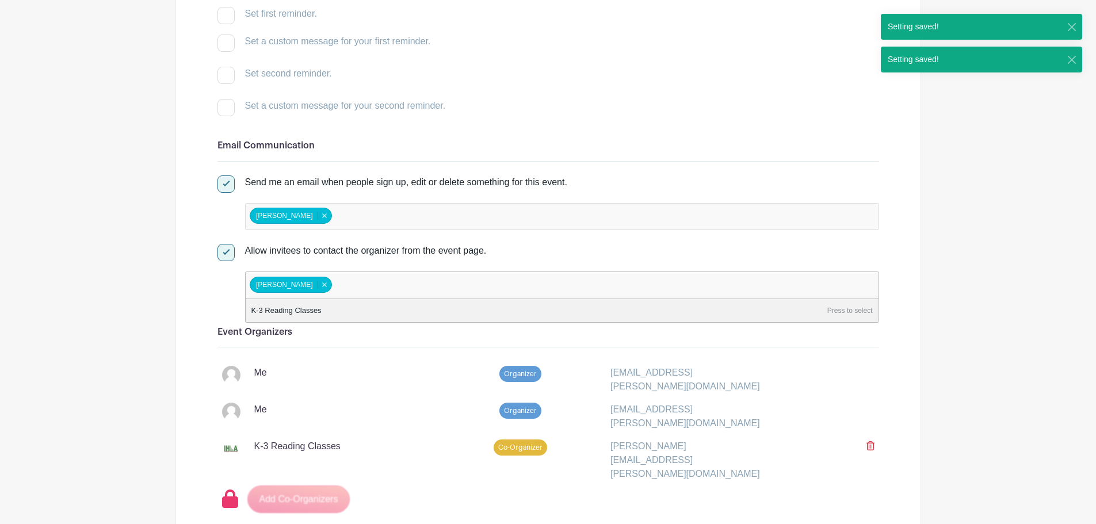
drag, startPoint x: 333, startPoint y: 285, endPoint x: 197, endPoint y: 289, distance: 136.4
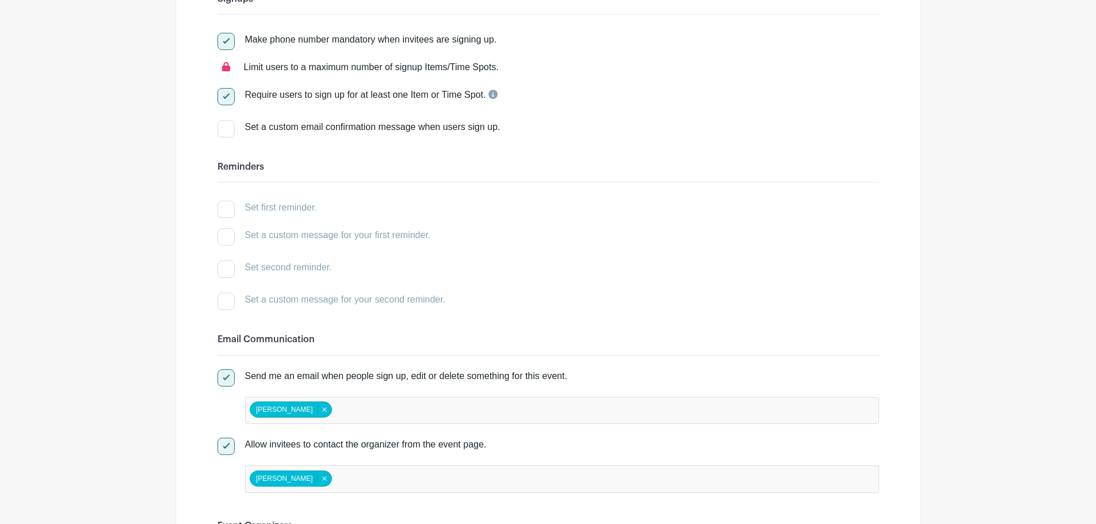
scroll to position [0, 0]
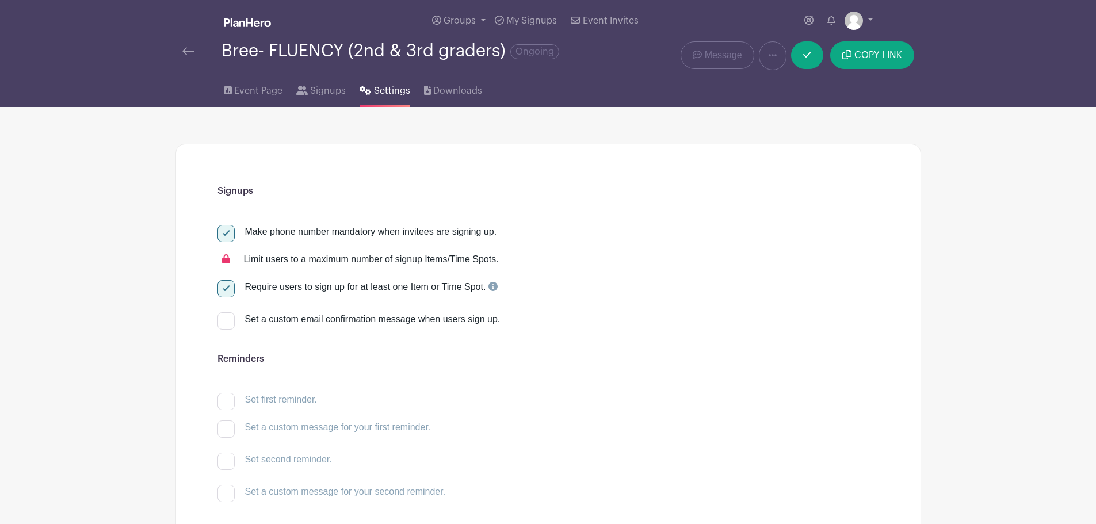
click at [188, 50] on img at bounding box center [188, 51] width 12 height 8
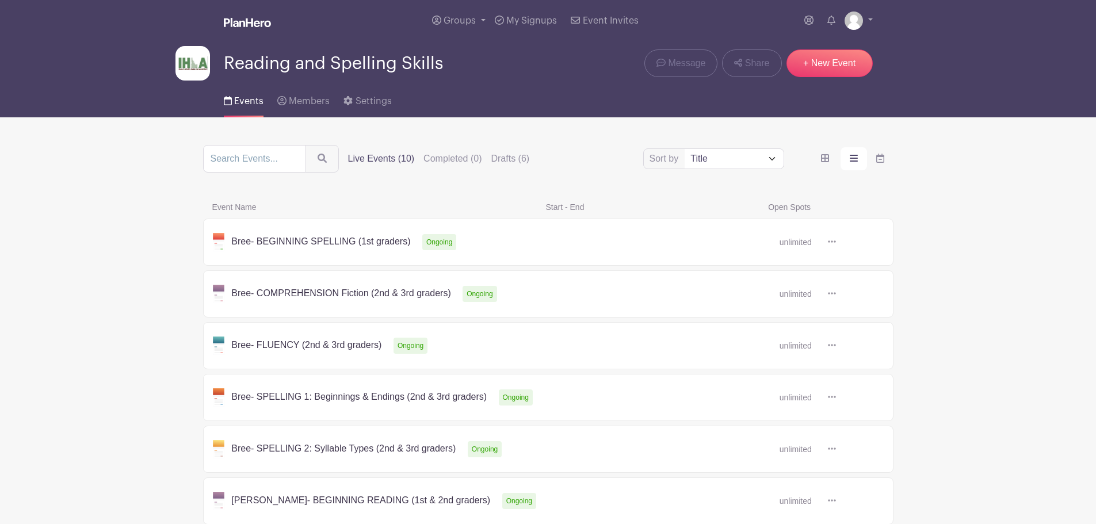
click at [836, 346] on link at bounding box center [836, 346] width 0 height 0
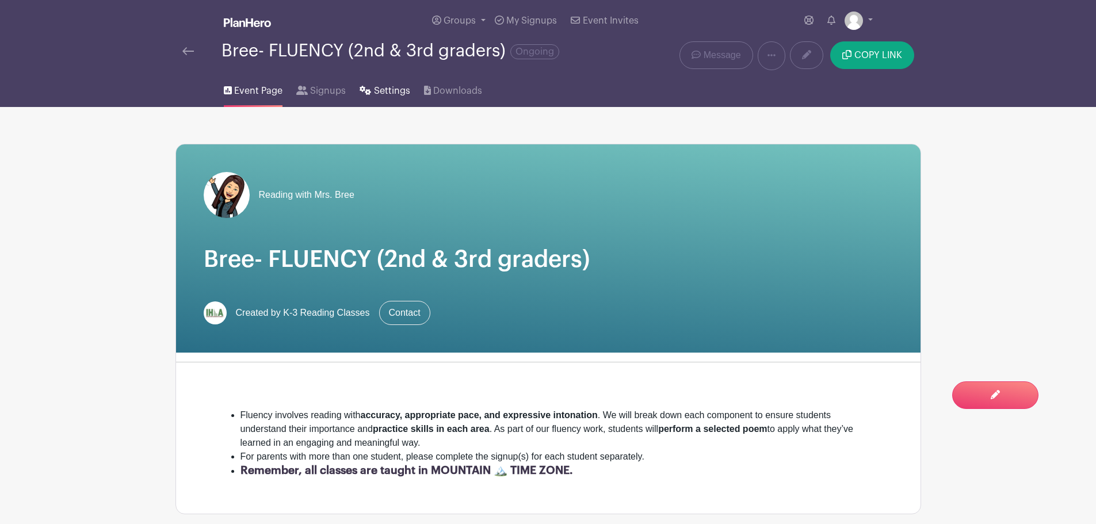
click at [396, 84] on span "Settings" at bounding box center [392, 91] width 36 height 14
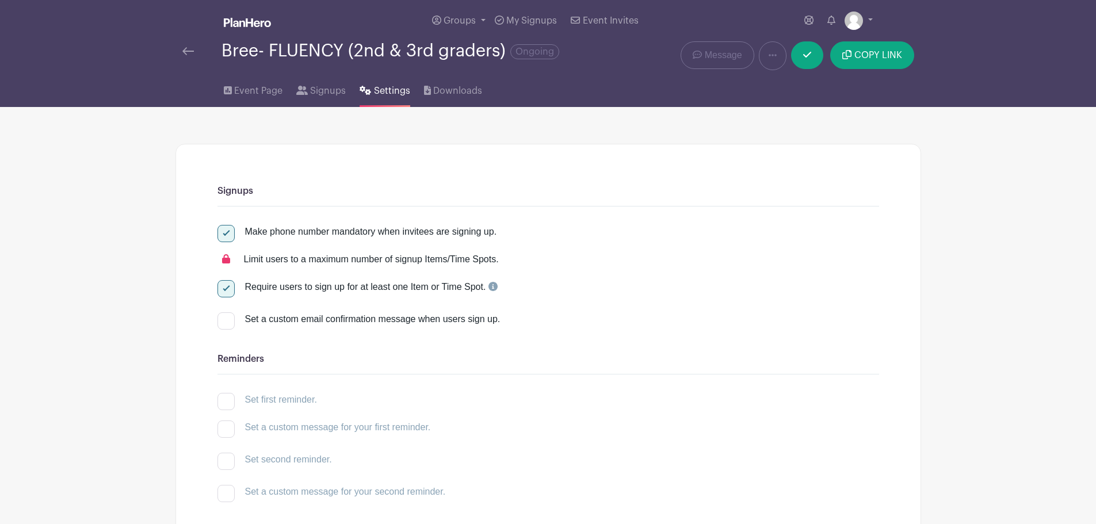
click at [184, 47] on link at bounding box center [188, 51] width 12 height 14
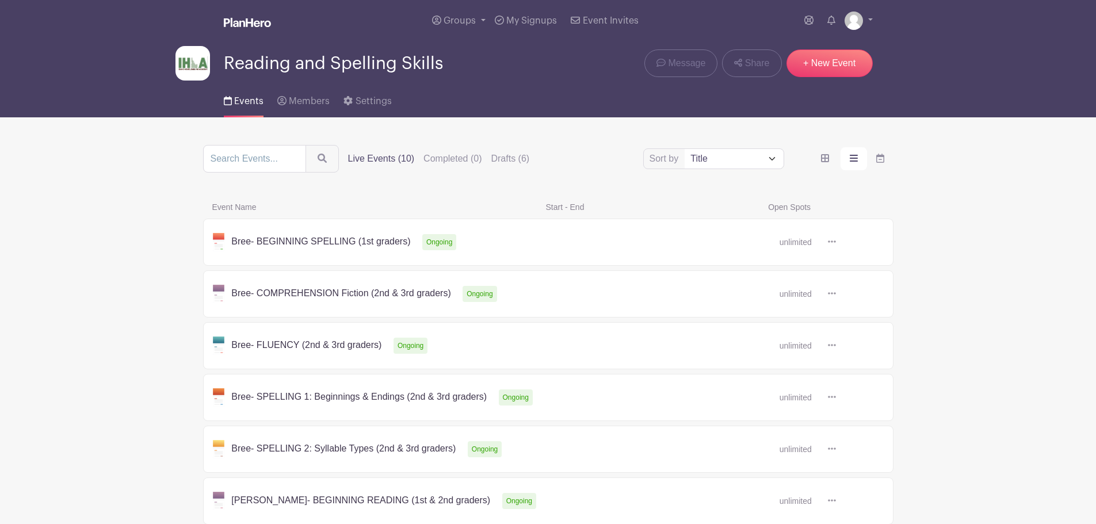
click at [836, 242] on link at bounding box center [836, 242] width 0 height 0
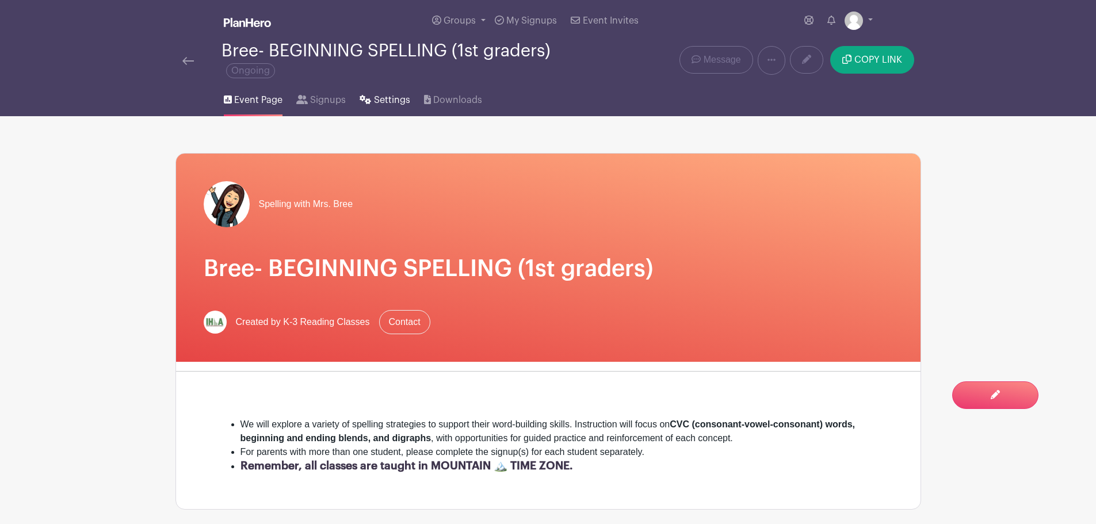
click at [383, 100] on span "Settings" at bounding box center [392, 100] width 36 height 14
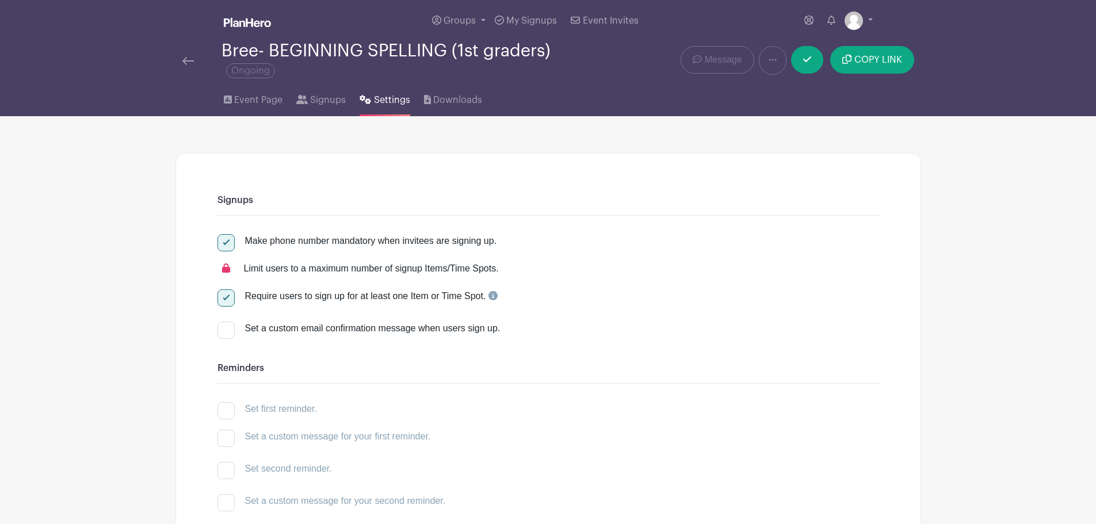
click at [190, 58] on img at bounding box center [188, 61] width 12 height 8
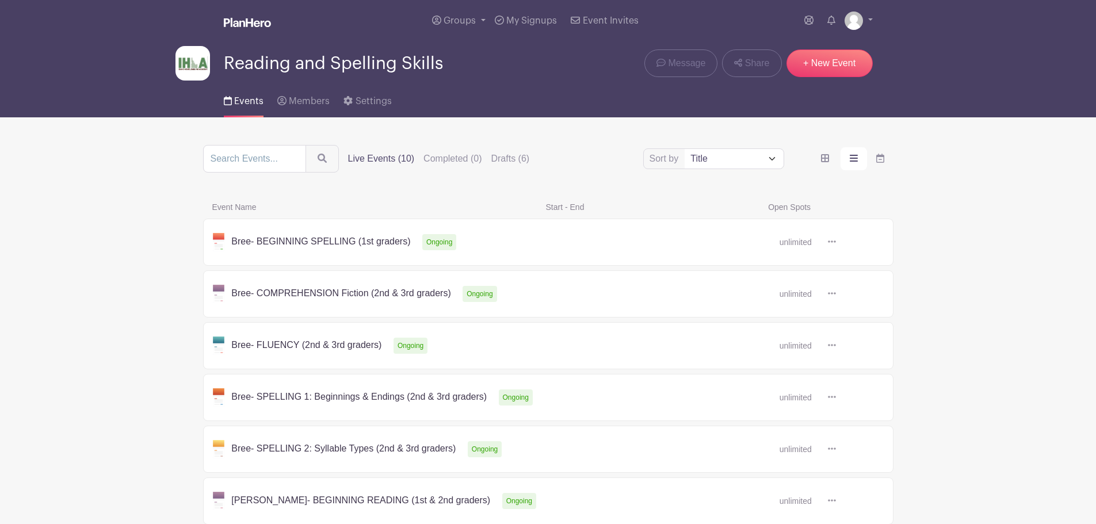
click at [836, 294] on link at bounding box center [836, 294] width 0 height 0
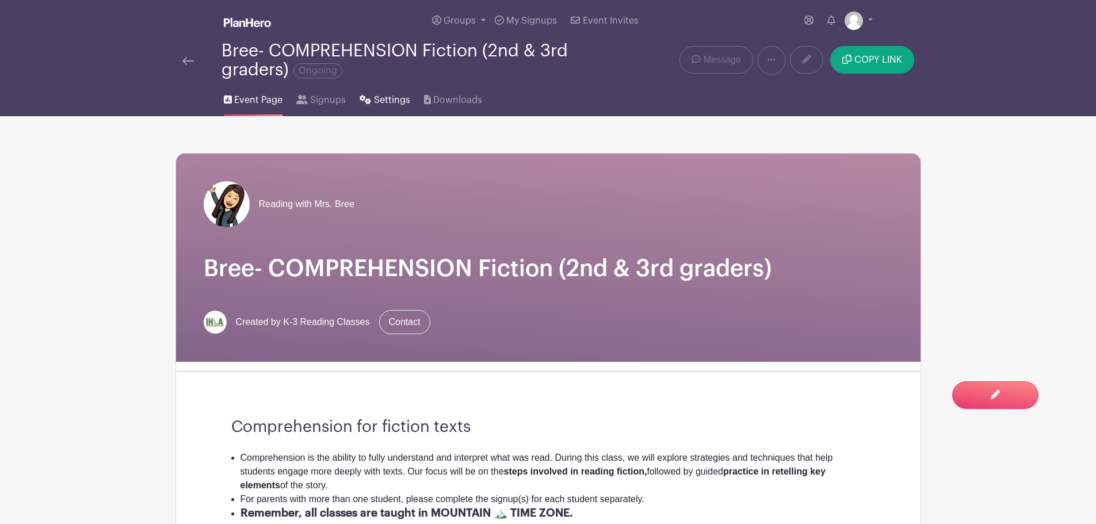
click at [385, 101] on span "Settings" at bounding box center [392, 100] width 36 height 14
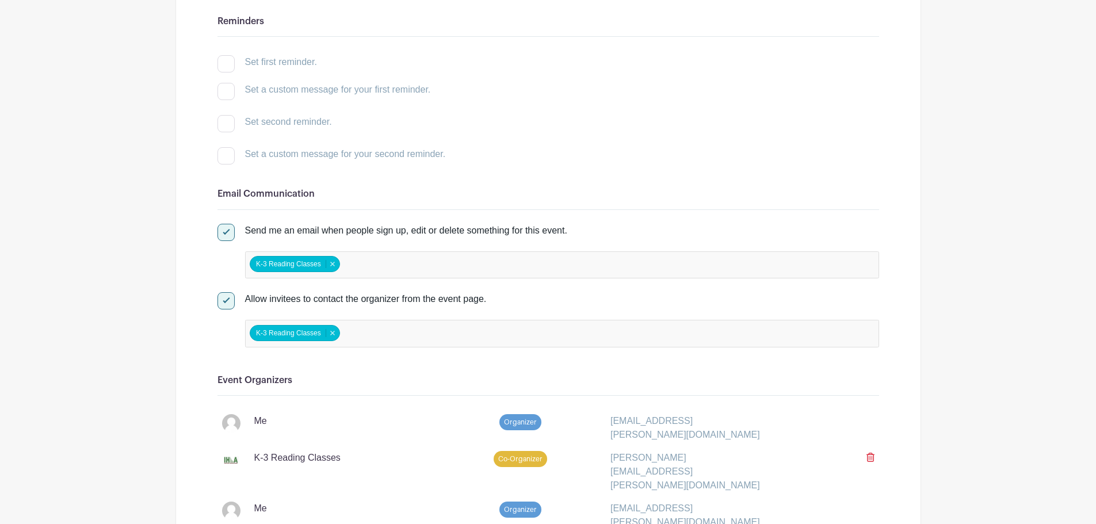
scroll to position [349, 0]
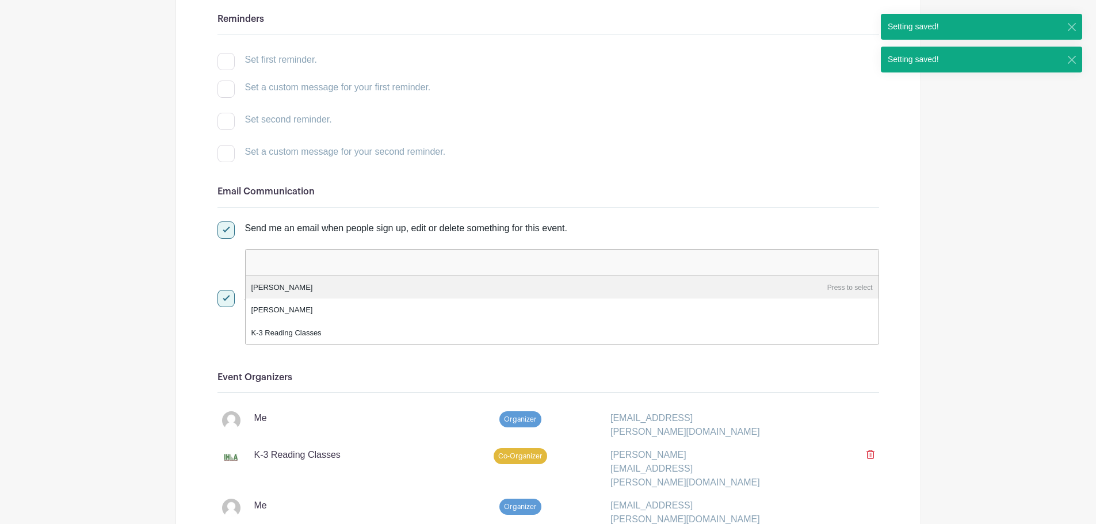
click at [280, 261] on input "false" at bounding box center [301, 262] width 102 height 17
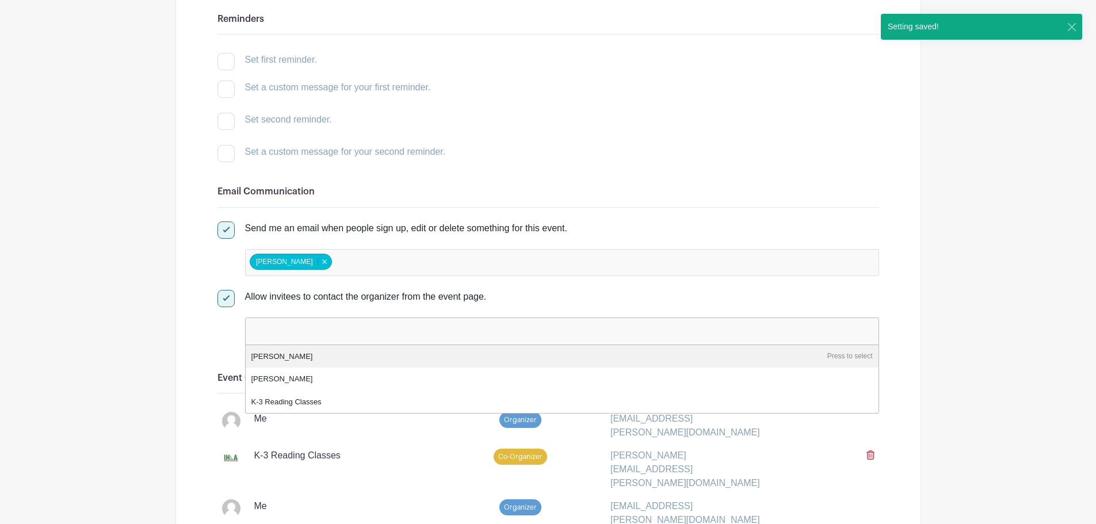
click at [274, 329] on input "false" at bounding box center [301, 331] width 102 height 17
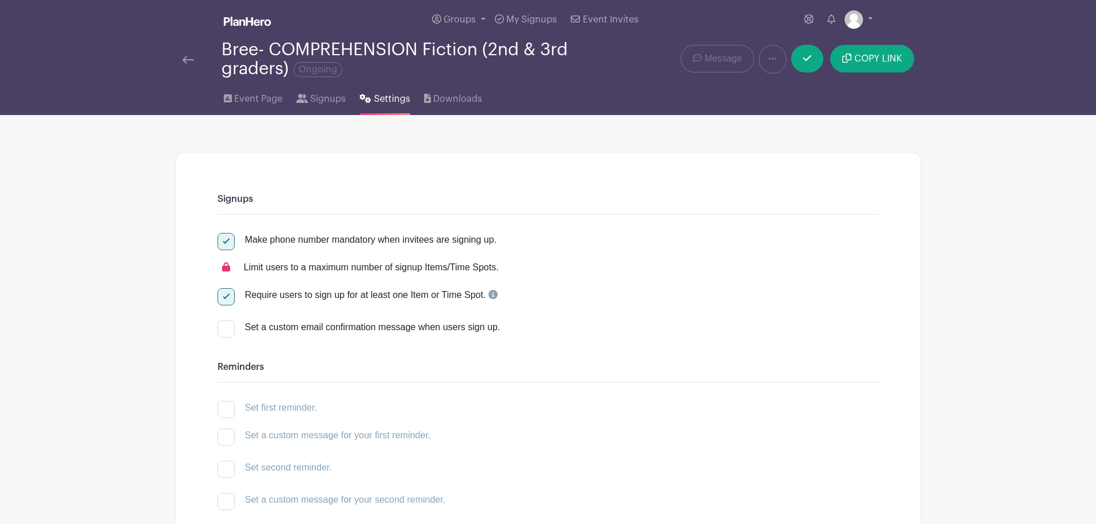
scroll to position [0, 0]
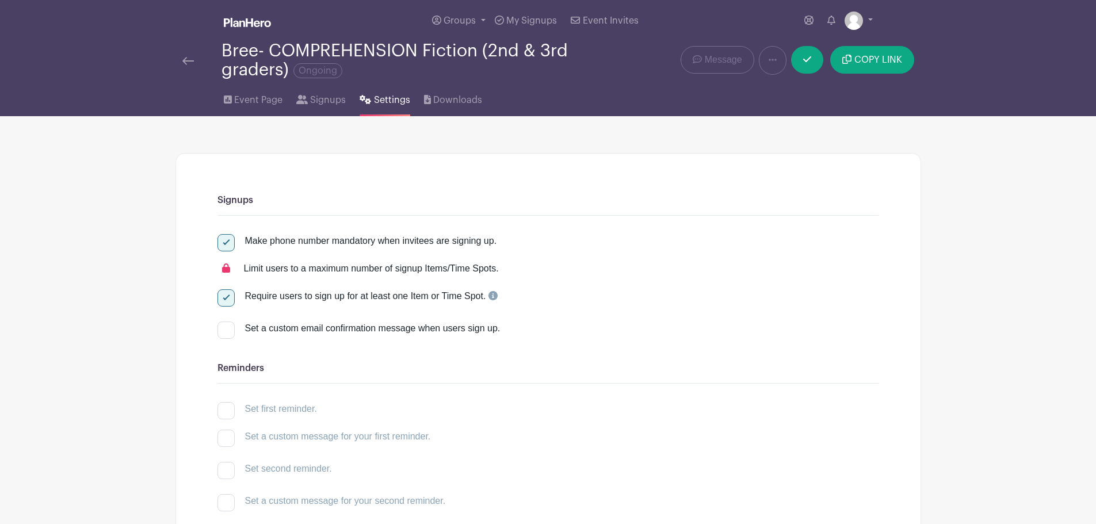
click at [187, 58] on img at bounding box center [188, 61] width 12 height 8
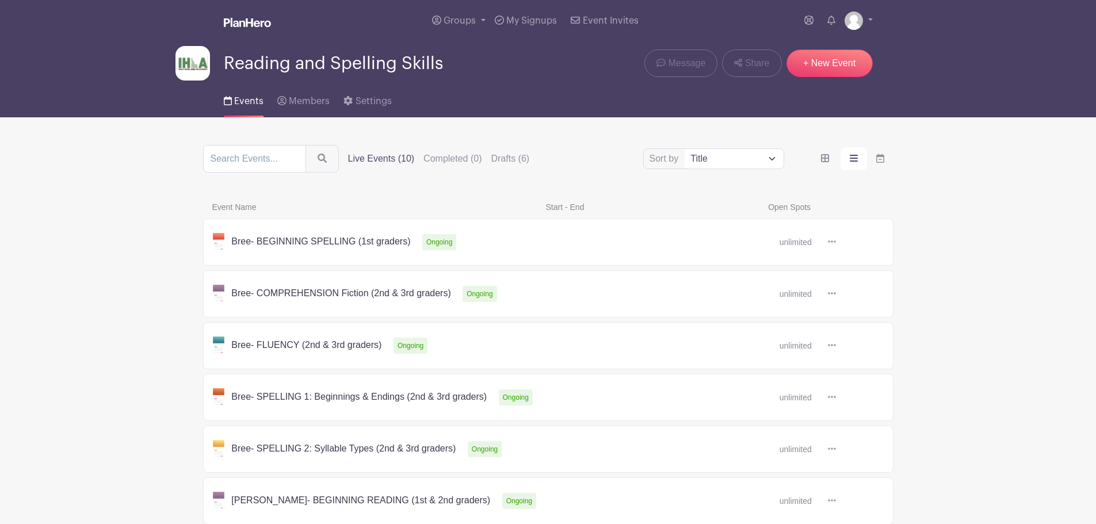
click at [836, 346] on link at bounding box center [836, 346] width 0 height 0
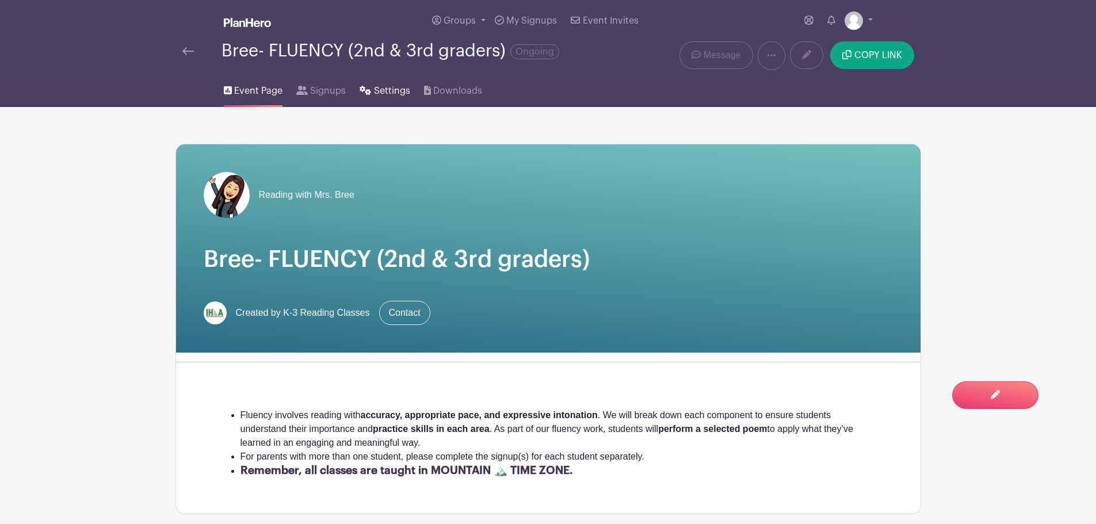
click at [380, 94] on span "Settings" at bounding box center [392, 91] width 36 height 14
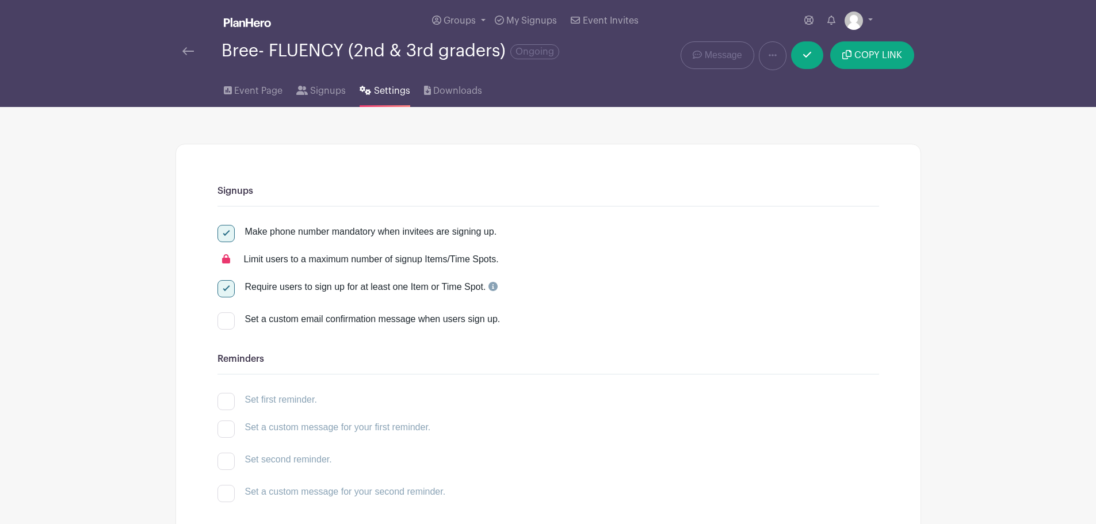
click at [190, 48] on img at bounding box center [188, 51] width 12 height 8
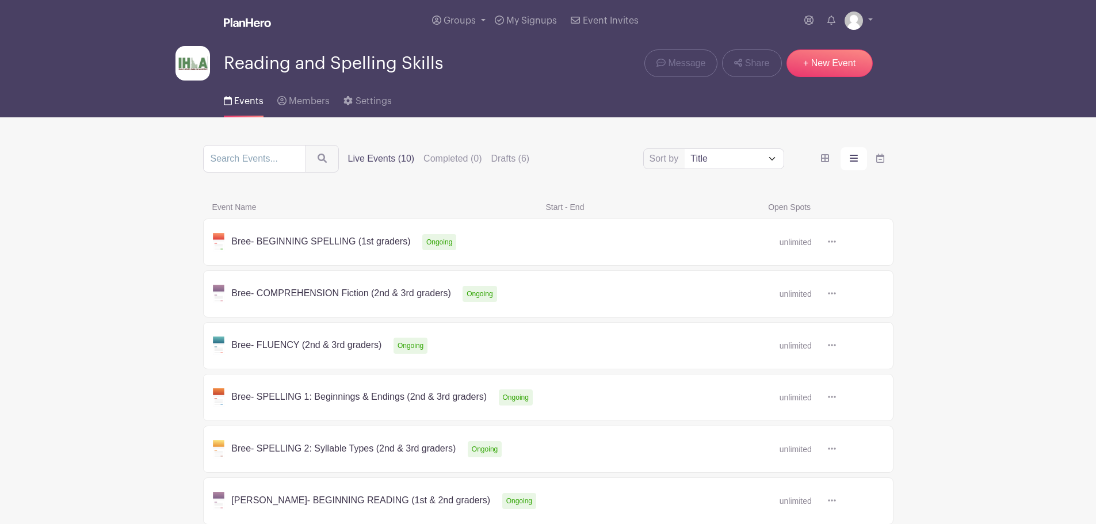
click at [836, 398] on link at bounding box center [836, 398] width 0 height 0
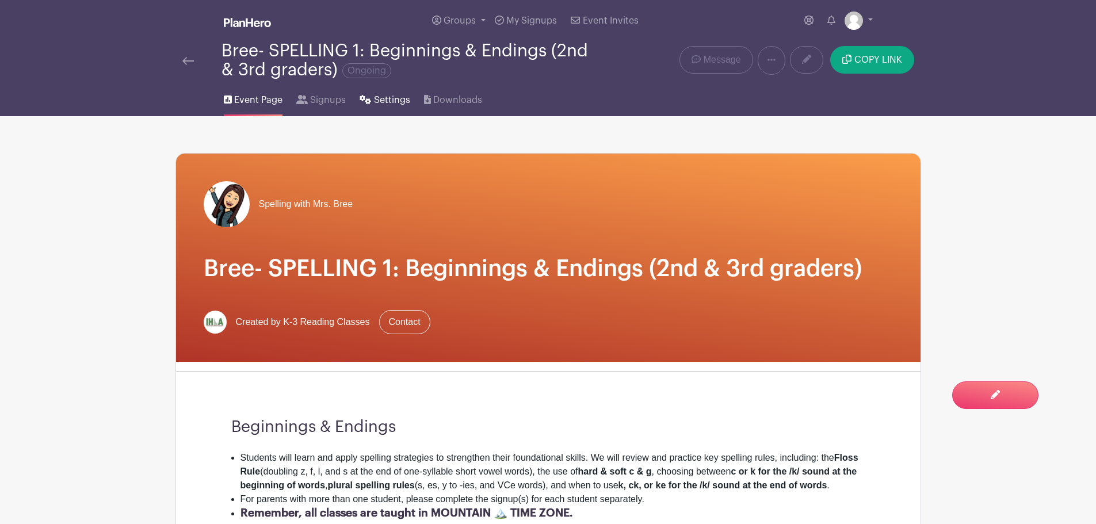
click at [395, 97] on span "Settings" at bounding box center [392, 100] width 36 height 14
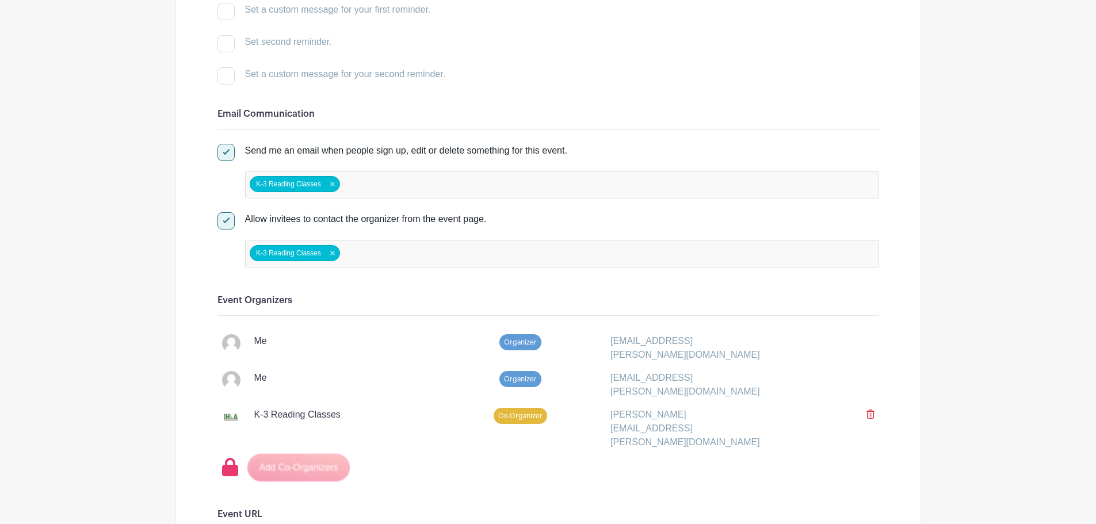
scroll to position [427, 0]
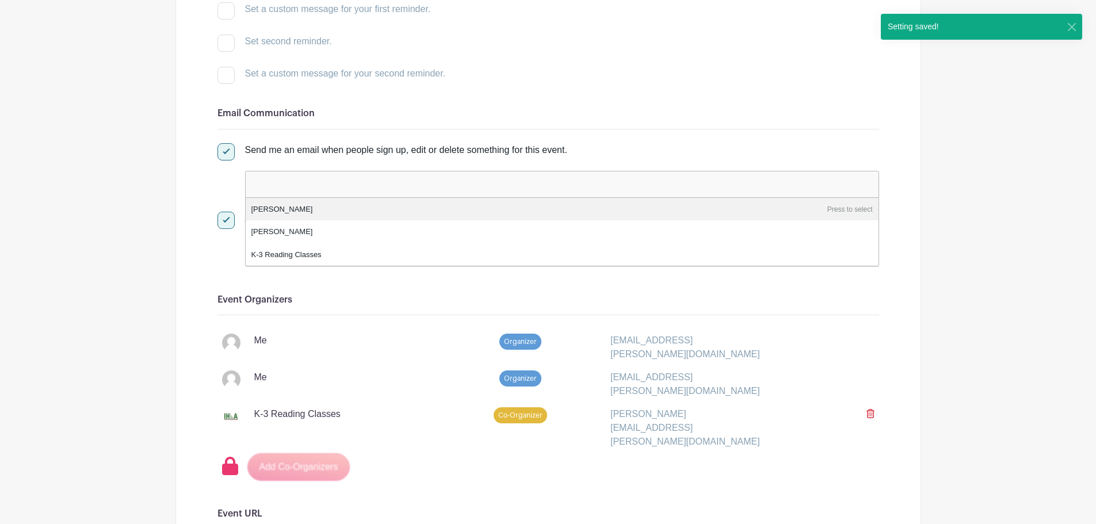
click at [309, 187] on input "false" at bounding box center [301, 183] width 102 height 17
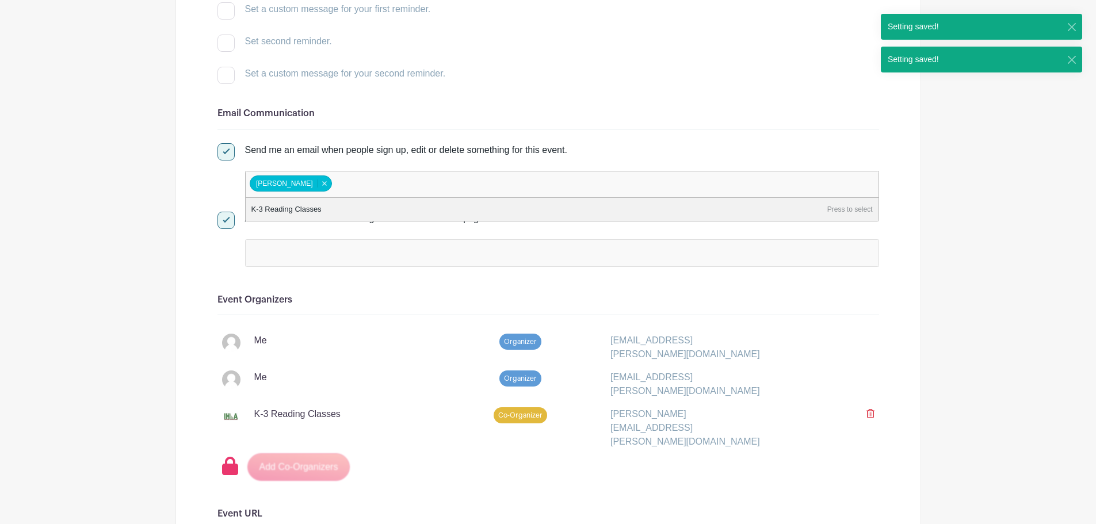
click at [319, 249] on input "false" at bounding box center [301, 253] width 102 height 17
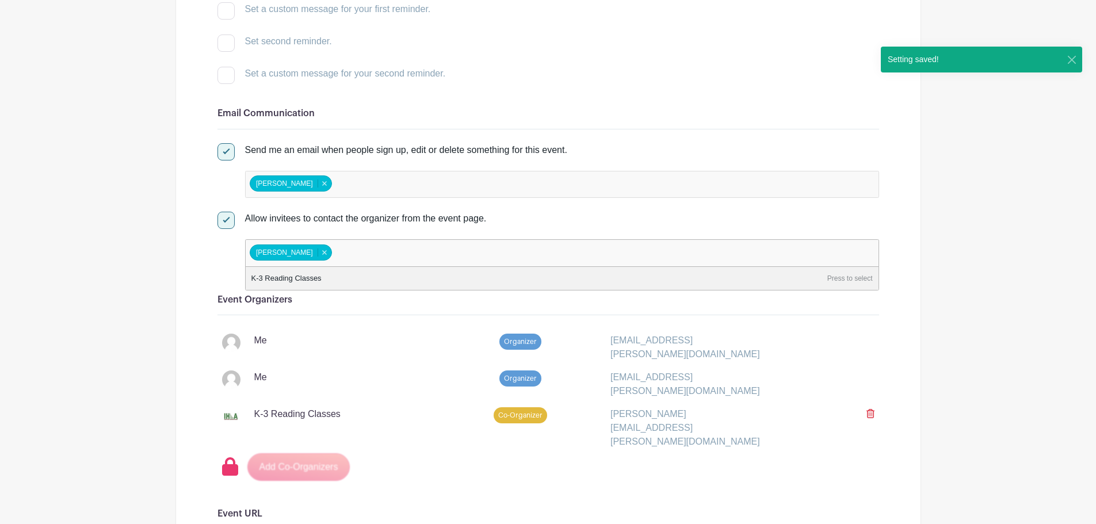
click at [330, 342] on div "Me" at bounding box center [326, 343] width 208 height 18
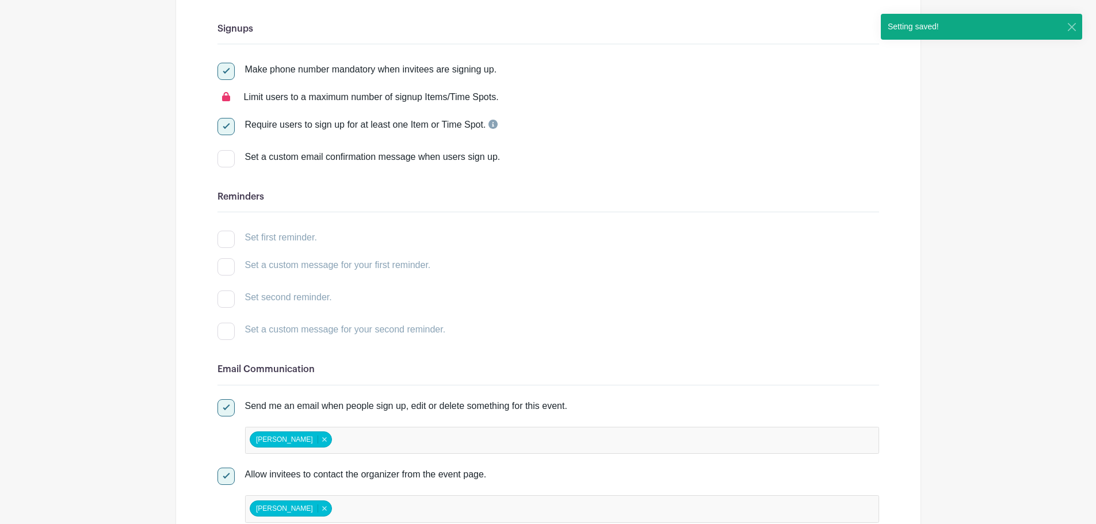
scroll to position [0, 0]
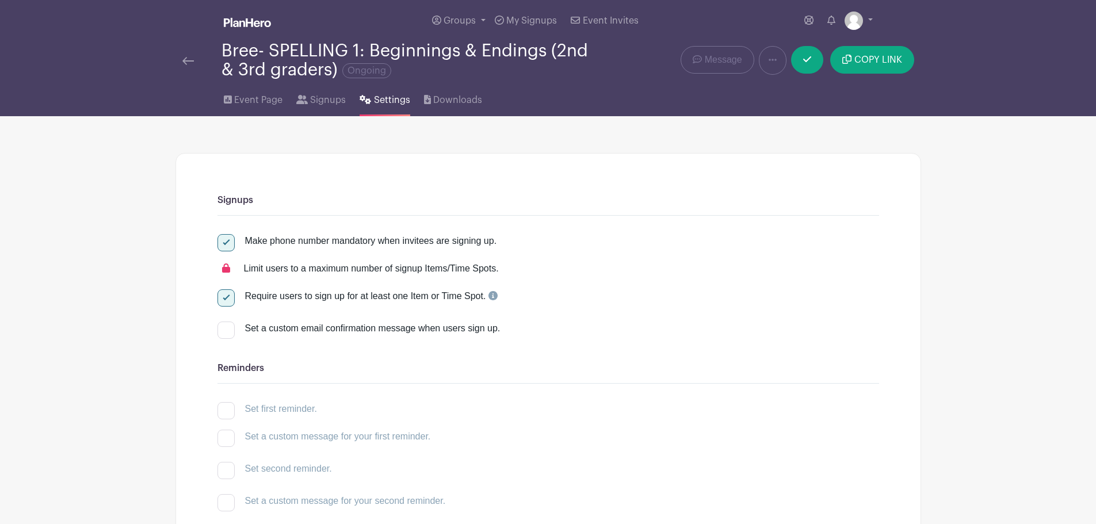
click at [182, 62] on img at bounding box center [188, 61] width 12 height 8
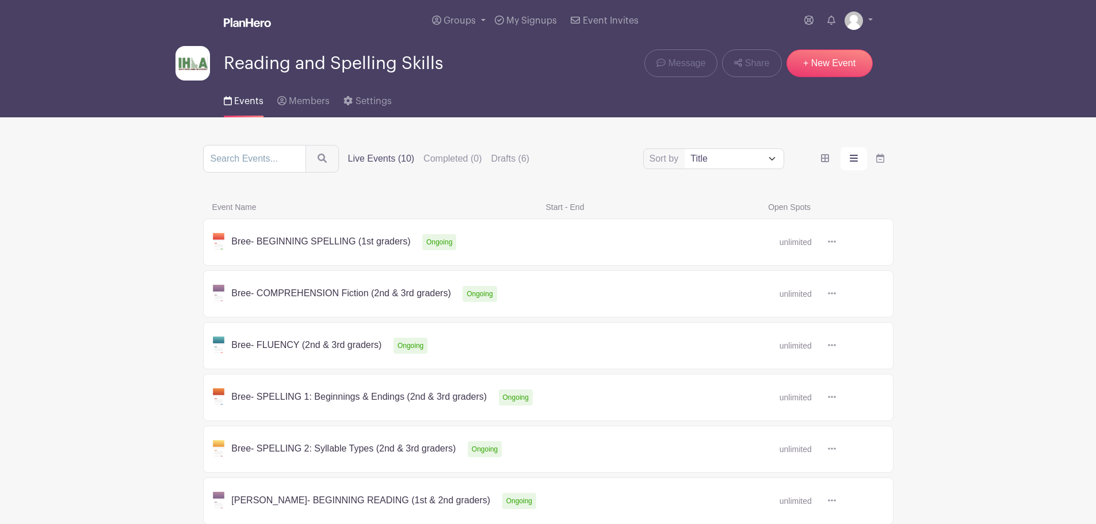
click at [836, 449] on link at bounding box center [836, 449] width 0 height 0
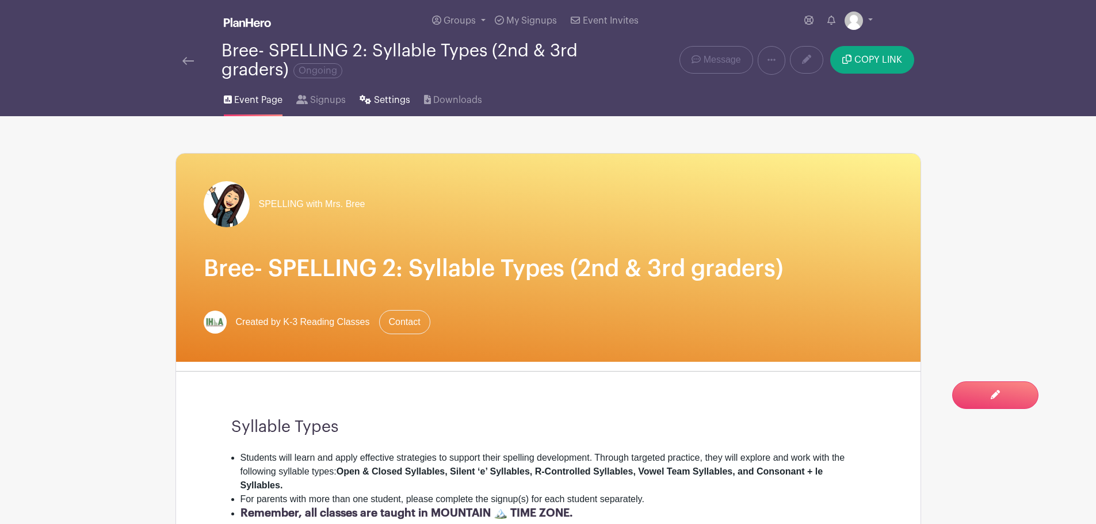
click at [388, 92] on link "Settings" at bounding box center [385, 97] width 50 height 37
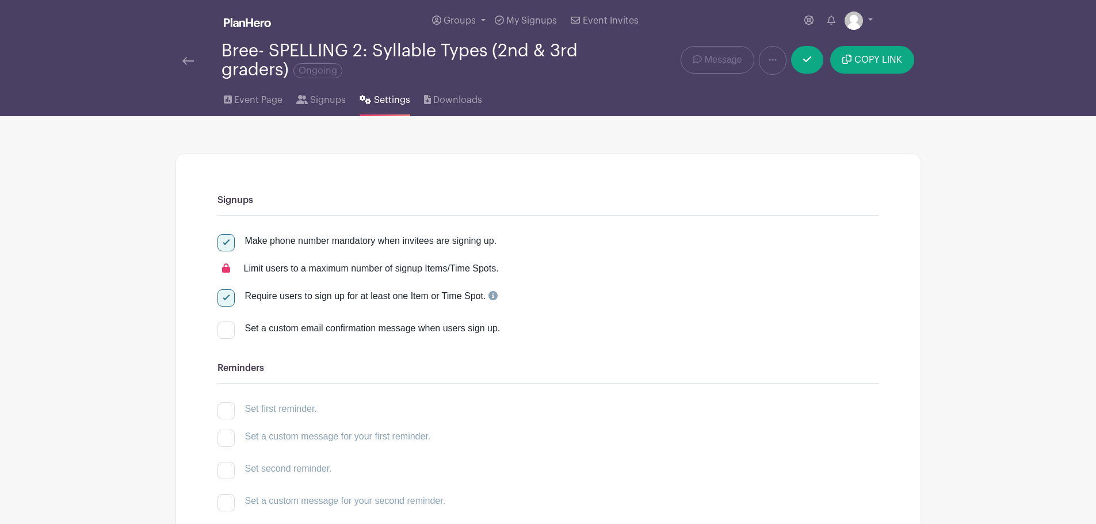
scroll to position [416, 0]
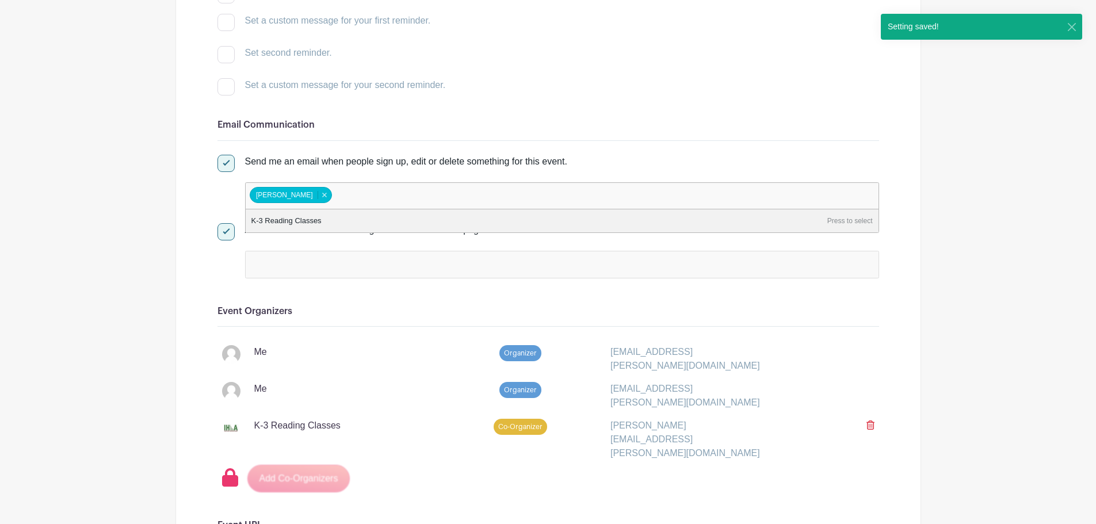
click at [316, 265] on input "false" at bounding box center [301, 264] width 102 height 17
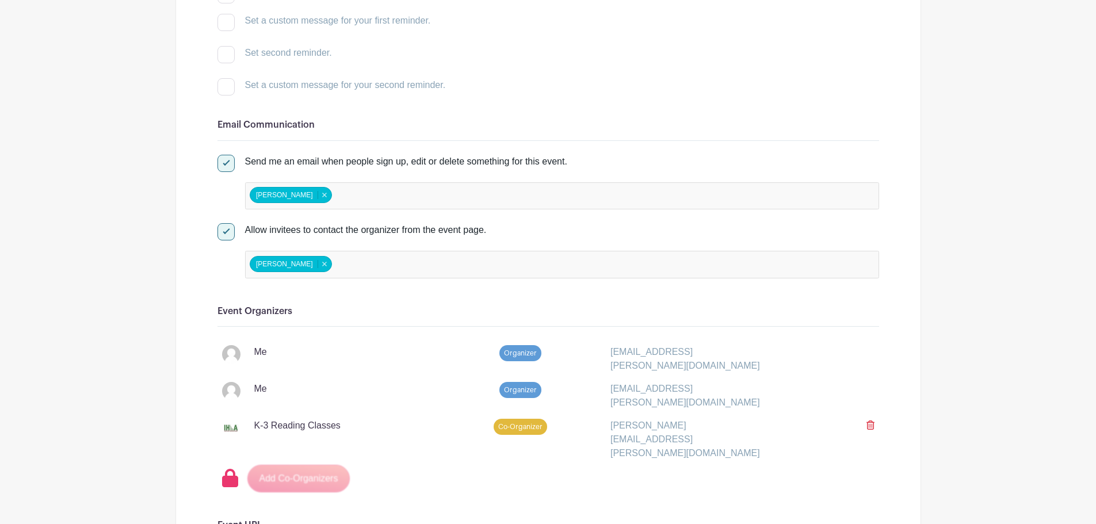
scroll to position [0, 0]
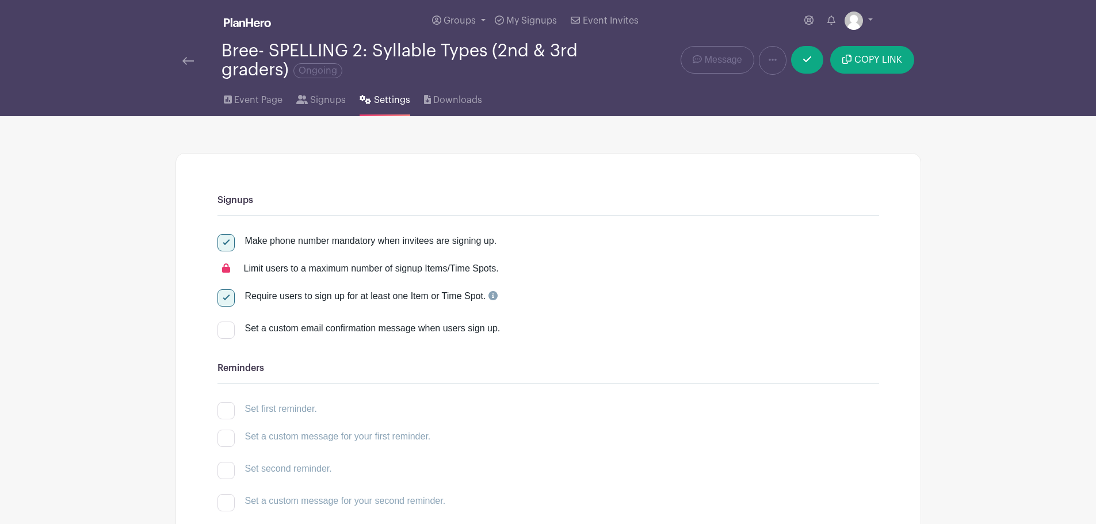
click at [187, 55] on link at bounding box center [188, 61] width 12 height 14
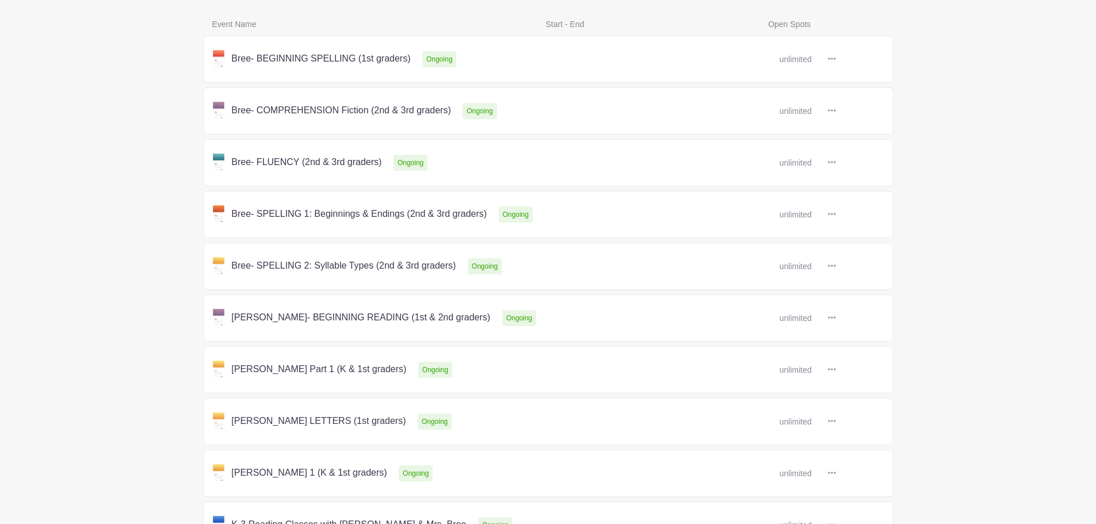
scroll to position [184, 0]
click at [836, 59] on link at bounding box center [836, 59] width 0 height 0
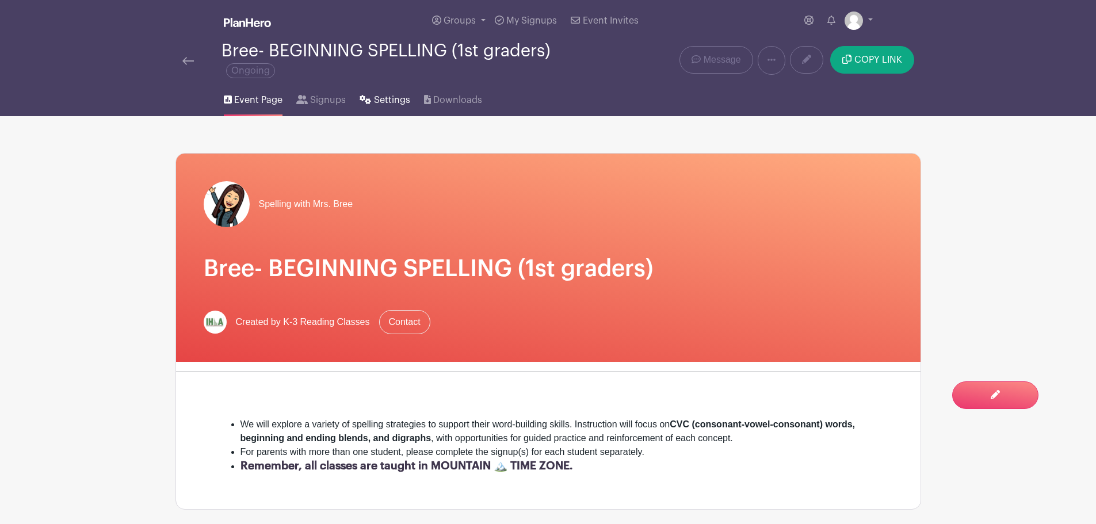
click at [392, 98] on span "Settings" at bounding box center [392, 100] width 36 height 14
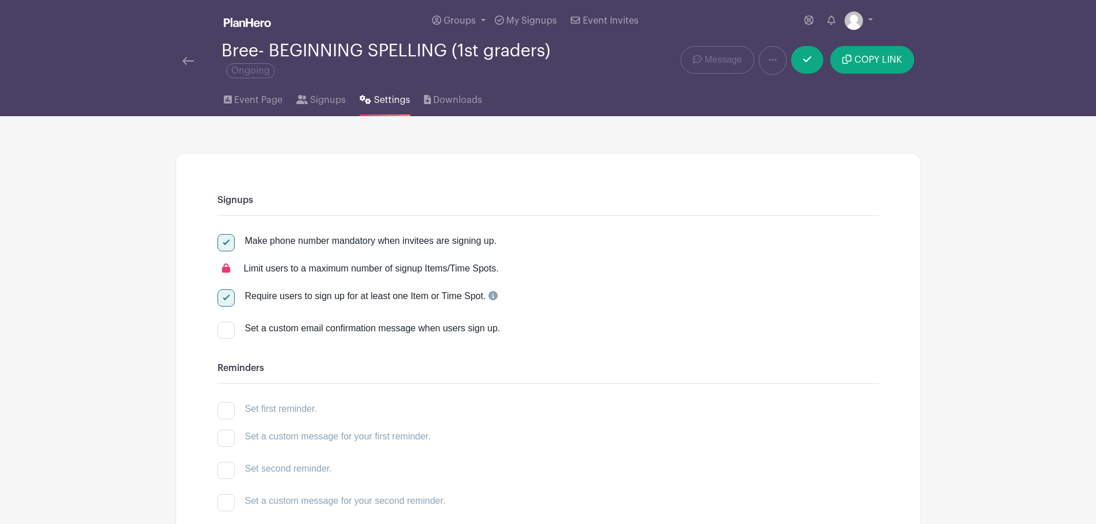
click at [188, 58] on img at bounding box center [188, 61] width 12 height 8
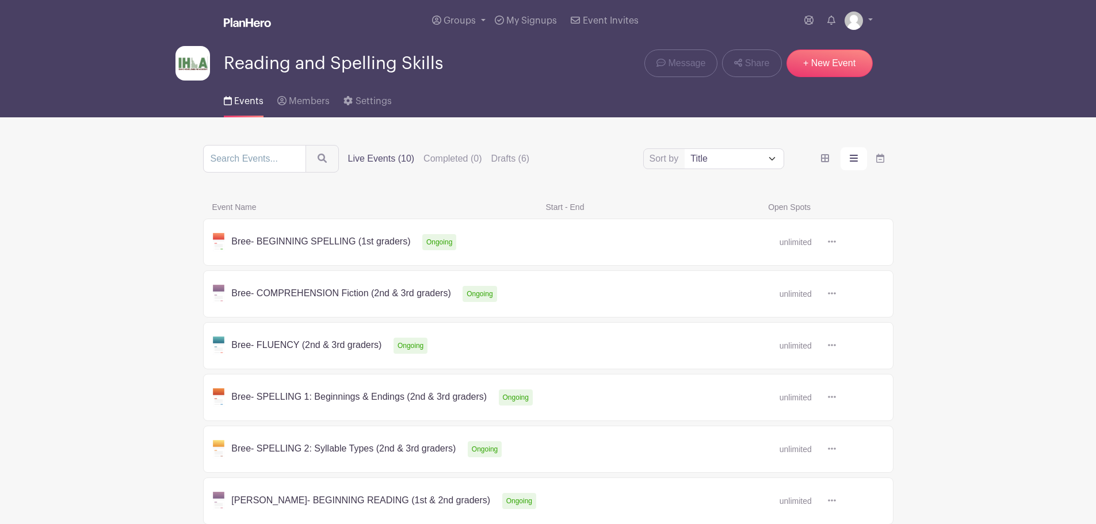
click at [836, 294] on link at bounding box center [836, 294] width 0 height 0
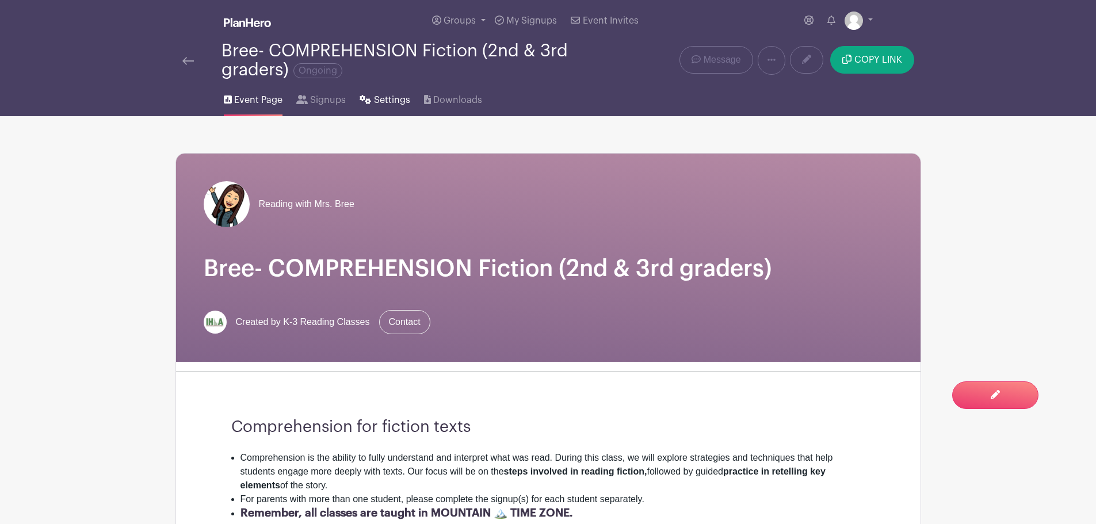
click at [395, 90] on link "Settings" at bounding box center [385, 97] width 50 height 37
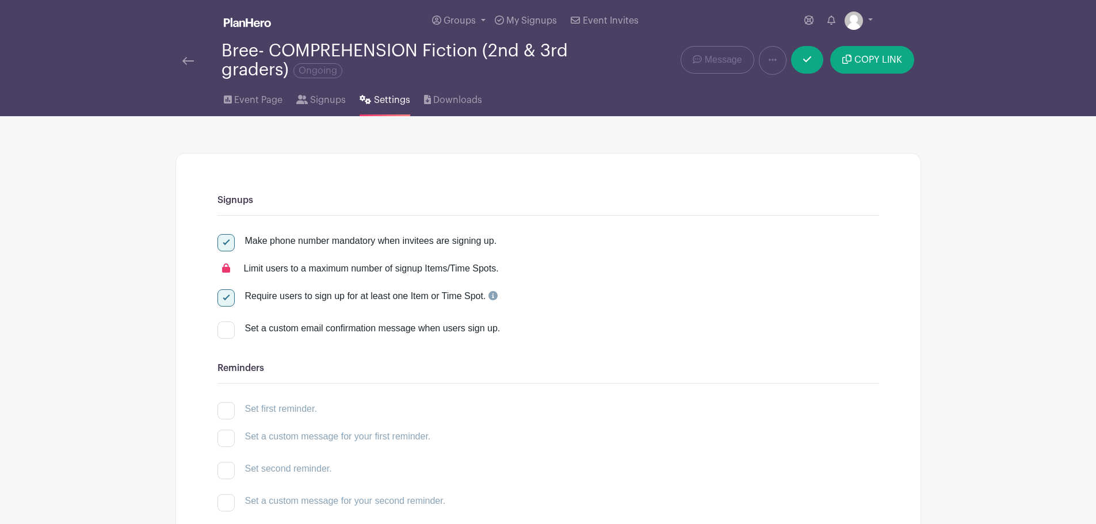
click at [186, 59] on img at bounding box center [188, 61] width 12 height 8
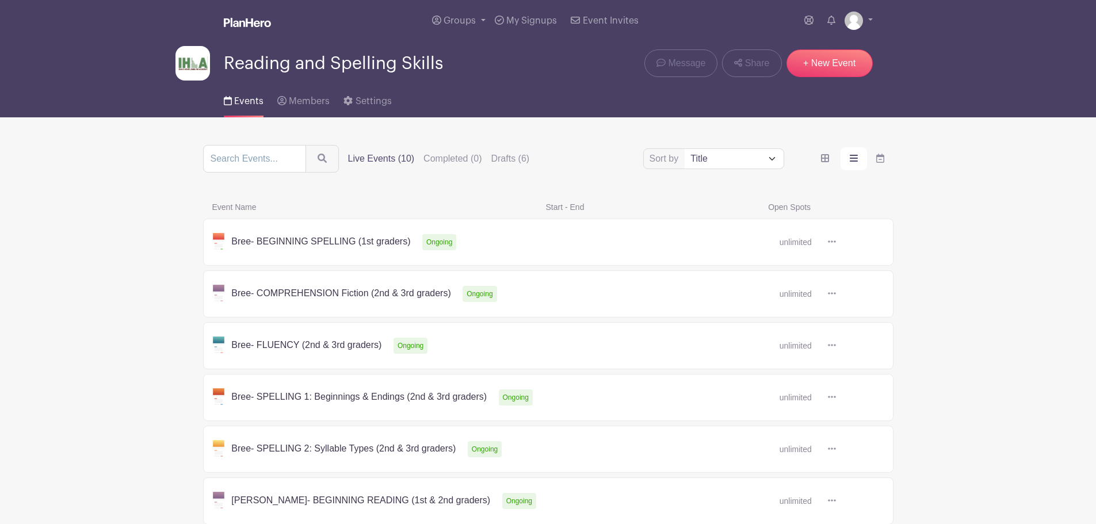
click at [836, 242] on link at bounding box center [836, 242] width 0 height 0
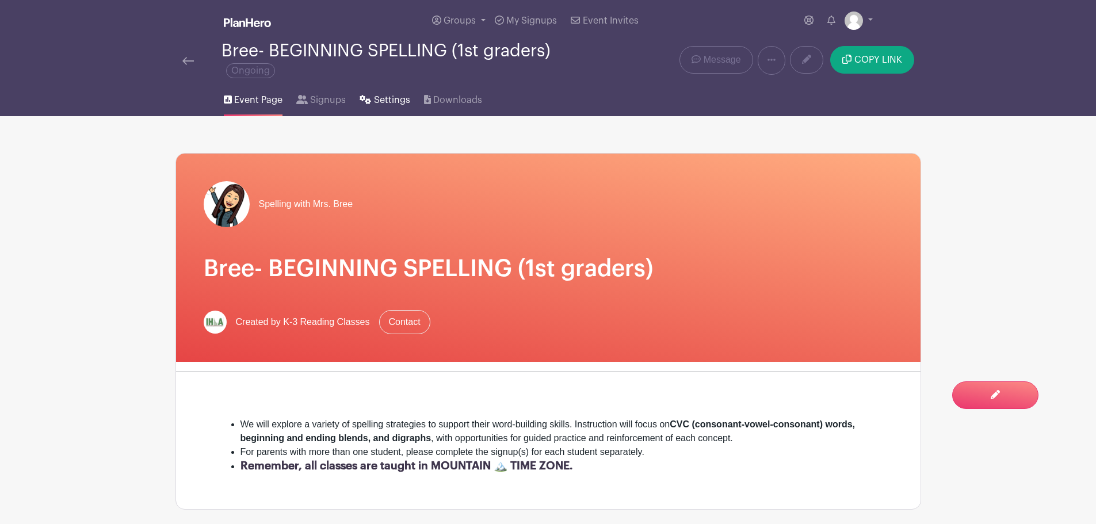
click at [387, 98] on span "Settings" at bounding box center [392, 100] width 36 height 14
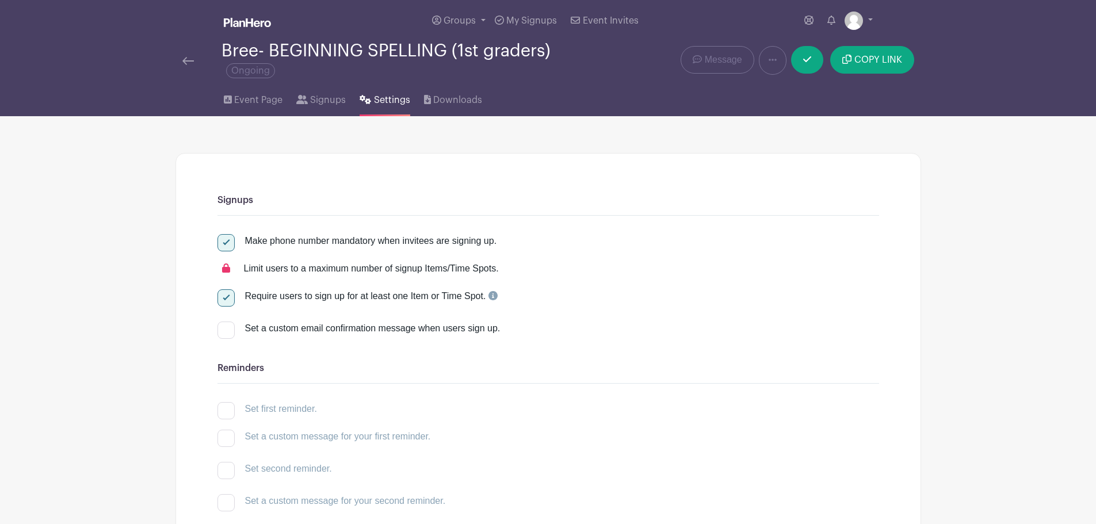
click at [186, 57] on img at bounding box center [188, 61] width 12 height 8
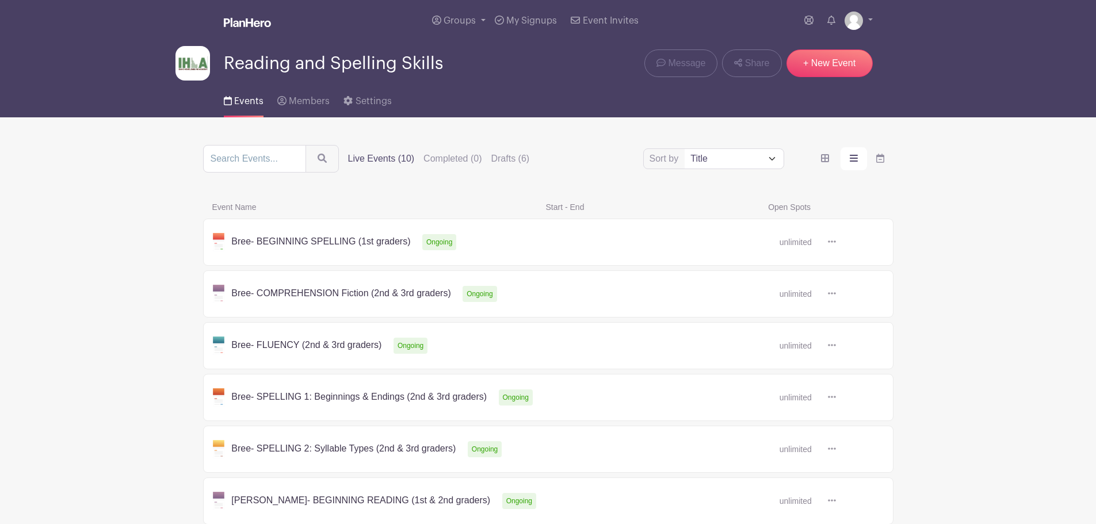
click at [836, 346] on link at bounding box center [836, 346] width 0 height 0
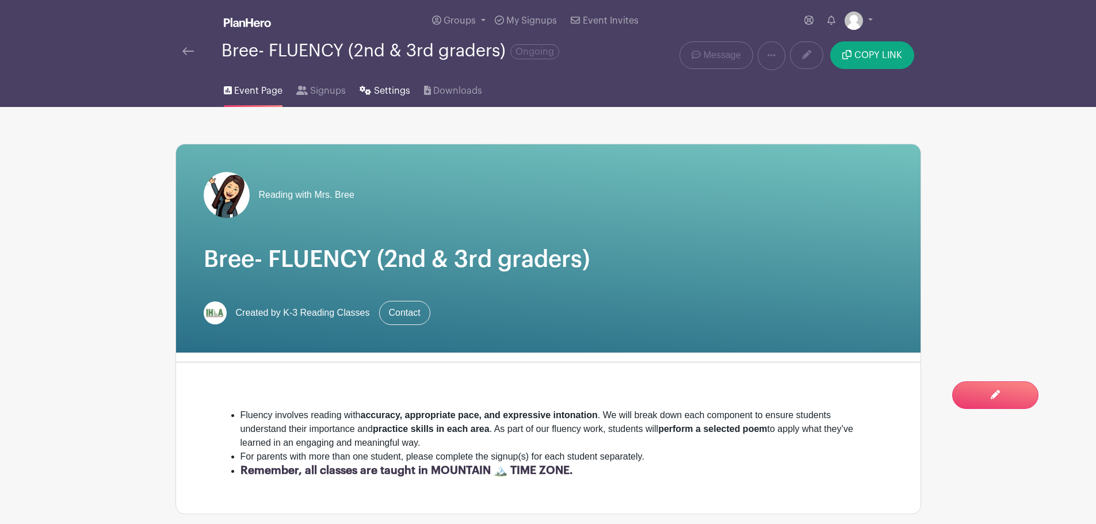
click at [391, 84] on span "Settings" at bounding box center [392, 91] width 36 height 14
click at [186, 48] on img at bounding box center [188, 51] width 12 height 8
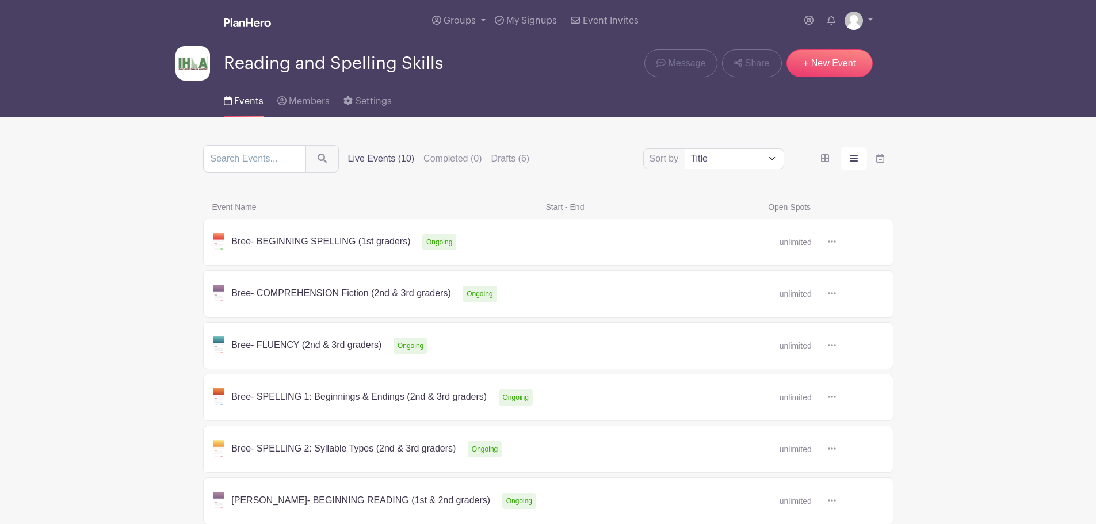
click at [836, 398] on link at bounding box center [836, 398] width 0 height 0
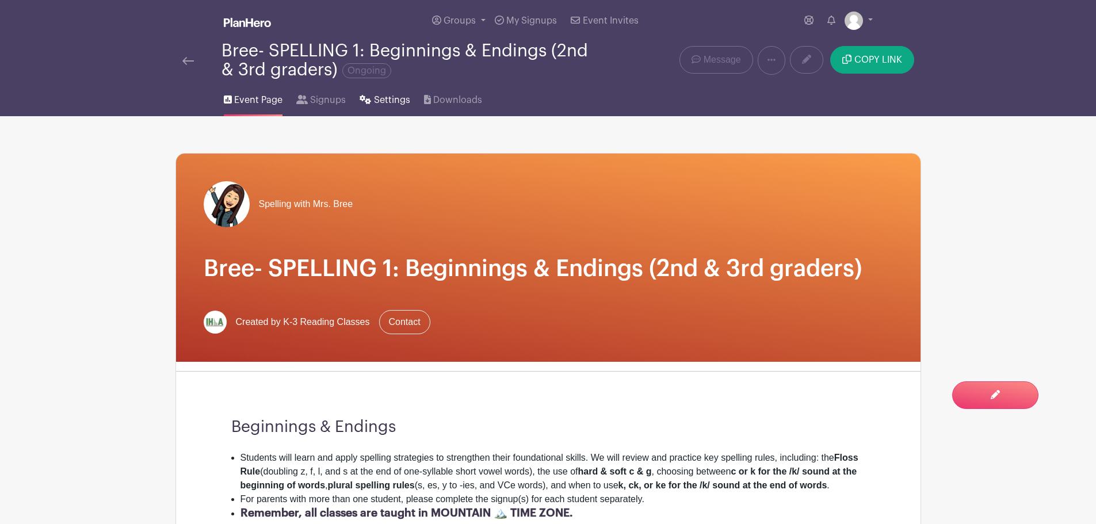
click at [391, 97] on span "Settings" at bounding box center [392, 100] width 36 height 14
click at [387, 106] on span "Settings" at bounding box center [392, 100] width 36 height 14
click at [190, 57] on img at bounding box center [188, 61] width 12 height 8
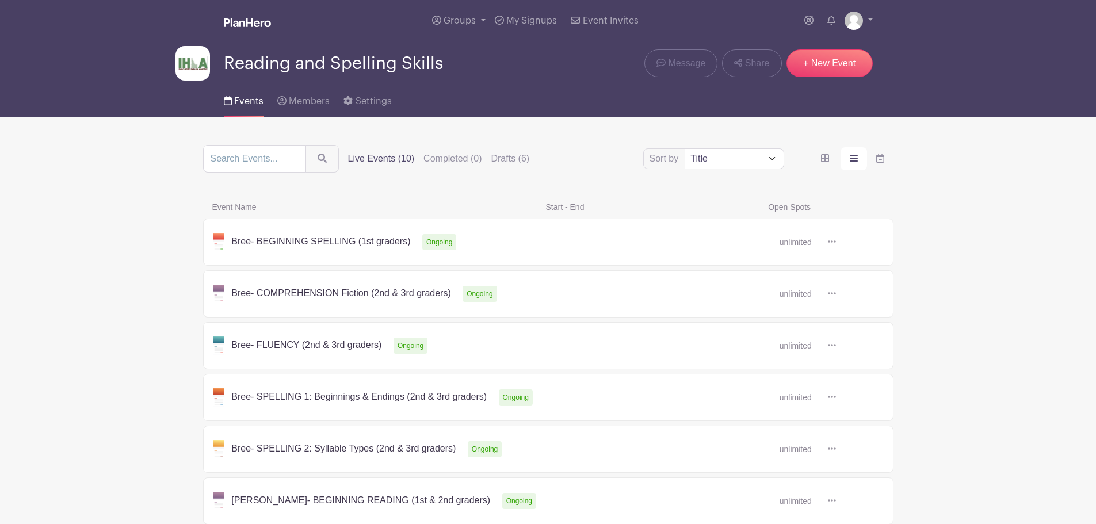
click at [836, 449] on link at bounding box center [836, 449] width 0 height 0
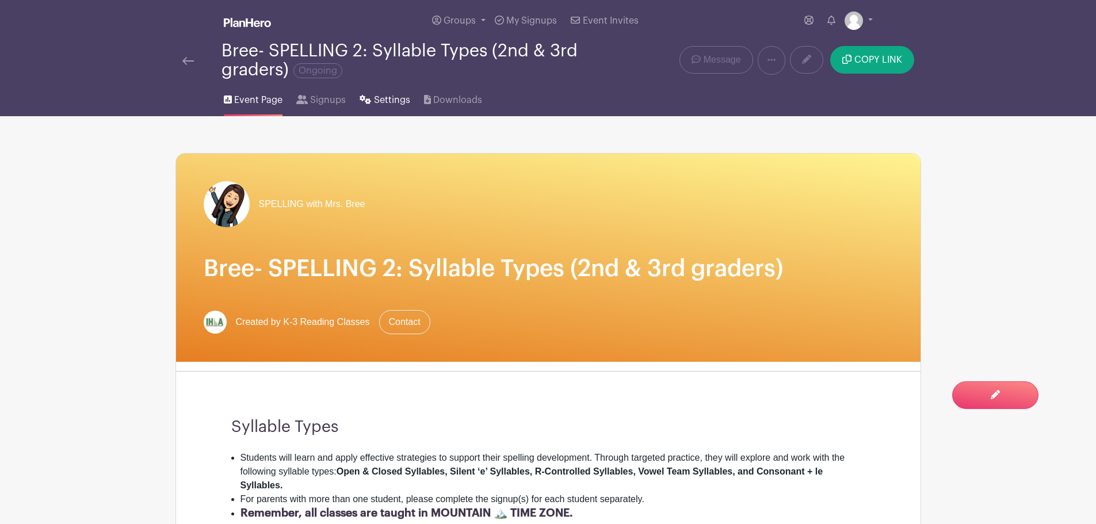
click at [398, 101] on span "Settings" at bounding box center [392, 100] width 36 height 14
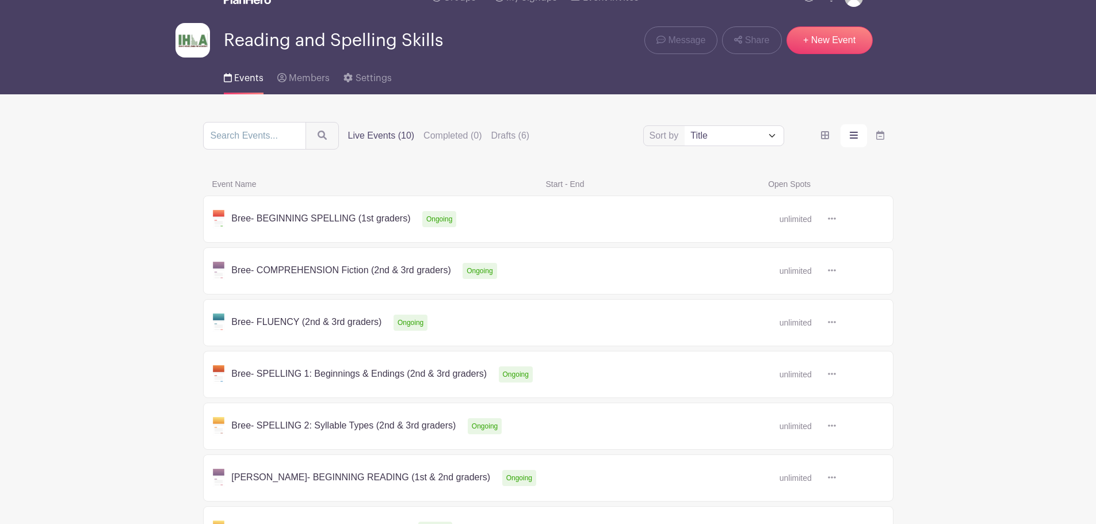
scroll to position [22, 0]
click at [836, 323] on link at bounding box center [836, 323] width 0 height 0
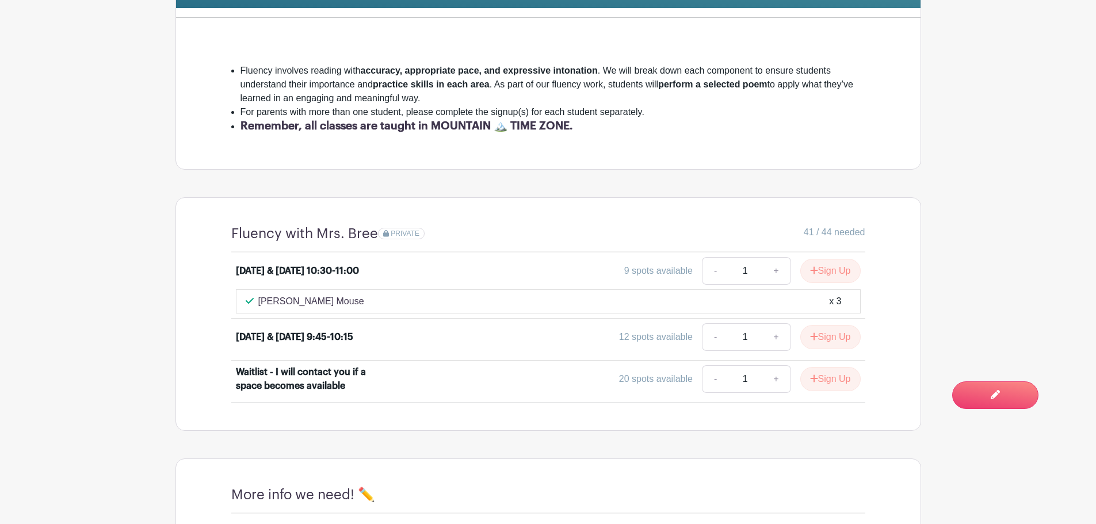
scroll to position [354, 0]
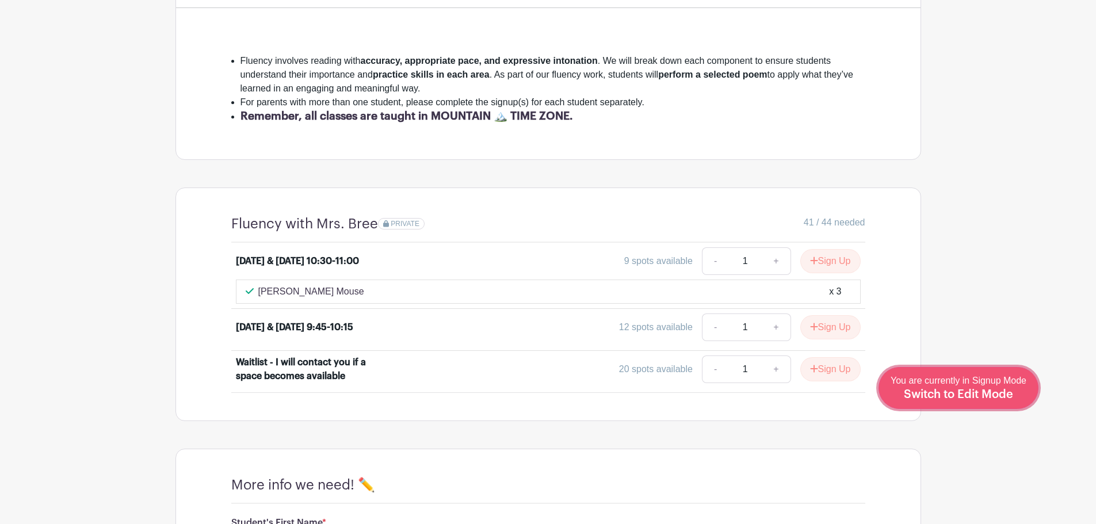
click at [978, 390] on span "Switch to Edit Mode" at bounding box center [958, 395] width 109 height 12
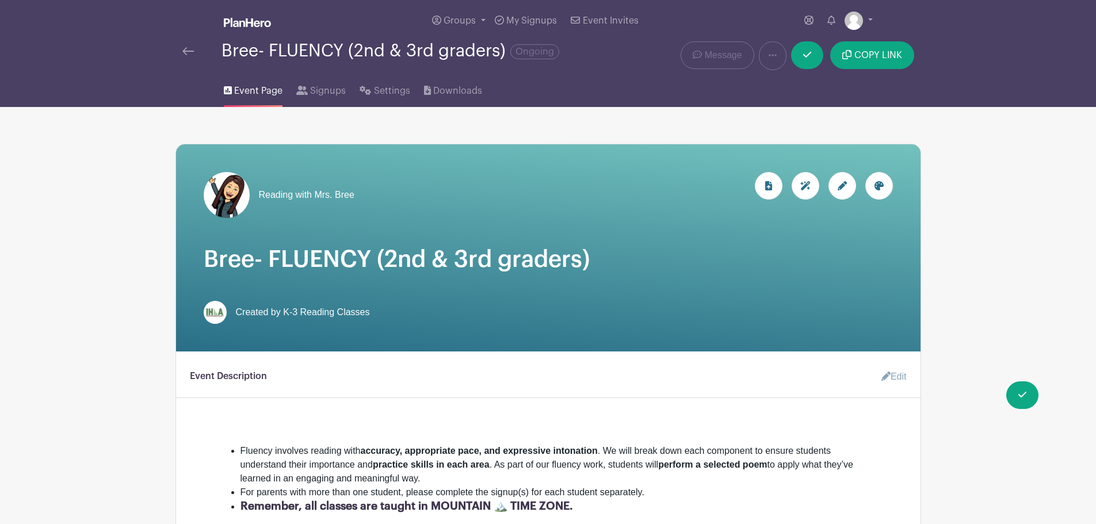
click at [182, 49] on img at bounding box center [188, 51] width 12 height 8
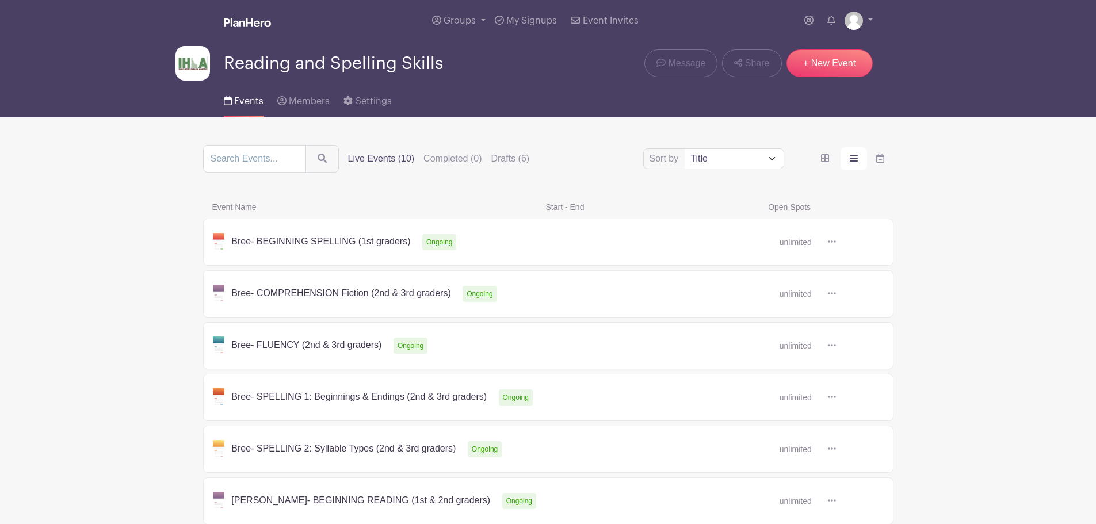
click at [836, 346] on link at bounding box center [836, 346] width 0 height 0
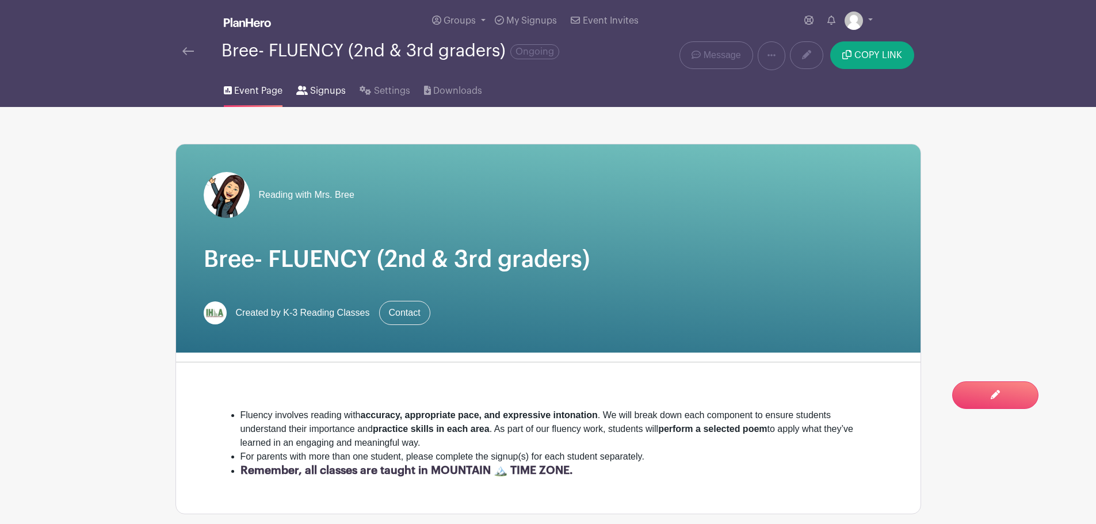
click at [327, 87] on span "Signups" at bounding box center [328, 91] width 36 height 14
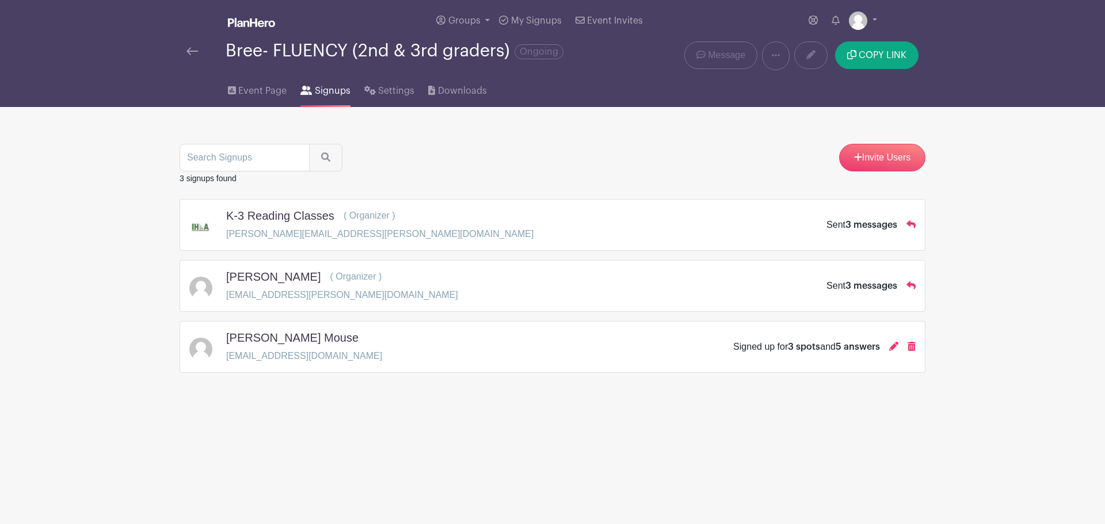
click at [453, 338] on div "Minnie Mouse breeandrew7@gmail.com Signed up for 3 spots and 5 answers" at bounding box center [552, 347] width 726 height 32
click at [892, 342] on icon at bounding box center [893, 346] width 9 height 9
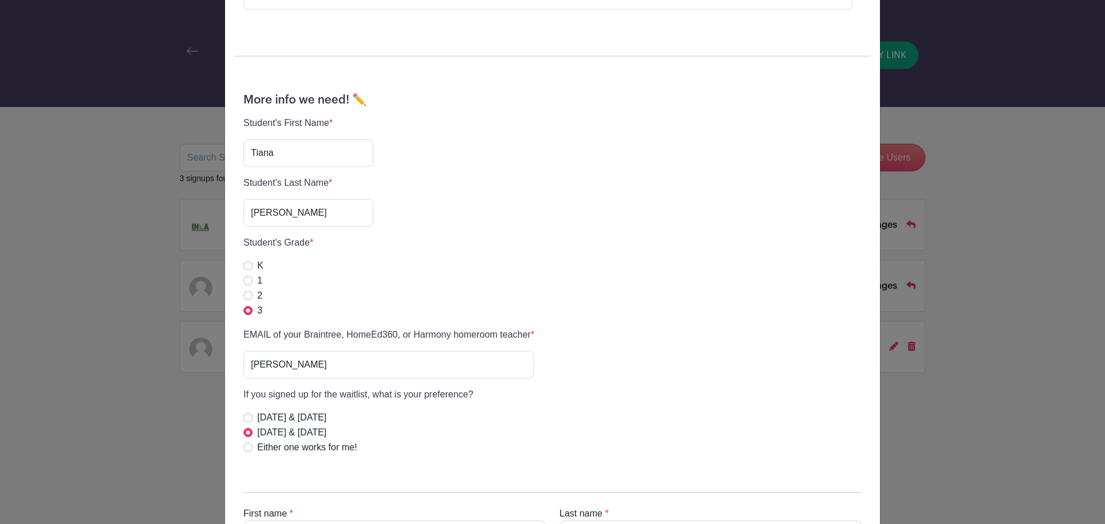
scroll to position [417, 0]
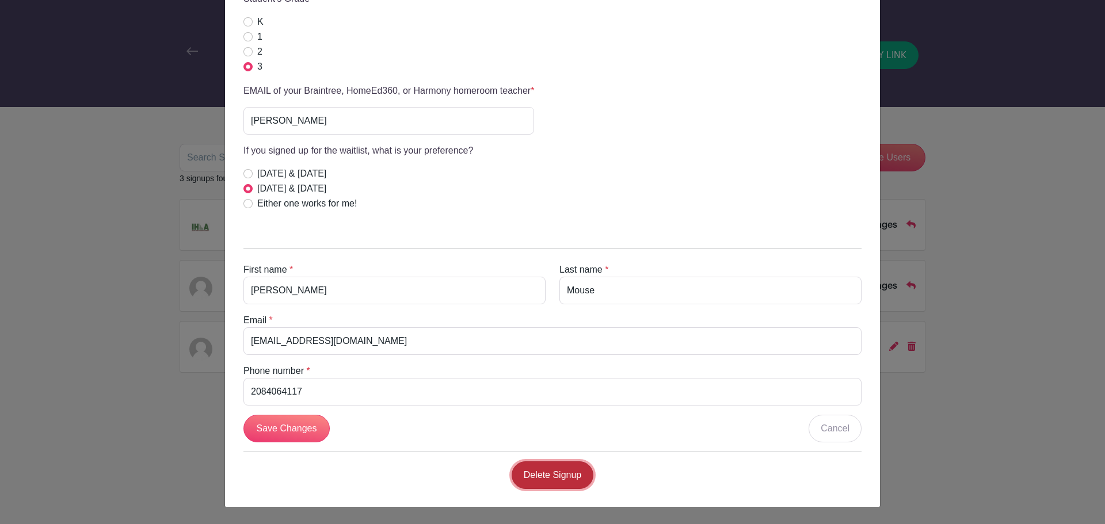
click at [539, 474] on link "Delete Signup" at bounding box center [552, 475] width 82 height 28
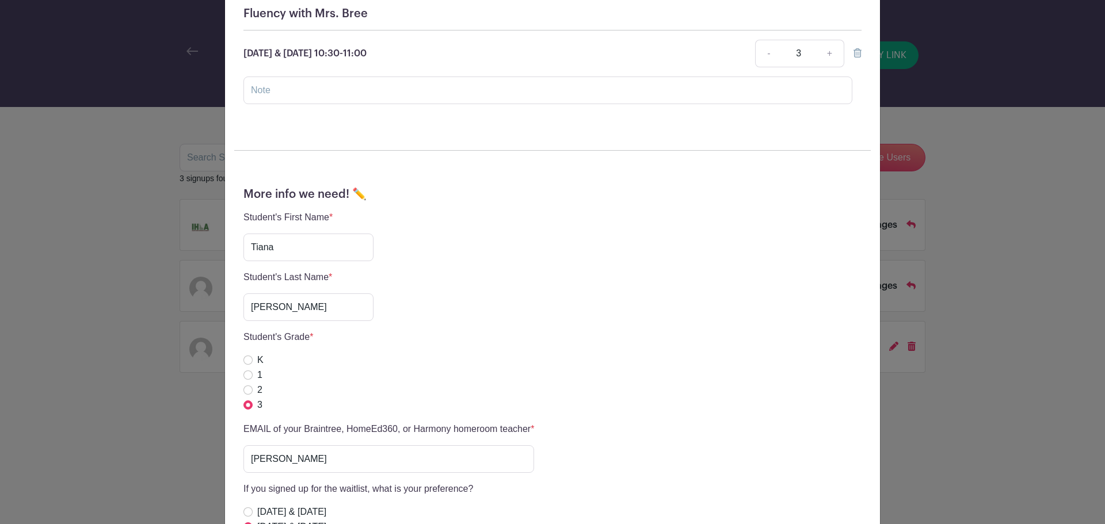
scroll to position [0, 0]
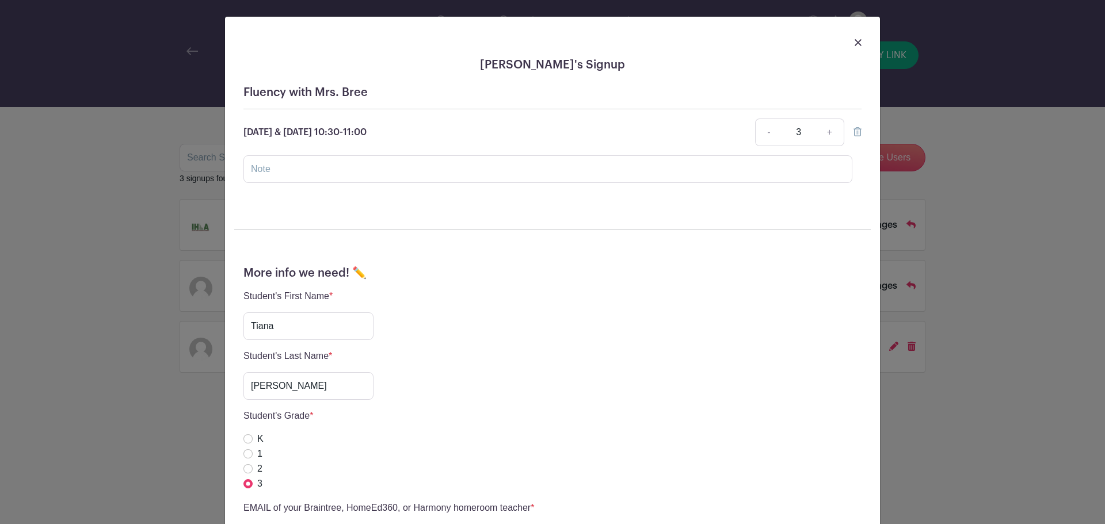
click at [854, 40] on img at bounding box center [857, 42] width 7 height 7
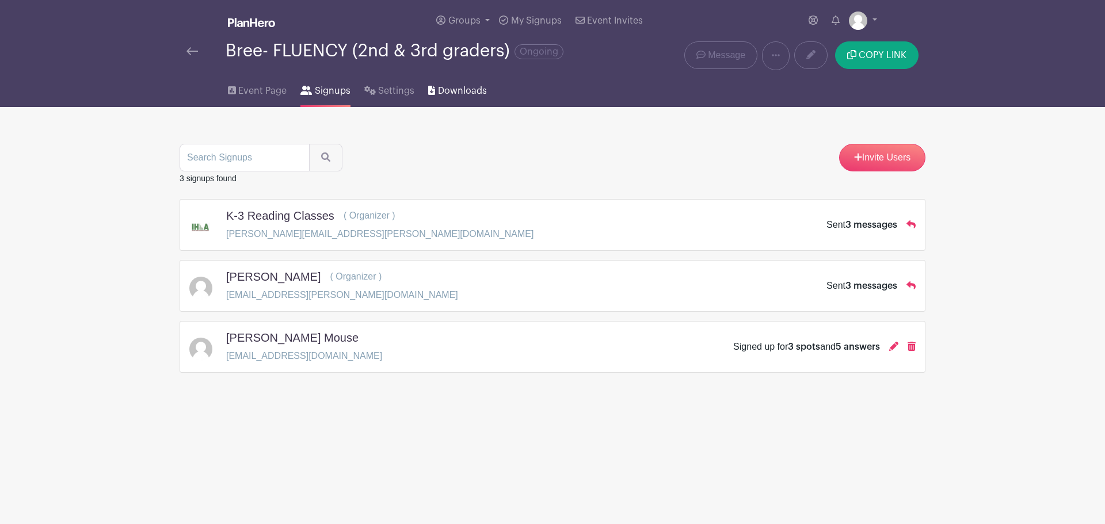
click at [442, 89] on span "Downloads" at bounding box center [462, 91] width 49 height 14
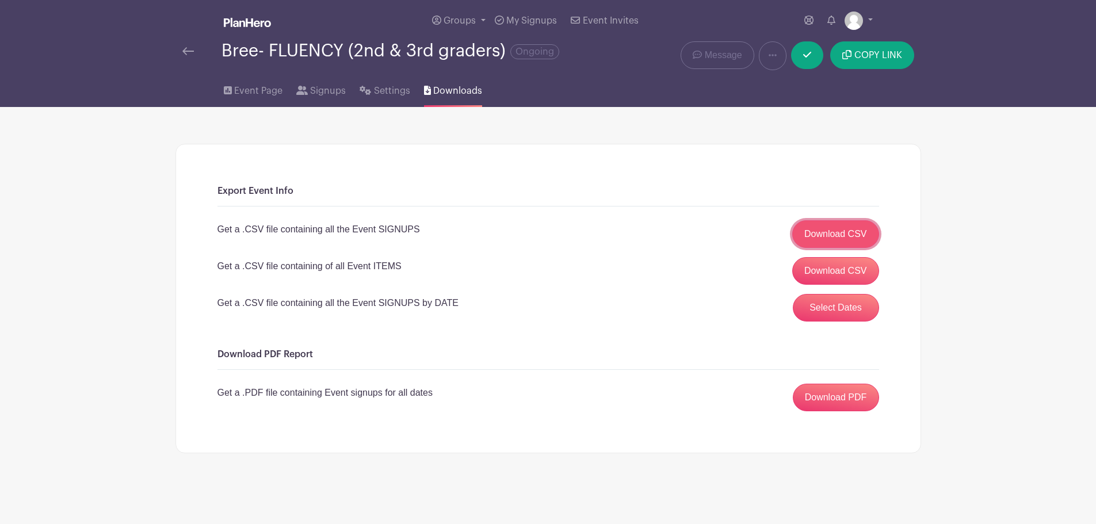
click at [811, 224] on link "Download CSV" at bounding box center [835, 234] width 87 height 28
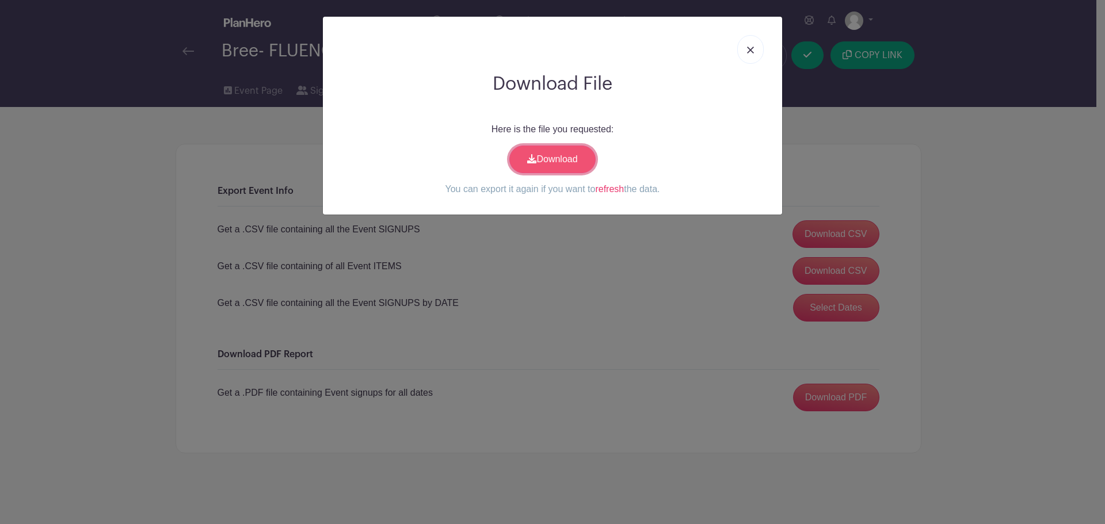
click at [572, 159] on link "Download" at bounding box center [552, 160] width 86 height 28
click at [751, 48] on img at bounding box center [750, 50] width 7 height 7
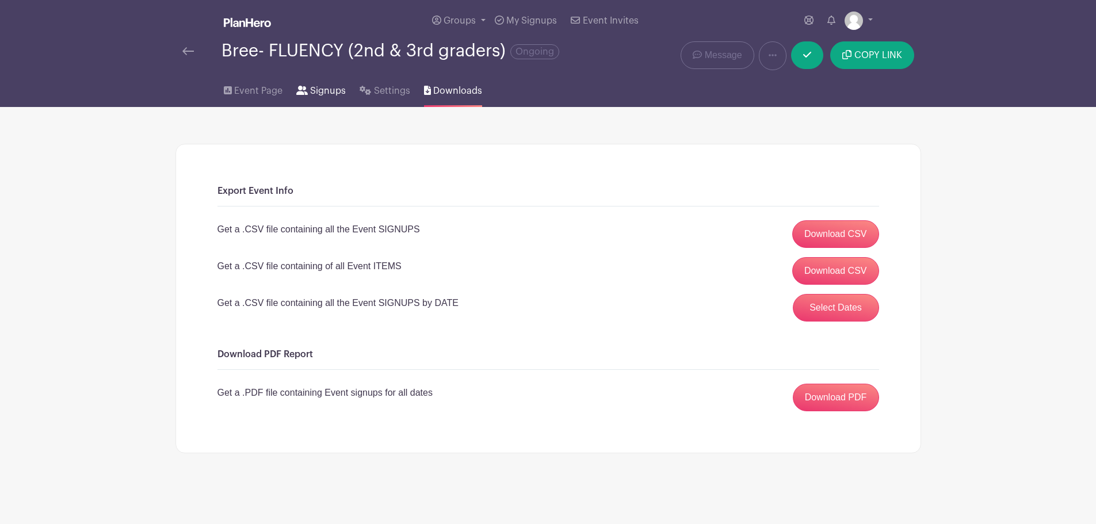
click at [320, 88] on span "Signups" at bounding box center [328, 91] width 36 height 14
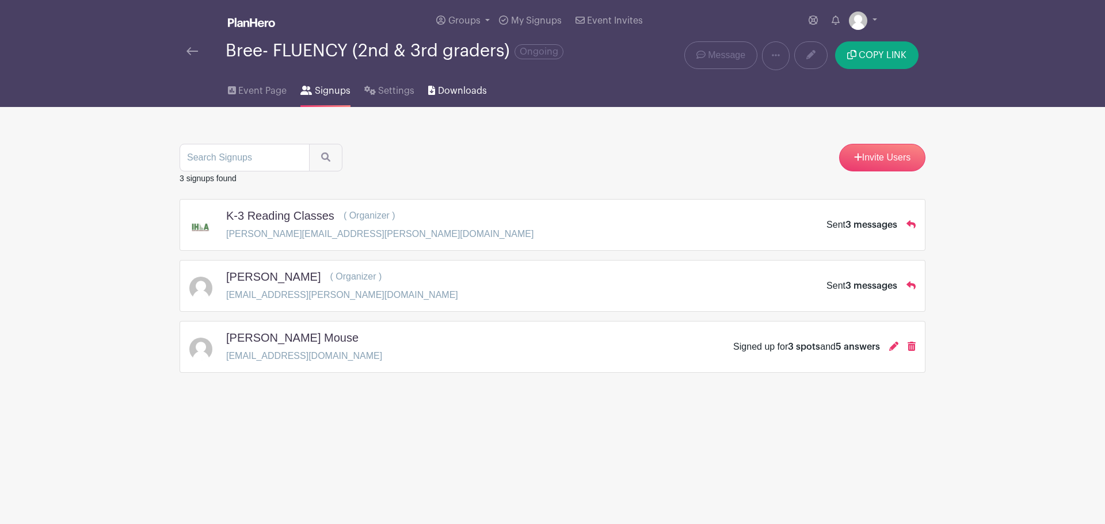
click at [452, 91] on span "Downloads" at bounding box center [462, 91] width 49 height 14
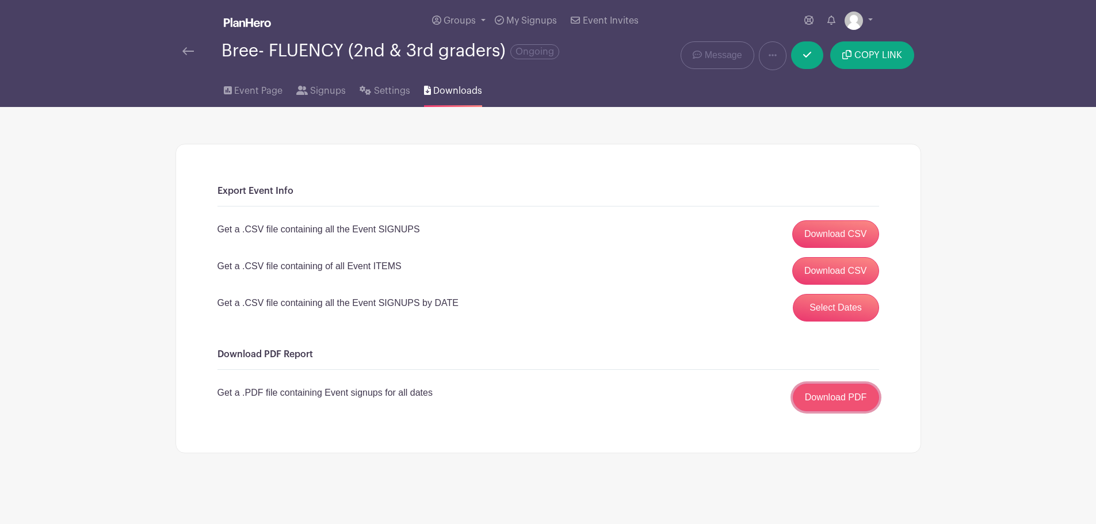
click at [824, 391] on link "Download PDF" at bounding box center [836, 398] width 86 height 28
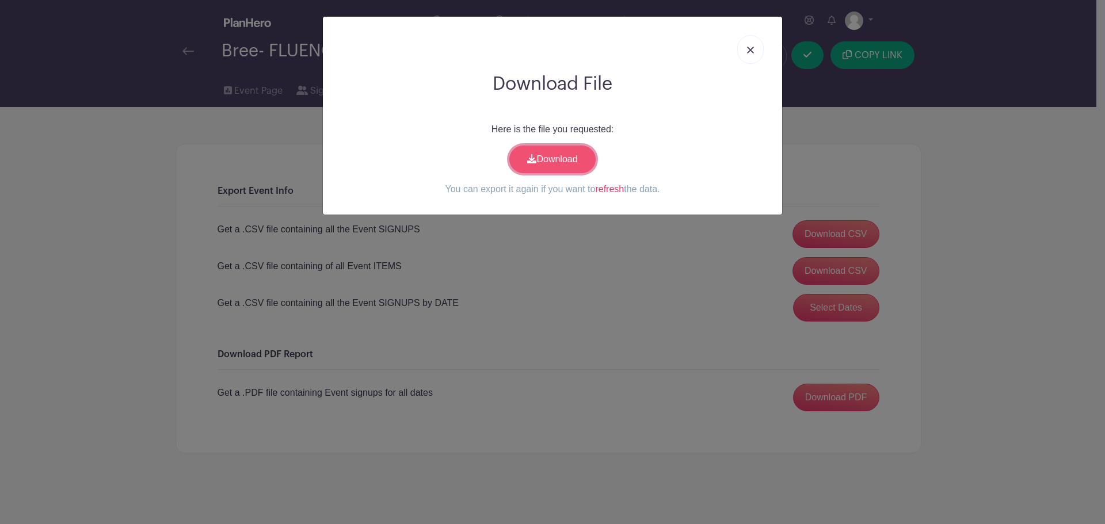
click at [553, 164] on link "Download" at bounding box center [552, 160] width 86 height 28
click at [755, 48] on link at bounding box center [750, 49] width 26 height 29
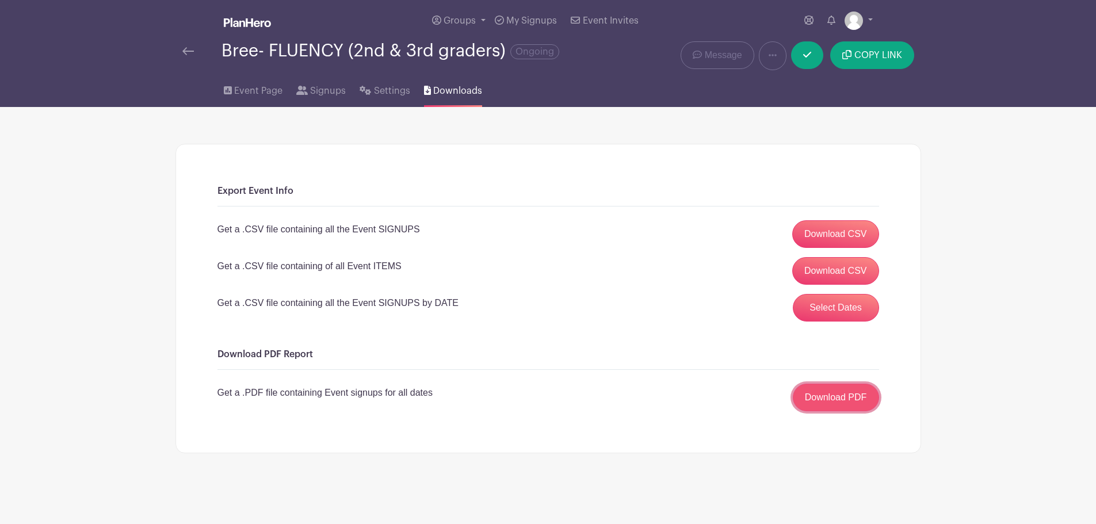
drag, startPoint x: 849, startPoint y: 229, endPoint x: 831, endPoint y: 404, distance: 176.4
click at [831, 404] on link "Download PDF" at bounding box center [836, 398] width 86 height 28
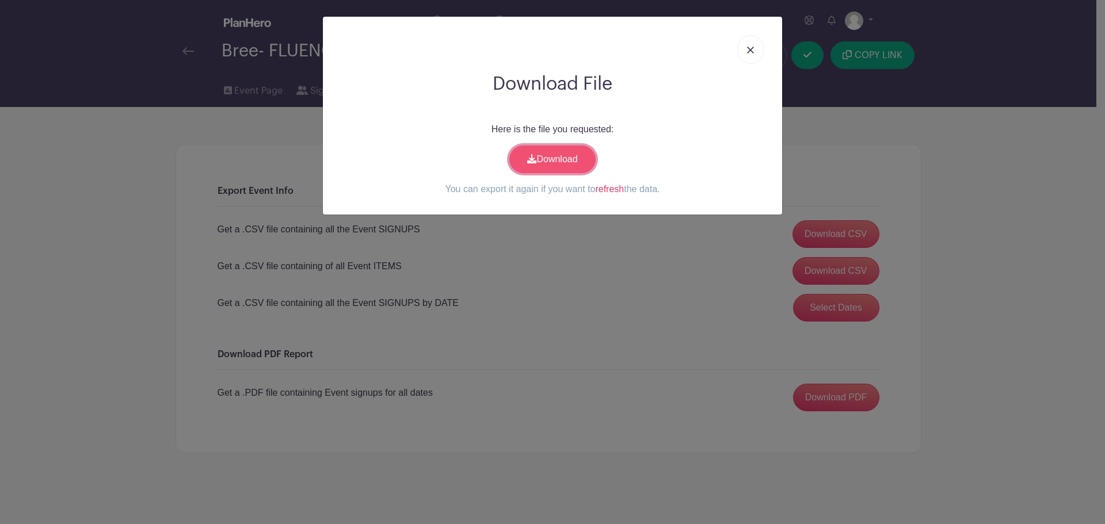
click at [556, 151] on link "Download" at bounding box center [552, 160] width 86 height 28
drag, startPoint x: 757, startPoint y: 55, endPoint x: 744, endPoint y: 48, distance: 14.9
click at [744, 48] on link at bounding box center [750, 49] width 26 height 29
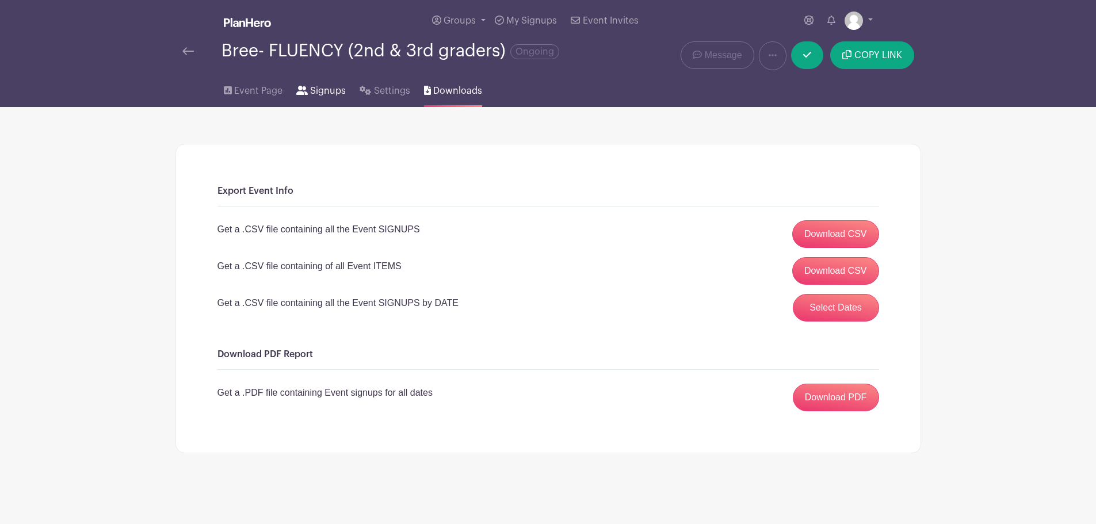
click at [331, 91] on span "Signups" at bounding box center [328, 91] width 36 height 14
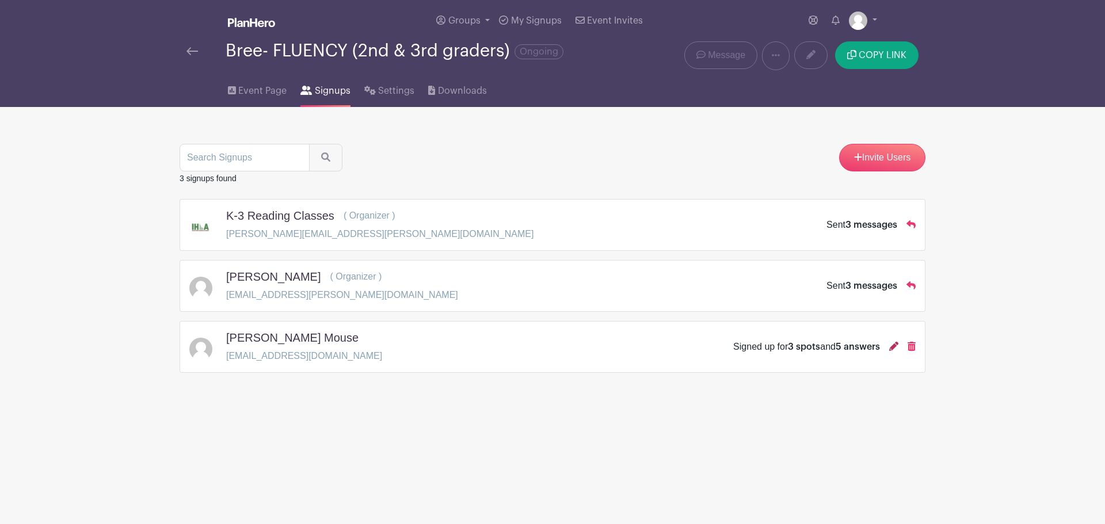
click at [892, 350] on icon at bounding box center [893, 346] width 9 height 9
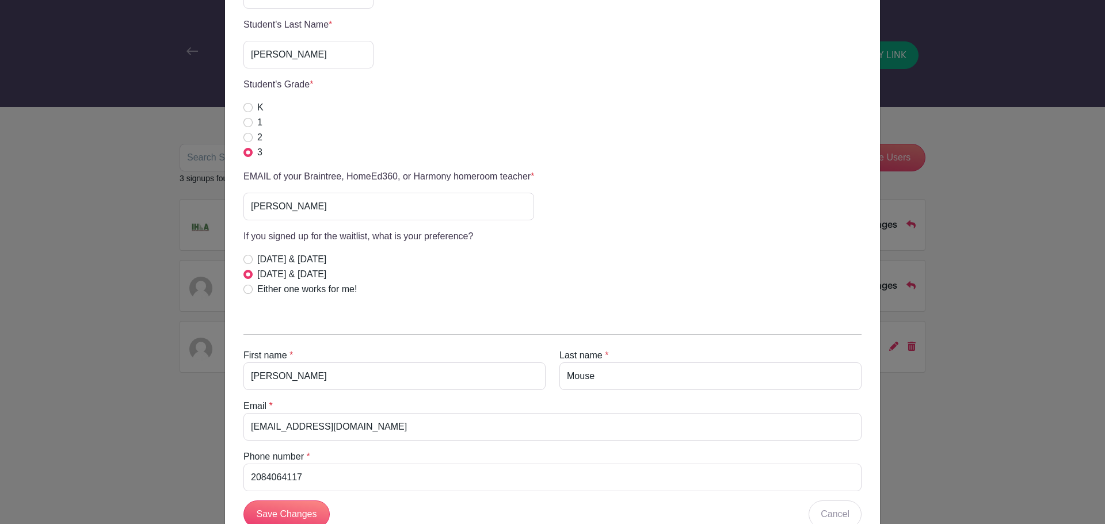
scroll to position [417, 0]
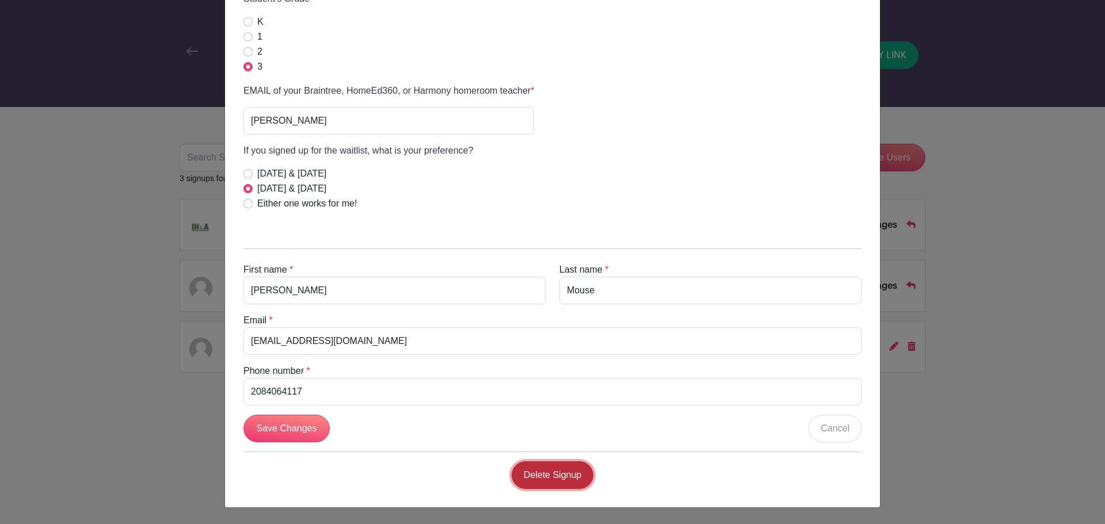
click at [557, 480] on link "Delete Signup" at bounding box center [552, 475] width 82 height 28
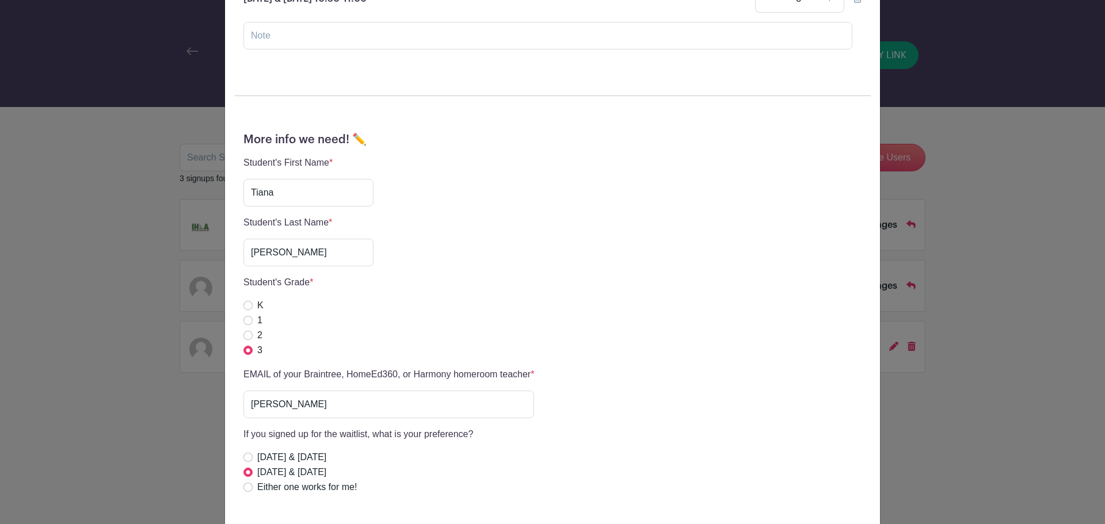
scroll to position [0, 0]
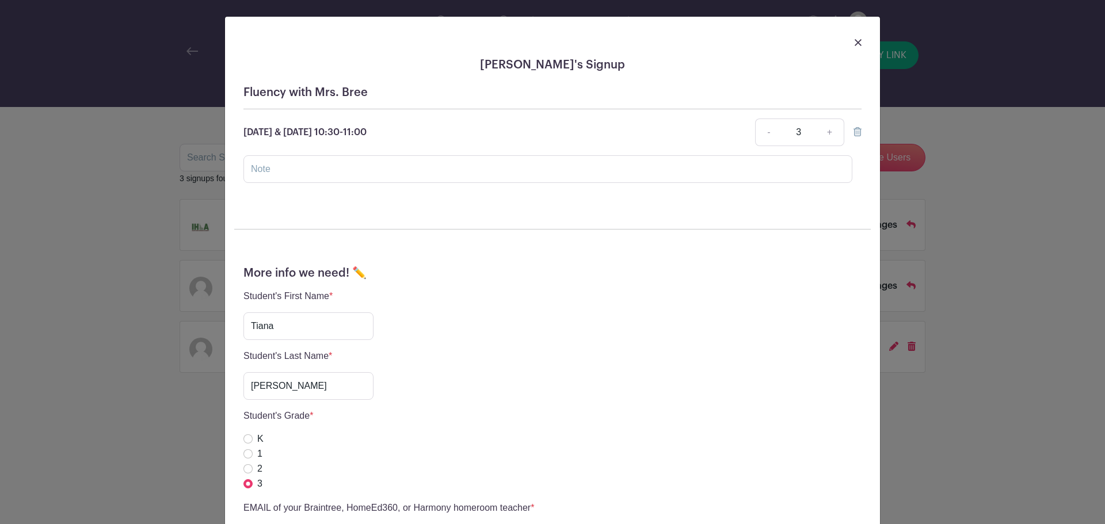
click at [854, 39] on img at bounding box center [857, 42] width 7 height 7
